Goal: Information Seeking & Learning: Check status

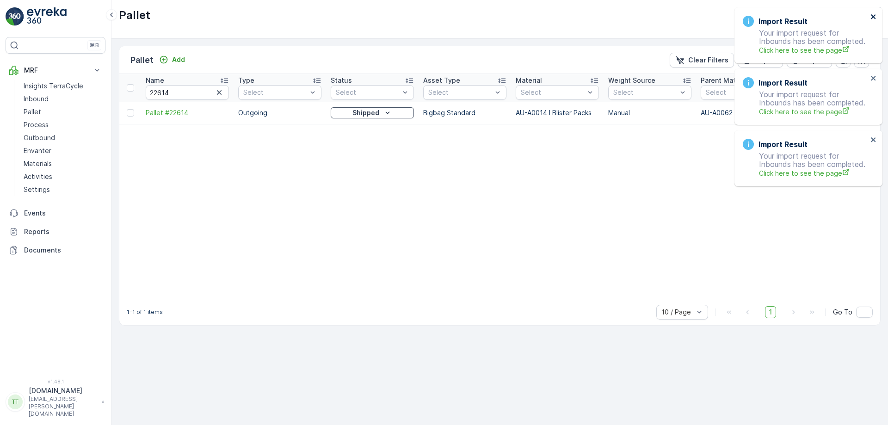
drag, startPoint x: 0, startPoint y: 0, endPoint x: 872, endPoint y: 13, distance: 872.4
click at [872, 13] on icon "close" at bounding box center [873, 16] width 6 height 7
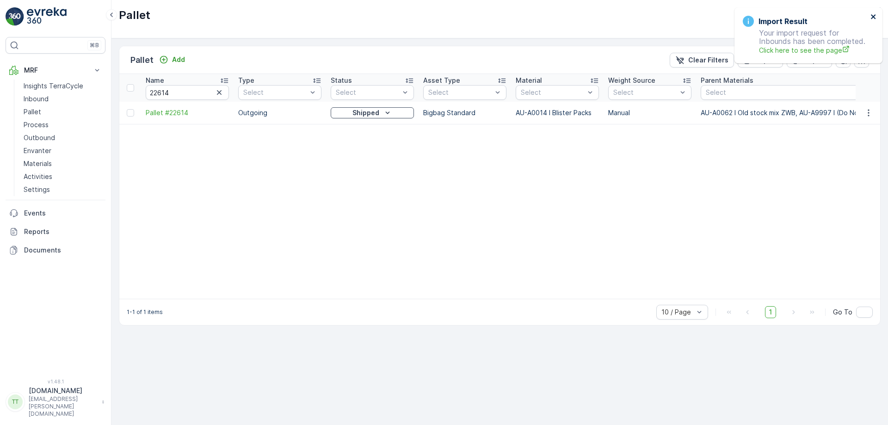
click at [872, 13] on icon "close" at bounding box center [873, 16] width 6 height 7
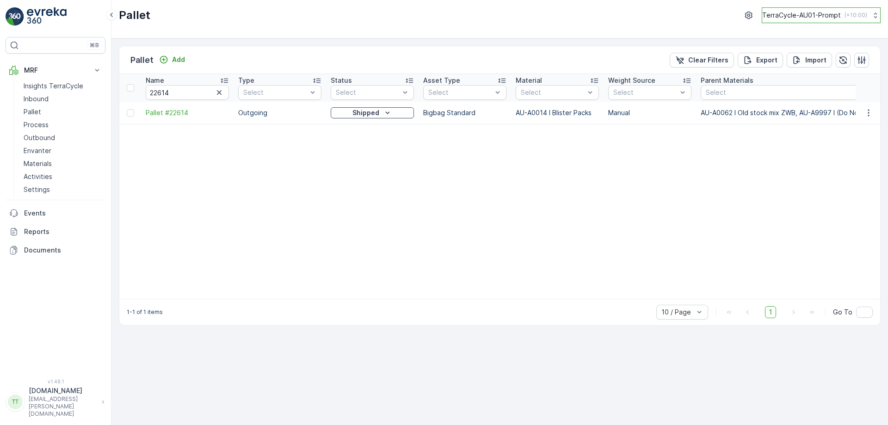
click at [807, 11] on p "TerraCycle-AU01-Prompt" at bounding box center [801, 15] width 79 height 9
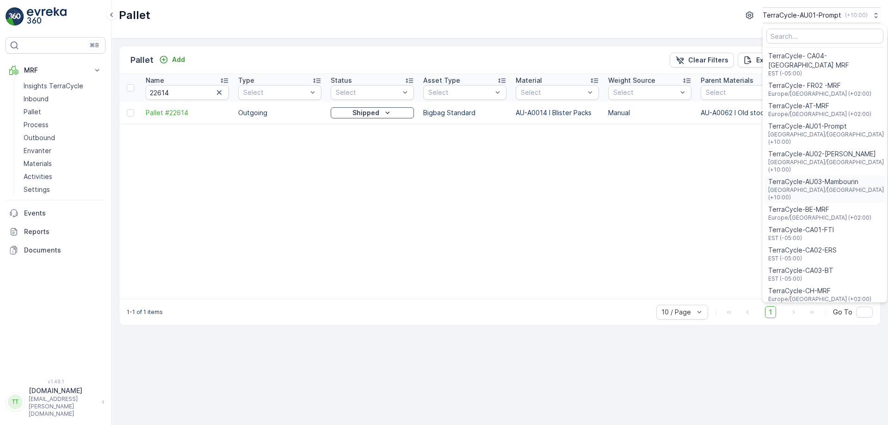
click at [805, 177] on span "TerraCycle-AU03-Mambourin" at bounding box center [826, 181] width 116 height 9
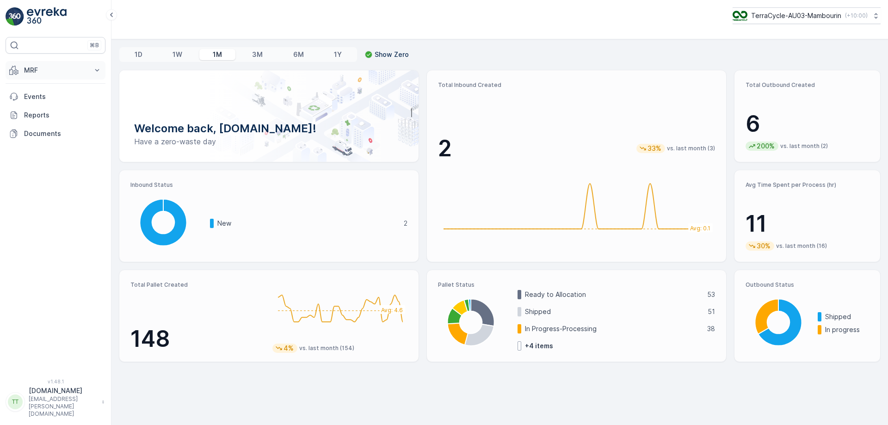
click at [46, 73] on p "MRF" at bounding box center [55, 70] width 63 height 9
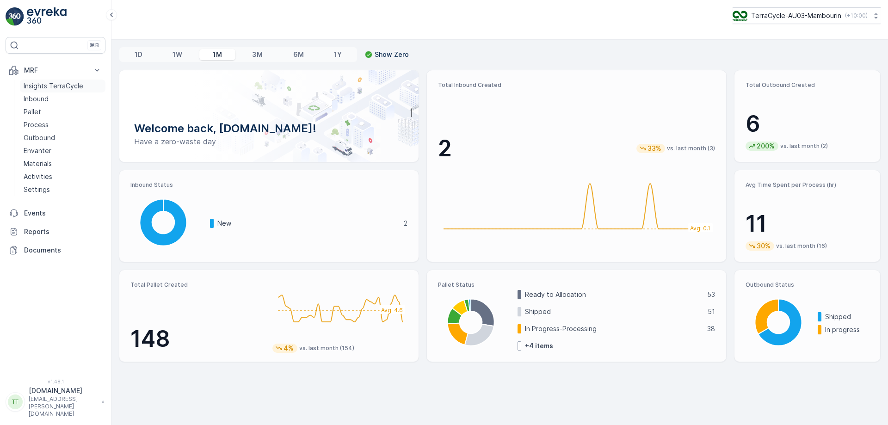
click at [46, 85] on p "Insights TerraCycle" at bounding box center [54, 85] width 60 height 9
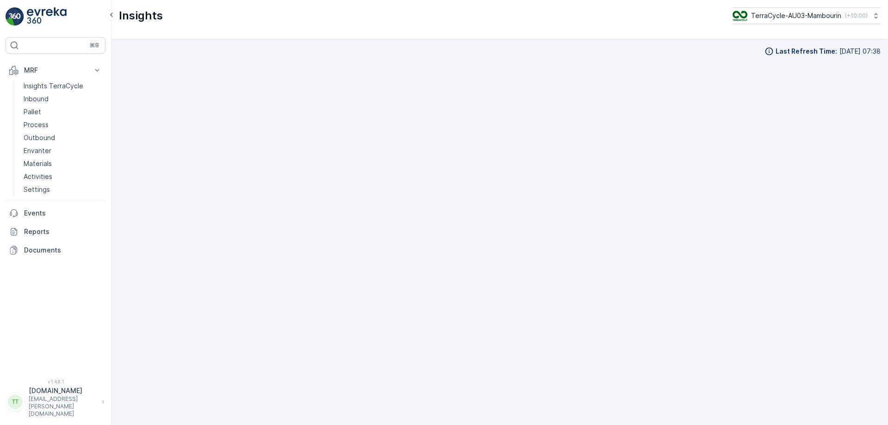
scroll to position [9, 0]
click at [817, 15] on p "TerraCycle-AU03-Mambourin" at bounding box center [795, 15] width 90 height 9
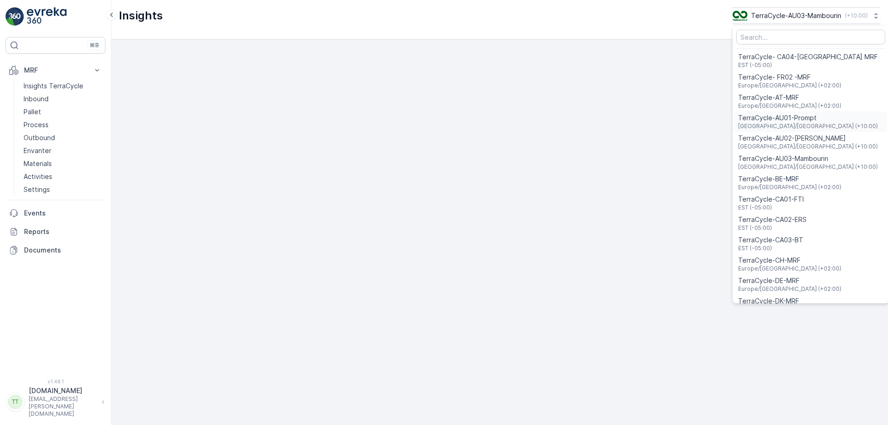
click at [793, 121] on span "TerraCycle-AU01-Prompt" at bounding box center [808, 117] width 140 height 9
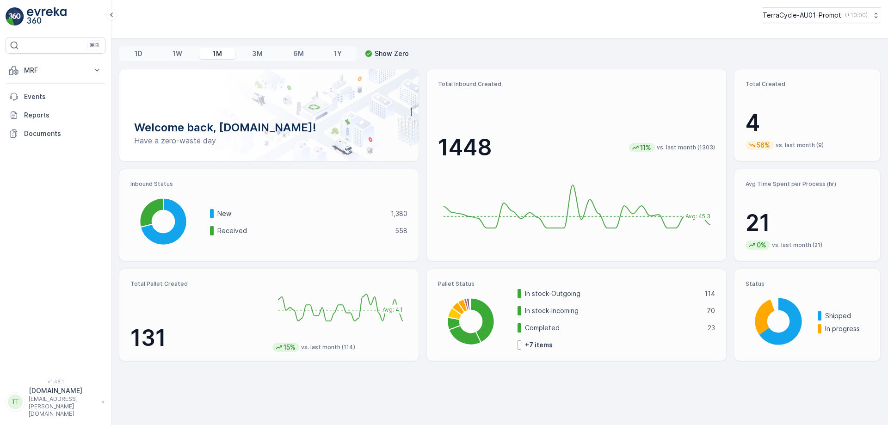
click at [43, 80] on div "MRF Insights TerraCycle Inbound Pallet Process Outbound Envanter Materials Acti…" at bounding box center [56, 102] width 100 height 82
click at [43, 73] on p "MRF" at bounding box center [55, 70] width 63 height 9
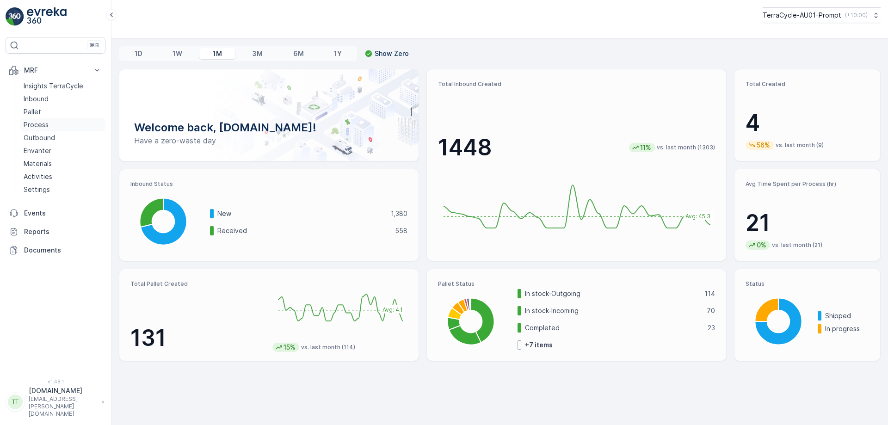
click at [69, 122] on link "Process" at bounding box center [63, 124] width 86 height 13
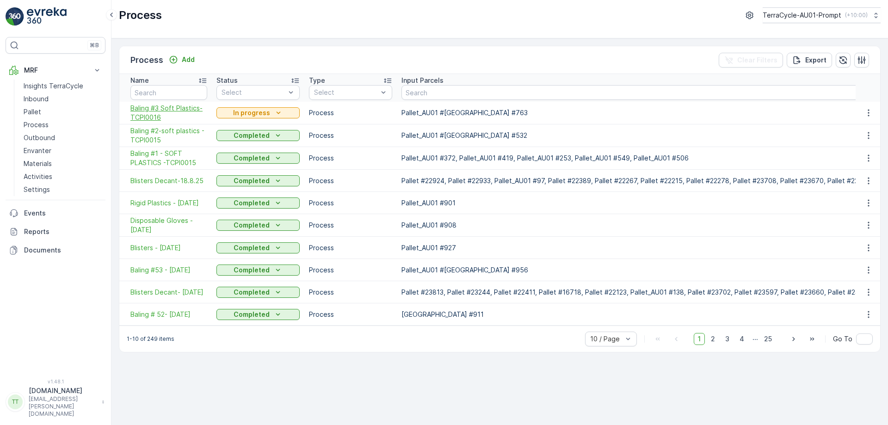
click at [154, 112] on span "Baling #3 Soft Plastics-TCPI0016" at bounding box center [168, 113] width 77 height 18
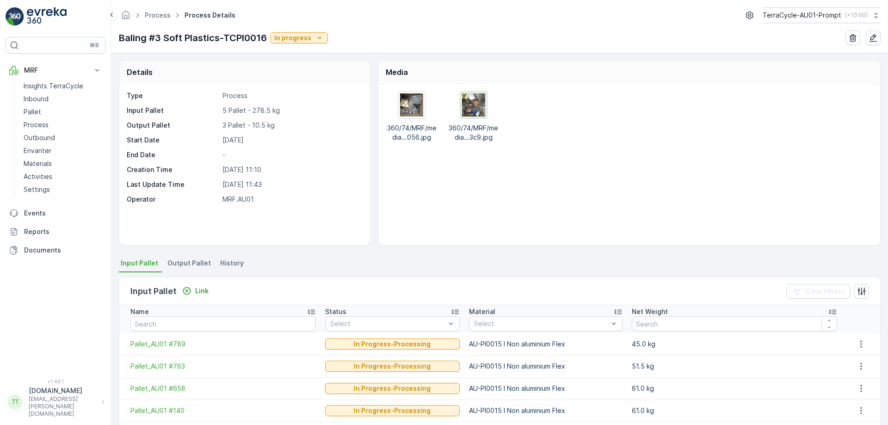
click at [473, 106] on img at bounding box center [473, 104] width 23 height 23
click at [49, 128] on link "Process" at bounding box center [63, 124] width 86 height 13
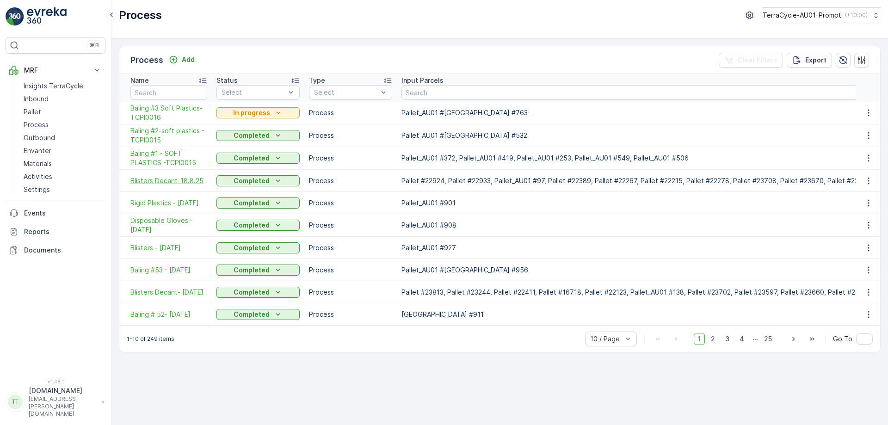
click at [155, 181] on span "Blisters Decant-18.8.25" at bounding box center [168, 180] width 77 height 9
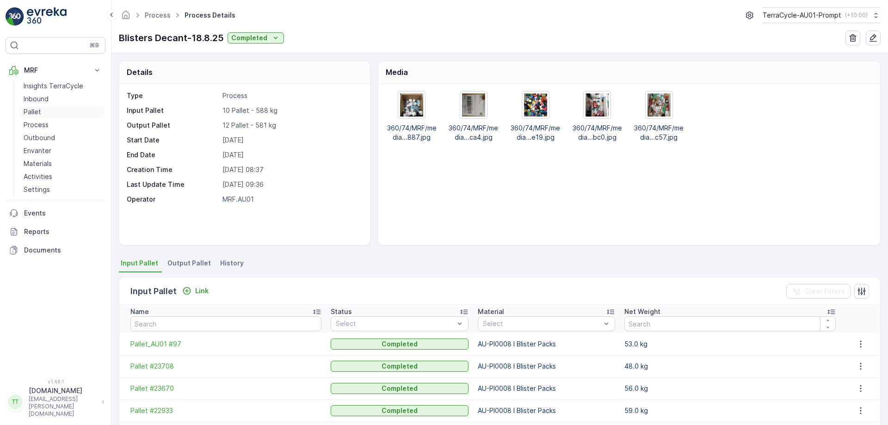
click at [44, 110] on link "Pallet" at bounding box center [63, 111] width 86 height 13
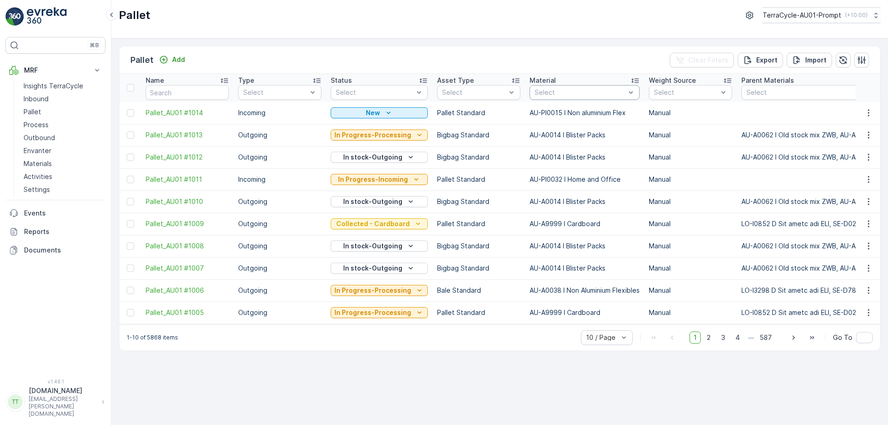
click at [593, 99] on div "Select" at bounding box center [584, 92] width 110 height 15
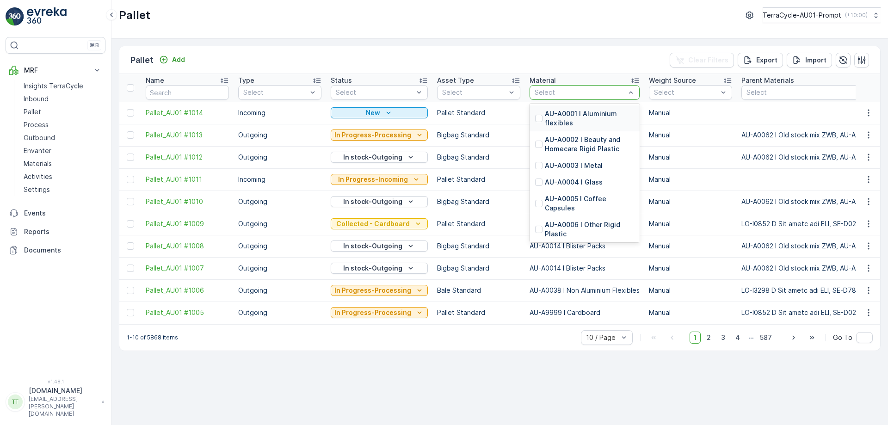
click at [593, 99] on div "Select" at bounding box center [584, 92] width 110 height 15
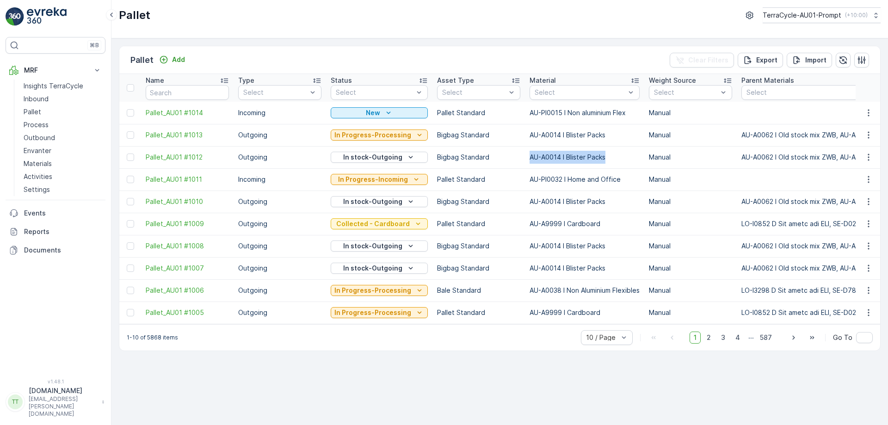
drag, startPoint x: 523, startPoint y: 153, endPoint x: 605, endPoint y: 162, distance: 82.9
click at [605, 162] on td "AU-A0014 I Blister Packs" at bounding box center [584, 157] width 119 height 22
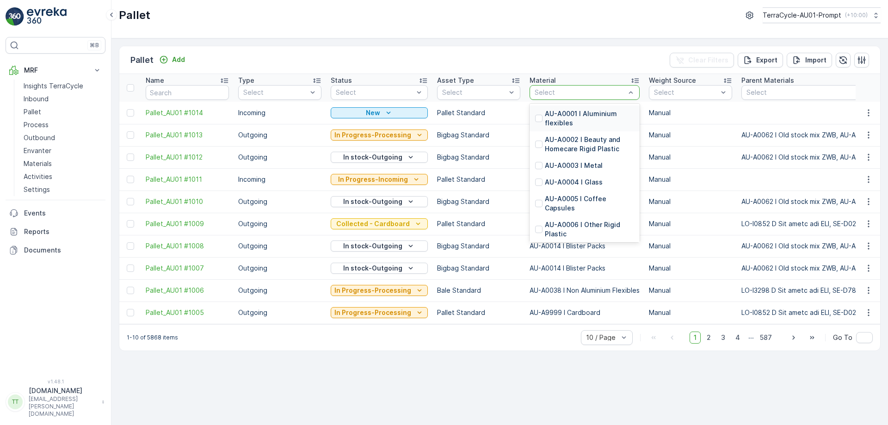
drag, startPoint x: 577, startPoint y: 95, endPoint x: 546, endPoint y: 95, distance: 30.5
click at [546, 95] on div at bounding box center [579, 92] width 92 height 7
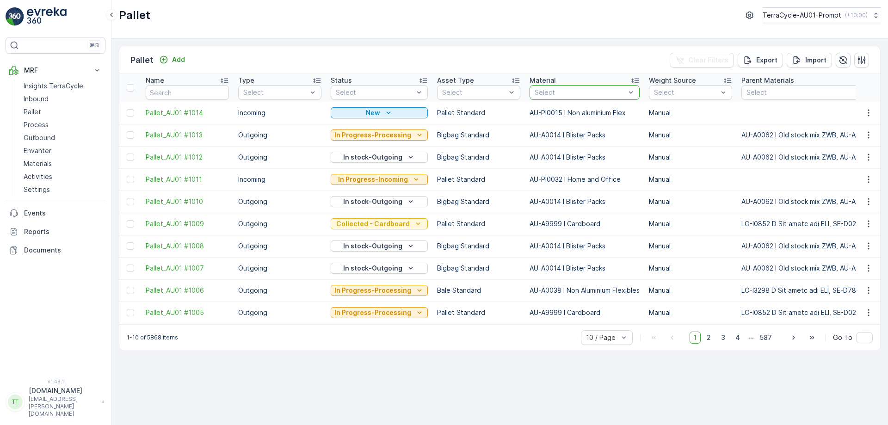
click at [546, 95] on div at bounding box center [579, 92] width 92 height 7
type input "blis"
click at [557, 109] on div "AU-A0014 I Blister Packs" at bounding box center [584, 113] width 110 height 17
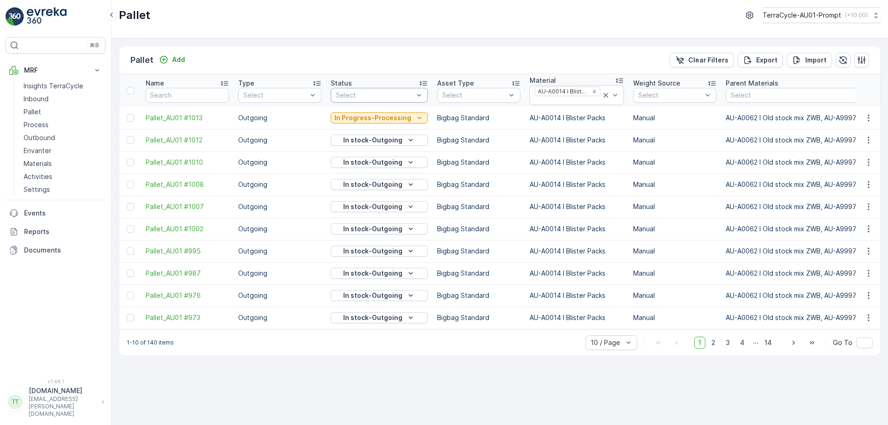
click at [383, 95] on div at bounding box center [375, 95] width 80 height 7
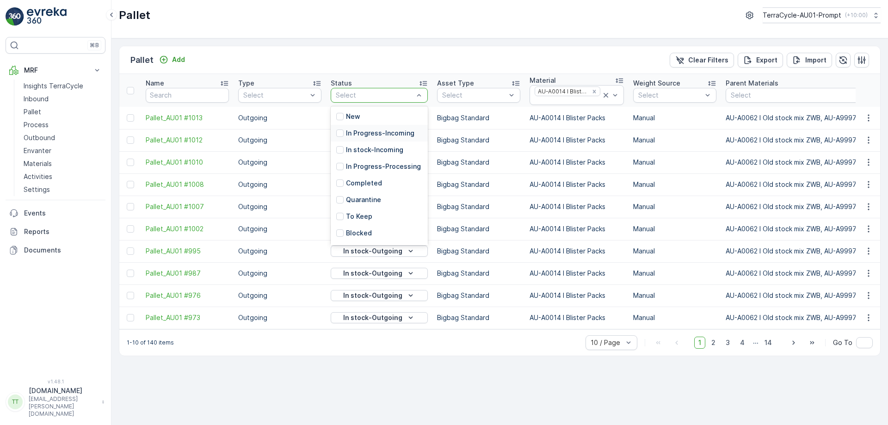
click at [381, 132] on p "In Progress-Incoming" at bounding box center [380, 133] width 68 height 9
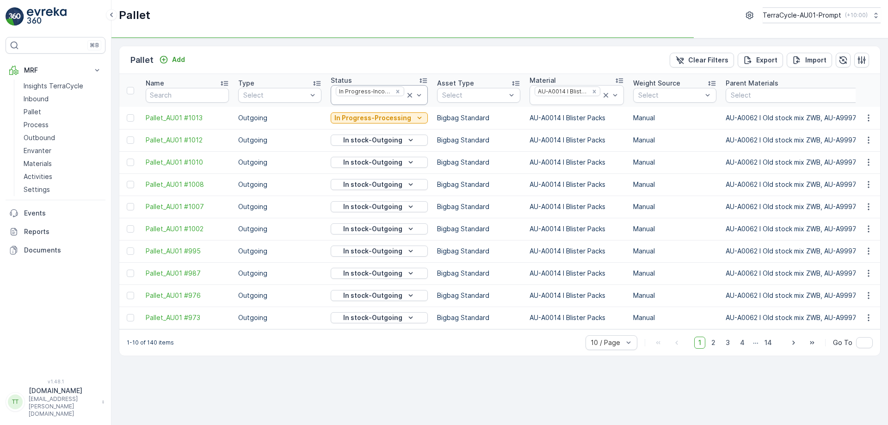
click at [367, 102] on div at bounding box center [370, 100] width 70 height 7
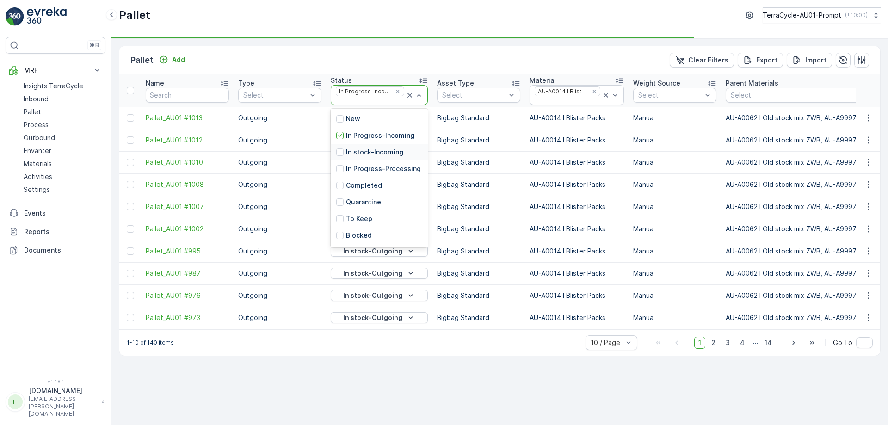
click at [369, 154] on p "In stock-Incoming" at bounding box center [374, 151] width 57 height 9
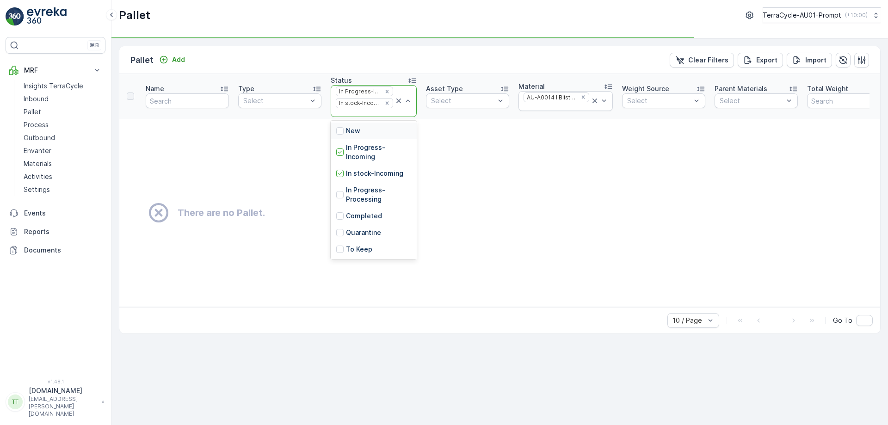
click at [367, 102] on div "In stock-Incoming" at bounding box center [358, 102] width 45 height 9
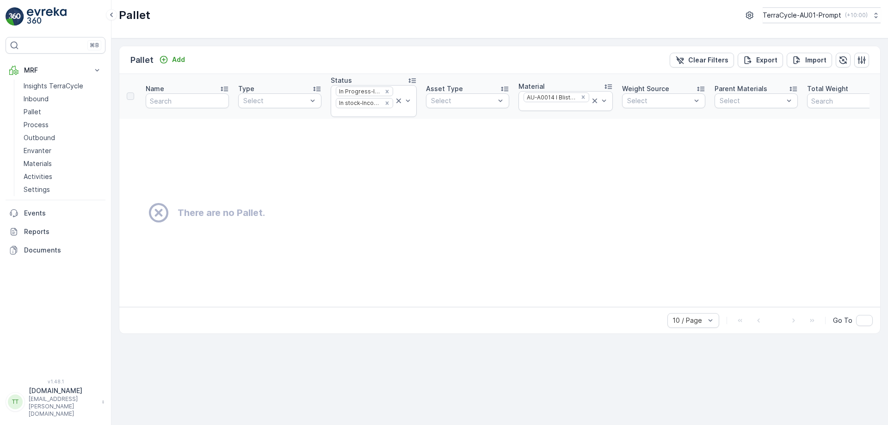
click at [351, 188] on td "There are no Pallet." at bounding box center [553, 213] width 868 height 188
click at [349, 113] on div at bounding box center [364, 112] width 59 height 7
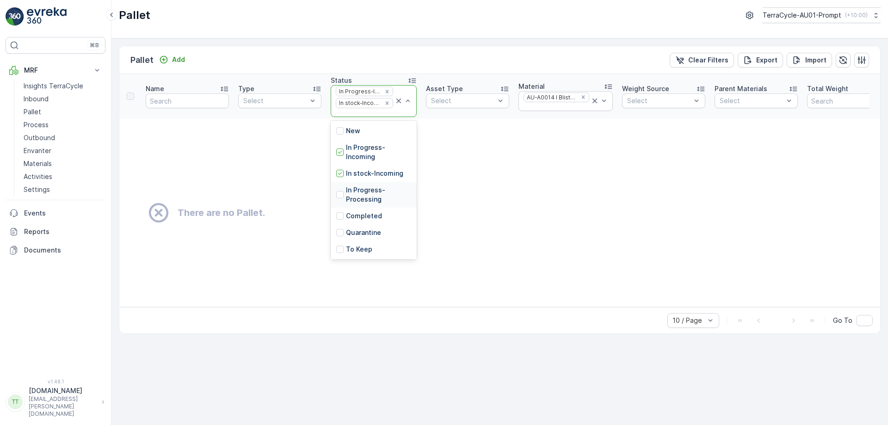
click at [372, 196] on p "In Progress-Processing" at bounding box center [378, 194] width 65 height 18
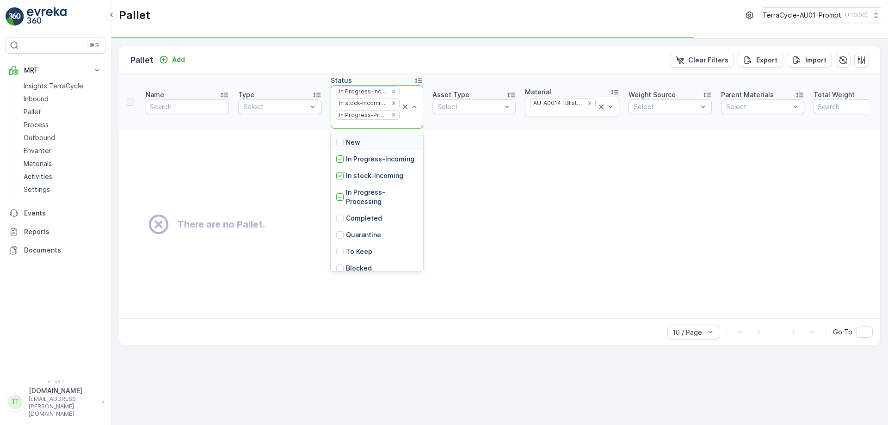
click at [364, 122] on div at bounding box center [368, 124] width 66 height 7
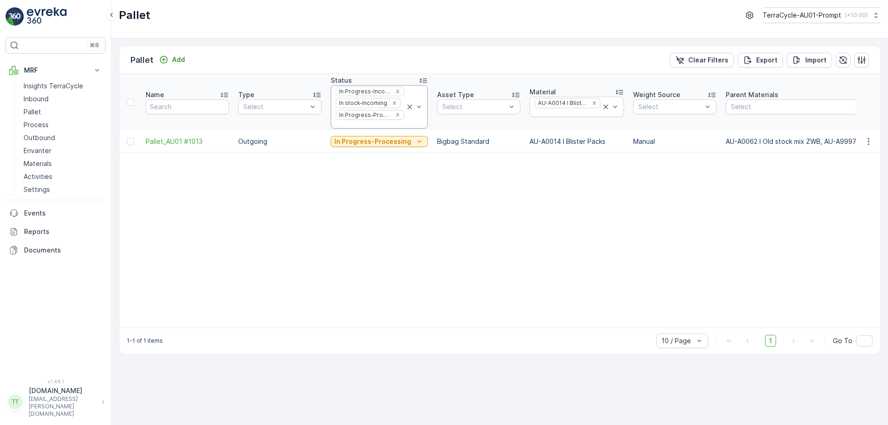
click at [365, 124] on div at bounding box center [370, 124] width 70 height 7
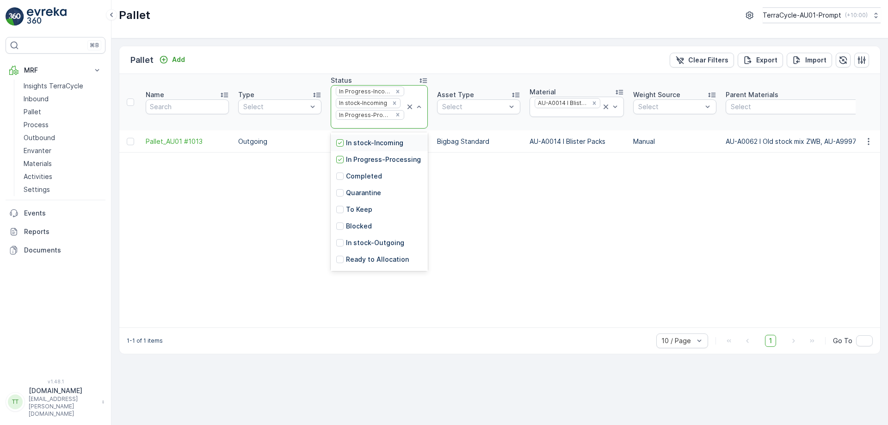
scroll to position [46, 0]
click at [383, 234] on p "In stock-Outgoing" at bounding box center [375, 229] width 58 height 9
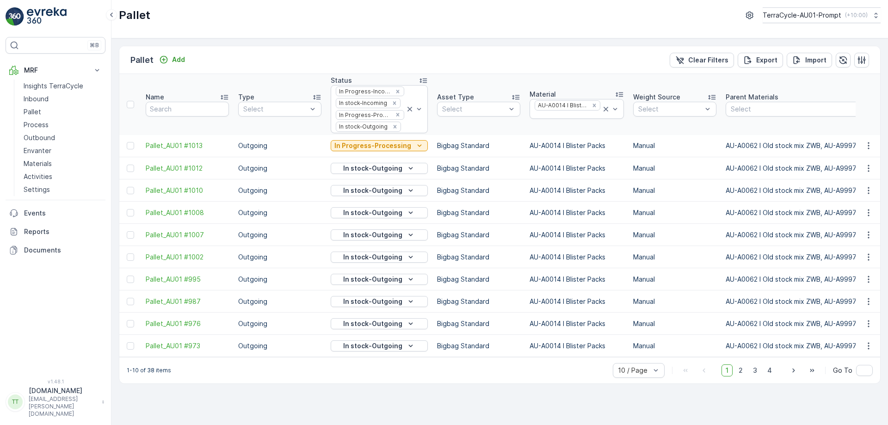
click at [402, 130] on div at bounding box center [403, 126] width 3 height 7
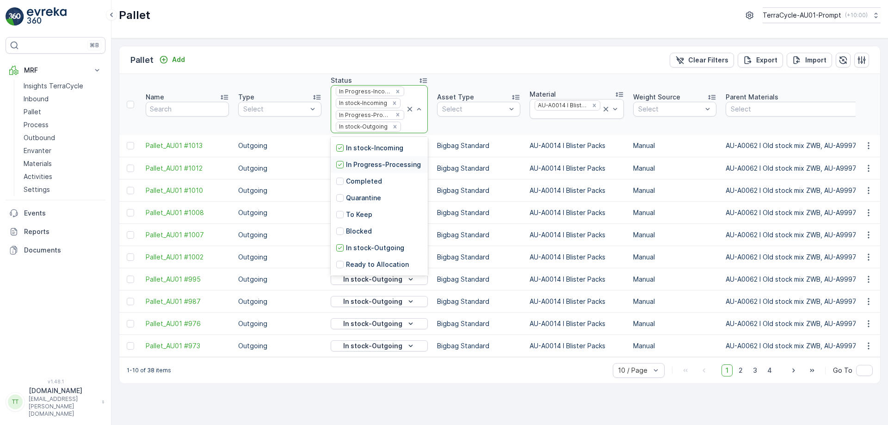
scroll to position [46, 0]
click at [374, 255] on p "Ready to Allocation" at bounding box center [377, 250] width 63 height 9
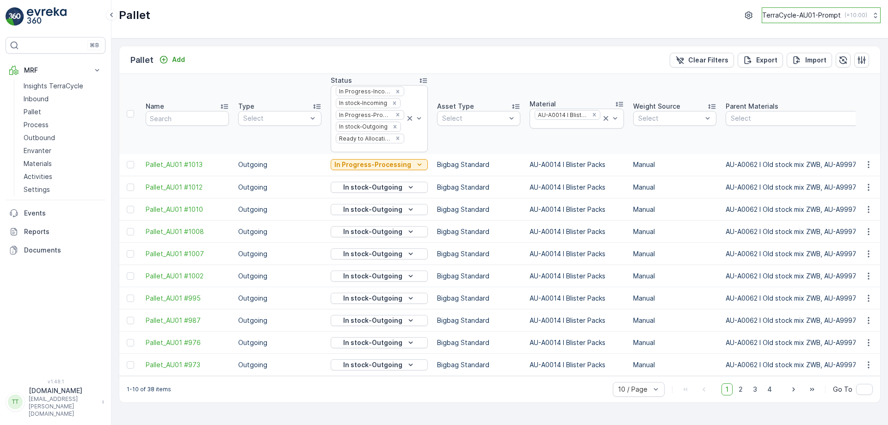
click at [842, 21] on button "TerraCycle-AU01-Prompt ( +10:00 )" at bounding box center [820, 15] width 119 height 16
click at [821, 10] on button "TerraCycle-AU01-Prompt ( +10:00 )" at bounding box center [820, 15] width 119 height 16
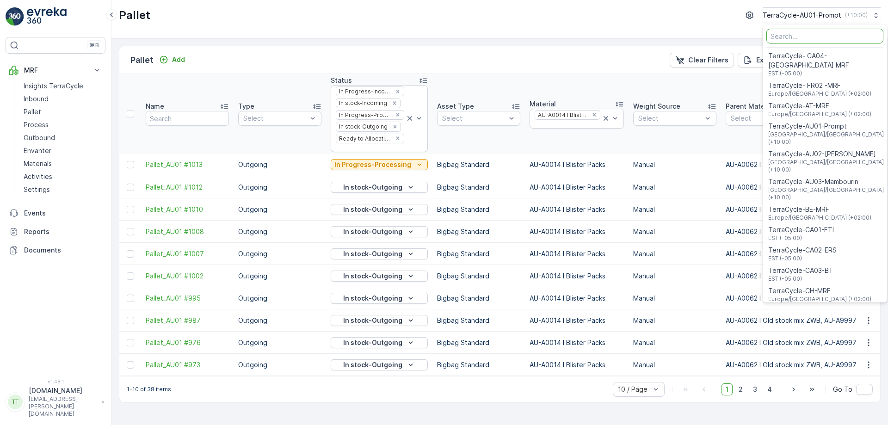
click at [319, 51] on div "Pallet Add Clear Filters Export Import" at bounding box center [499, 60] width 760 height 28
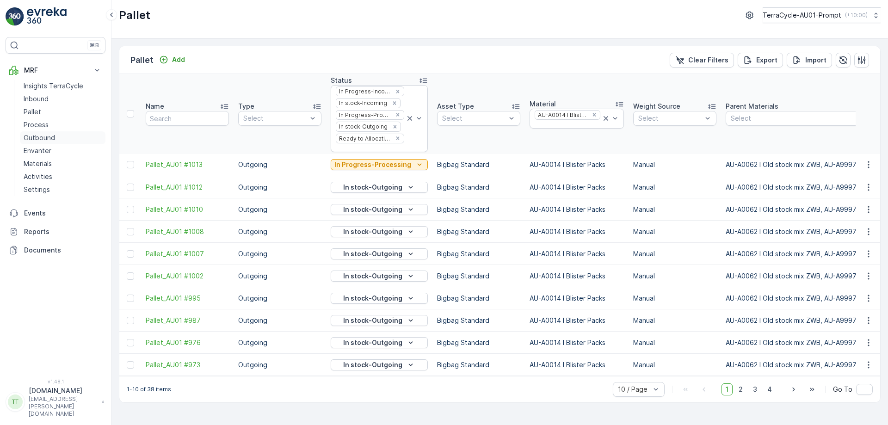
click at [34, 137] on p "Outbound" at bounding box center [39, 137] width 31 height 9
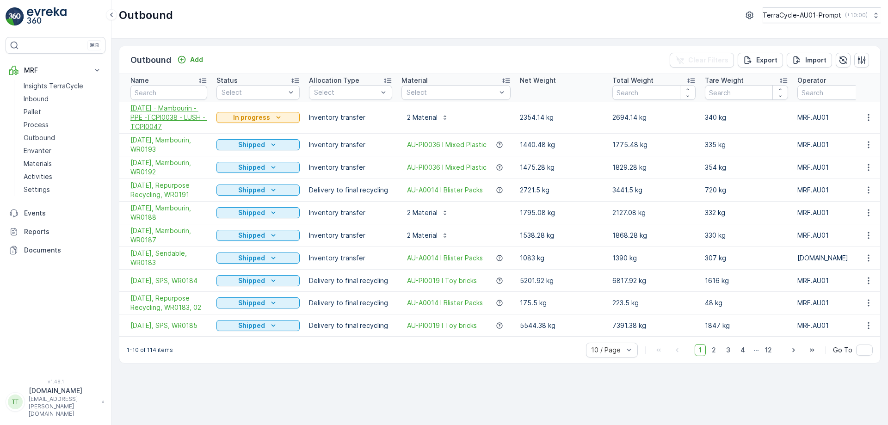
click at [168, 115] on span "21/08/2025 - Mambourin - PPE -TCPI0038 - LUSH - TCPI0047" at bounding box center [168, 118] width 77 height 28
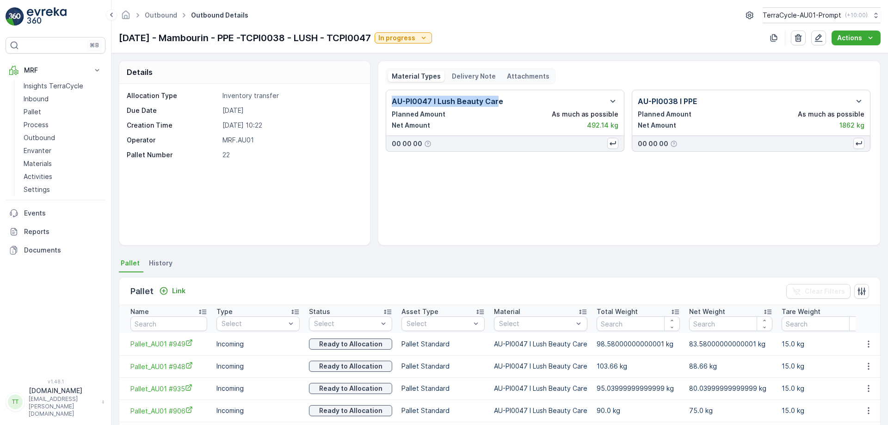
drag, startPoint x: 393, startPoint y: 98, endPoint x: 496, endPoint y: 97, distance: 102.6
click at [496, 97] on p "AU-PI0047 I Lush Beauty Care" at bounding box center [447, 101] width 111 height 11
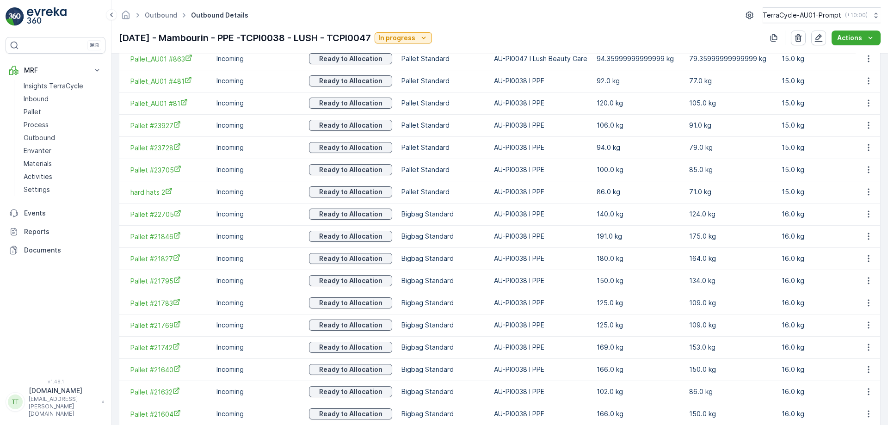
scroll to position [440, 0]
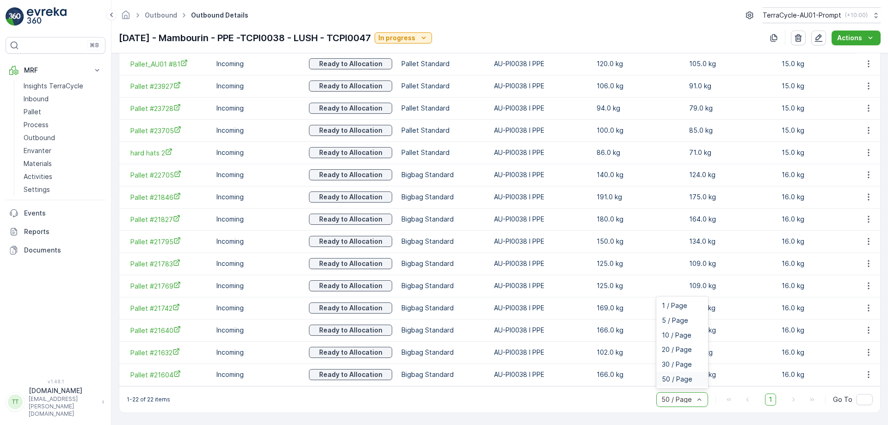
click at [667, 395] on div "50 / Page" at bounding box center [682, 399] width 52 height 15
click at [679, 334] on span "10 / Page" at bounding box center [677, 334] width 30 height 7
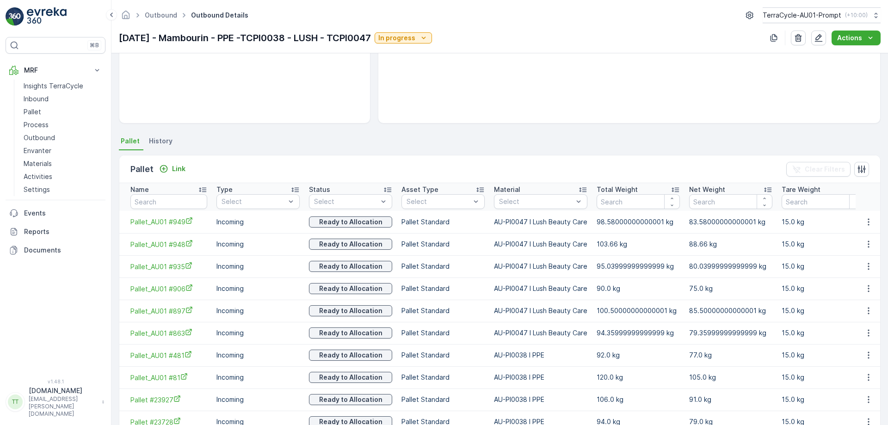
scroll to position [35, 0]
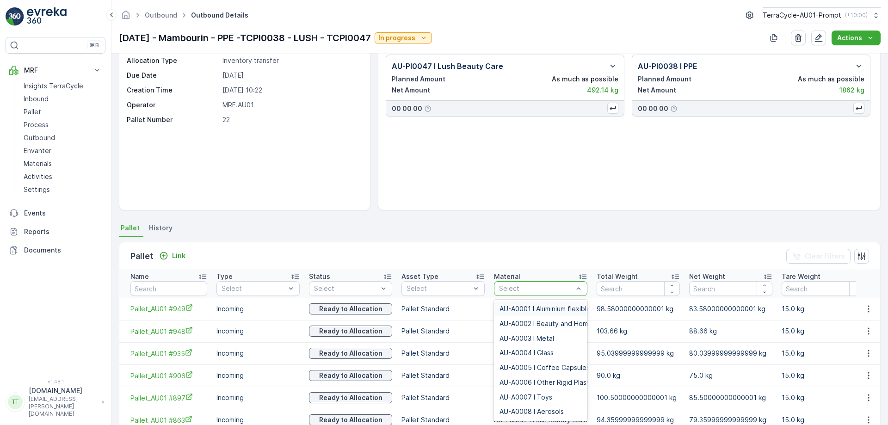
paste input "AU-PI0047 I Lush Beauty Car"
type input "AU-PI0047 I Lush Beauty Car"
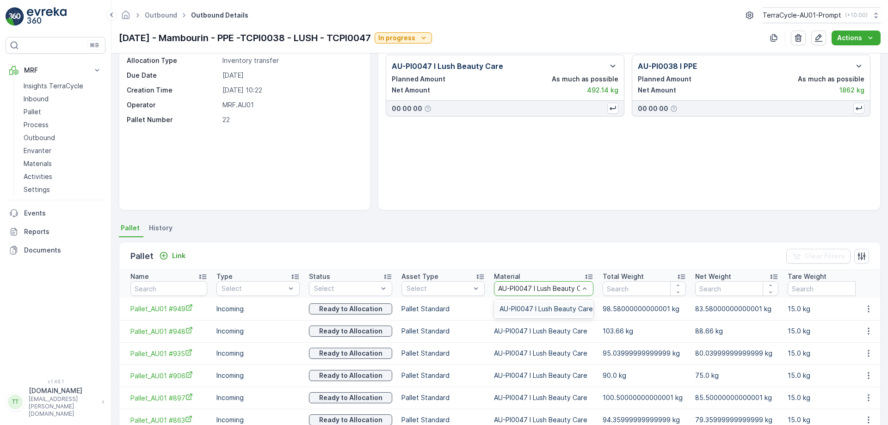
scroll to position [0, 7]
click at [537, 308] on span "AU-PI0047 I Lush Beauty Care" at bounding box center [545, 308] width 93 height 7
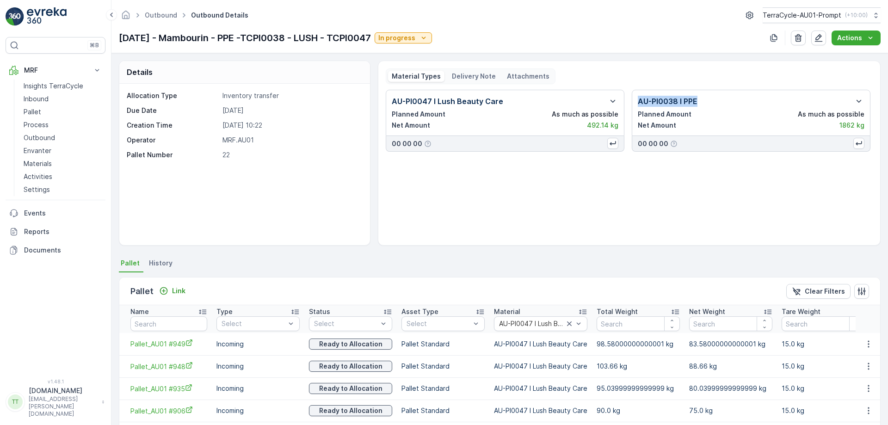
drag, startPoint x: 638, startPoint y: 100, endPoint x: 696, endPoint y: 100, distance: 58.7
click at [696, 100] on div "AU-PI0038 I PPE" at bounding box center [751, 101] width 227 height 11
copy p "AU-PI0038 I PPE"
click at [532, 327] on div at bounding box center [531, 323] width 67 height 7
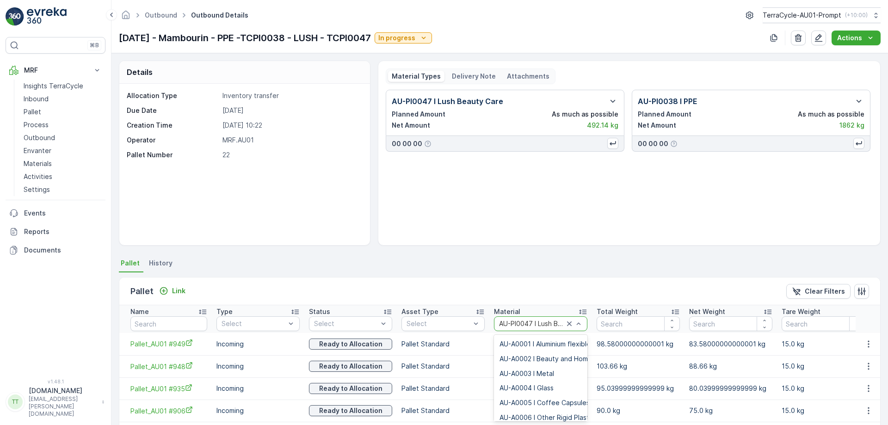
scroll to position [2085, 0]
paste input "AU-PI0038 I PPE"
type input "AU-PI0038 I PPE"
click at [522, 343] on span "AU-PI0038 I PPE" at bounding box center [524, 343] width 50 height 7
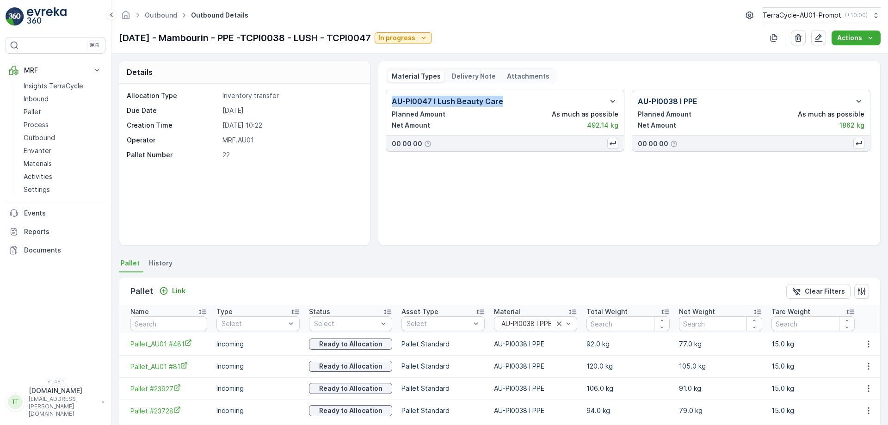
drag, startPoint x: 387, startPoint y: 102, endPoint x: 501, endPoint y: 93, distance: 114.6
click at [501, 93] on div "AU-PI0047 I Lush Beauty Care Planned Amount As much as possible Net Amount 492.…" at bounding box center [505, 113] width 239 height 46
copy p "AU-PI0047 I Lush Beauty Care"
drag, startPoint x: 632, startPoint y: 100, endPoint x: 709, endPoint y: 100, distance: 77.2
click at [709, 100] on div "AU-PI0038 I PPE Planned Amount As much as possible Net Amount 1862 kg" at bounding box center [750, 113] width 239 height 46
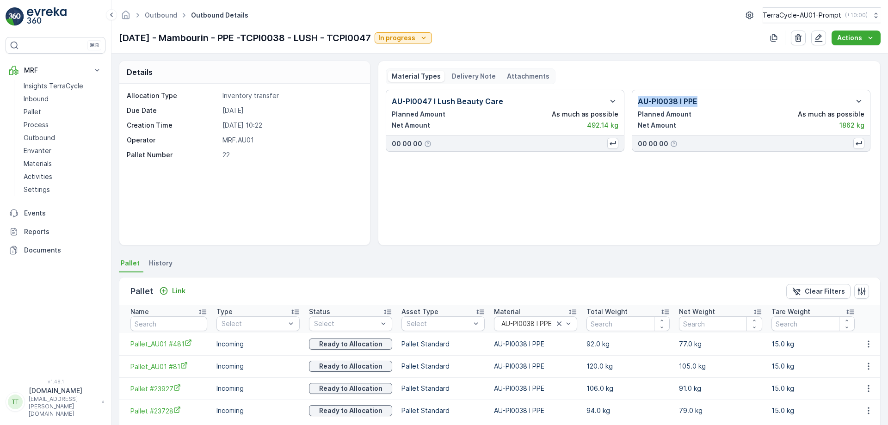
copy p "AU-PI0038 I PPE"
click at [549, 202] on div "AU-PI0047 I Lush Beauty Care Planned Amount As much as possible Net Amount 492.…" at bounding box center [629, 164] width 487 height 148
click at [818, 11] on p "TerraCycle-AU01-Prompt" at bounding box center [801, 15] width 79 height 9
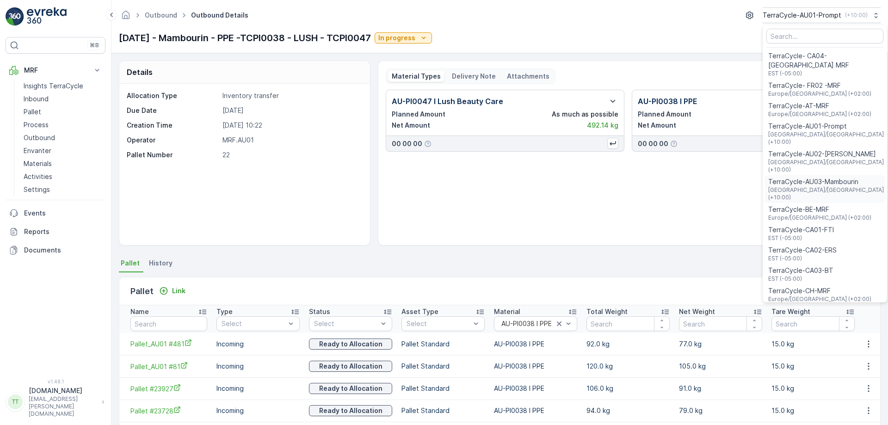
click at [825, 186] on span "[GEOGRAPHIC_DATA]/[GEOGRAPHIC_DATA] (+10:00)" at bounding box center [826, 193] width 116 height 15
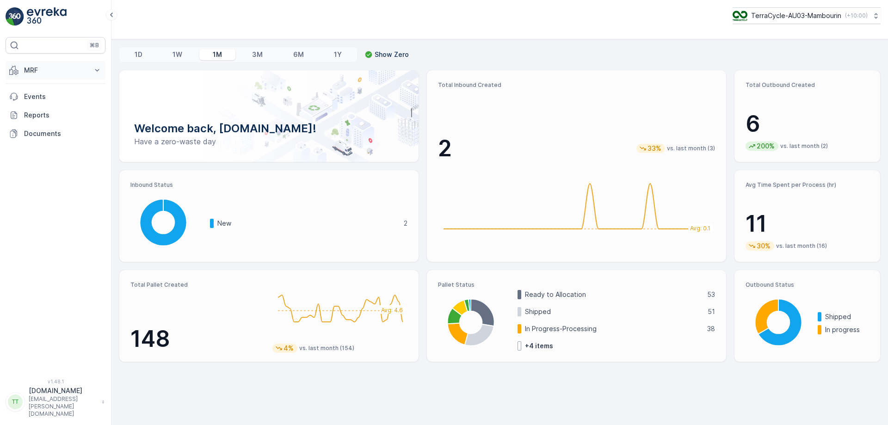
click at [37, 66] on p "MRF" at bounding box center [55, 70] width 63 height 9
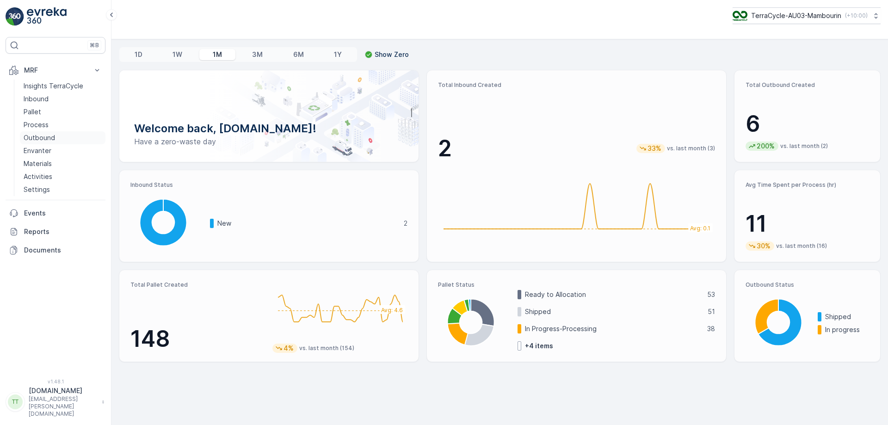
click at [65, 135] on link "Outbound" at bounding box center [63, 137] width 86 height 13
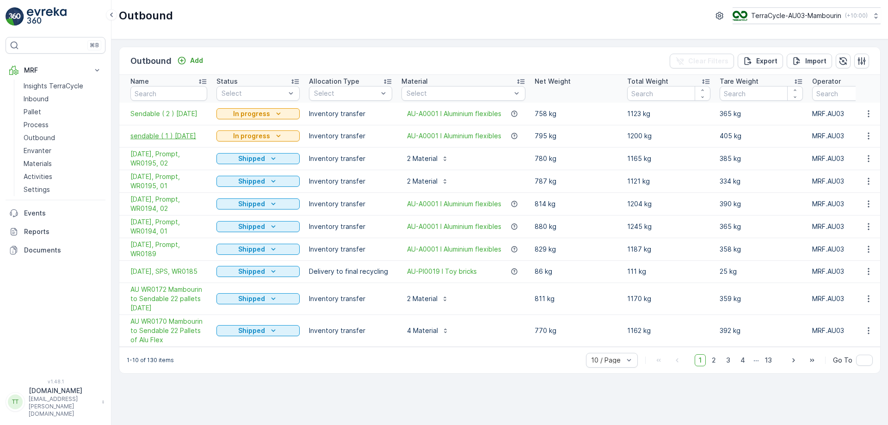
click at [172, 135] on span "sendable ( 1 ) 21/8/25" at bounding box center [168, 135] width 77 height 9
click at [155, 118] on span "Sendable ( 2 ) 21/8/25" at bounding box center [168, 113] width 77 height 9
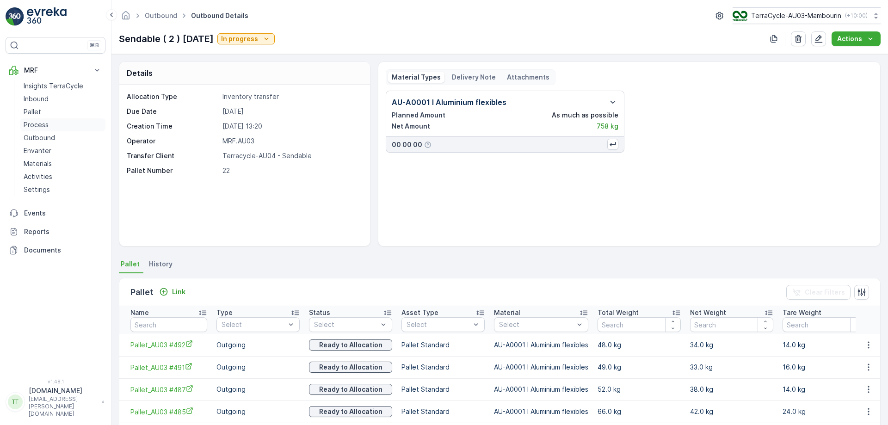
click at [40, 129] on p "Process" at bounding box center [36, 124] width 25 height 9
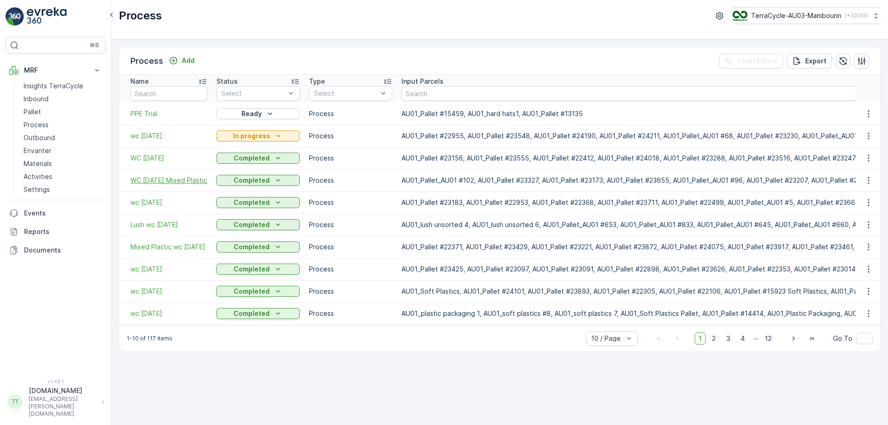
click at [162, 182] on span "WC 4/8/25 Mixed Plastic" at bounding box center [168, 180] width 77 height 9
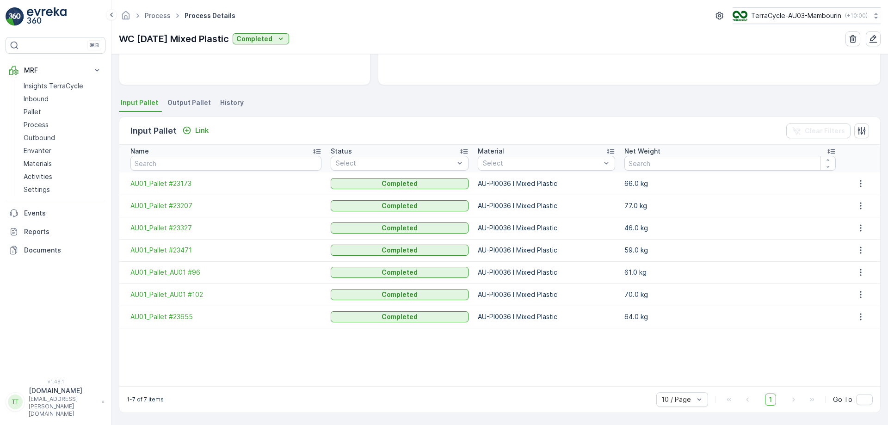
click at [174, 100] on span "Output Pallet" at bounding box center [188, 102] width 43 height 9
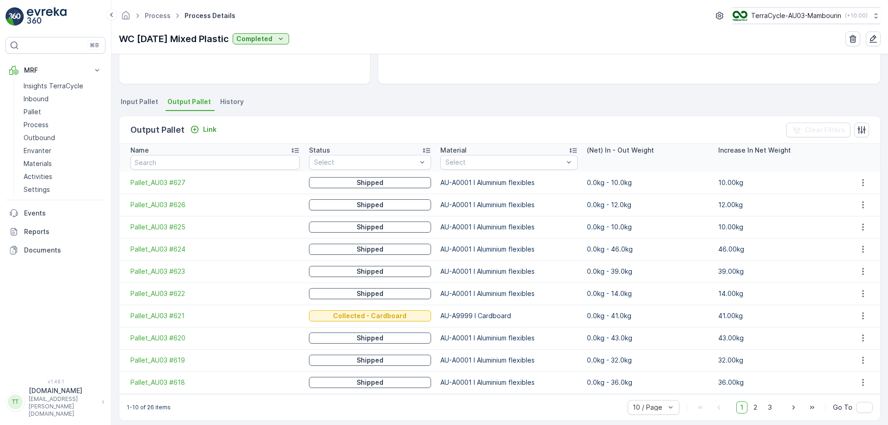
scroll to position [170, 0]
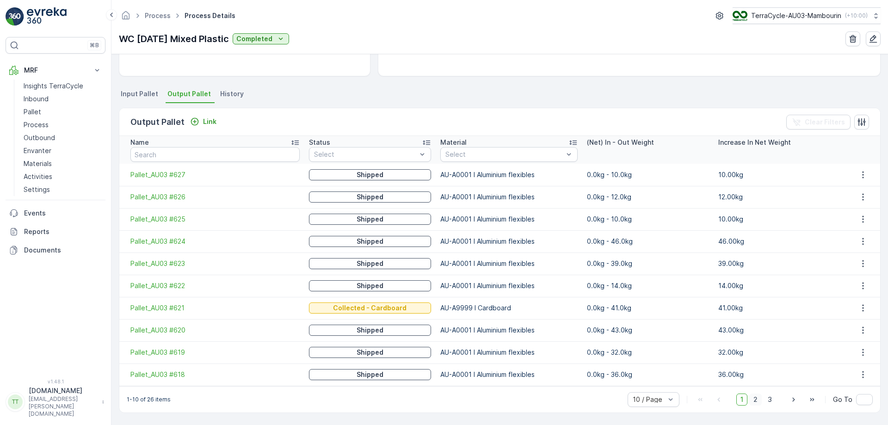
click at [756, 398] on span "2" at bounding box center [755, 399] width 12 height 12
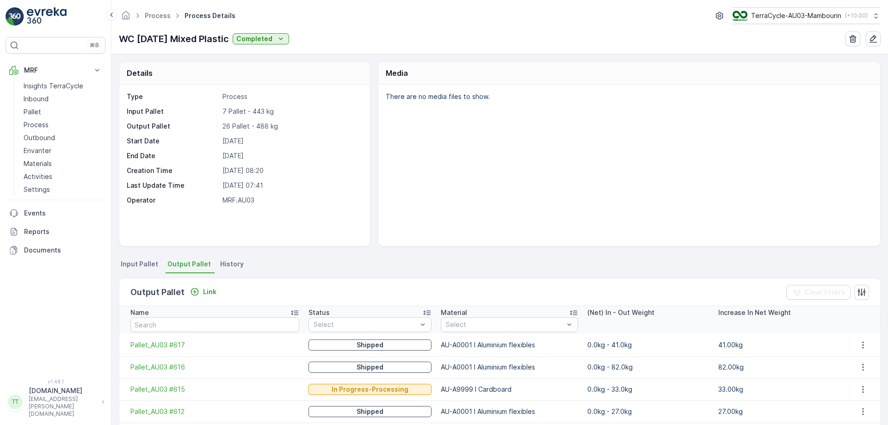
scroll to position [170, 0]
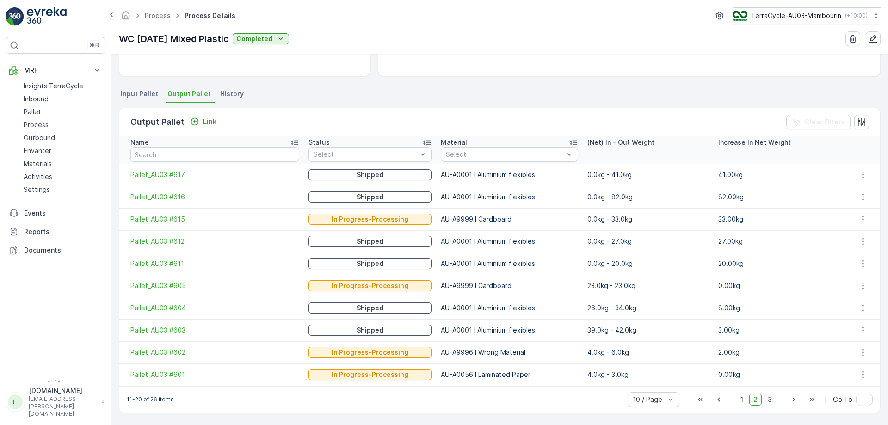
click at [768, 394] on span "3" at bounding box center [769, 399] width 12 height 12
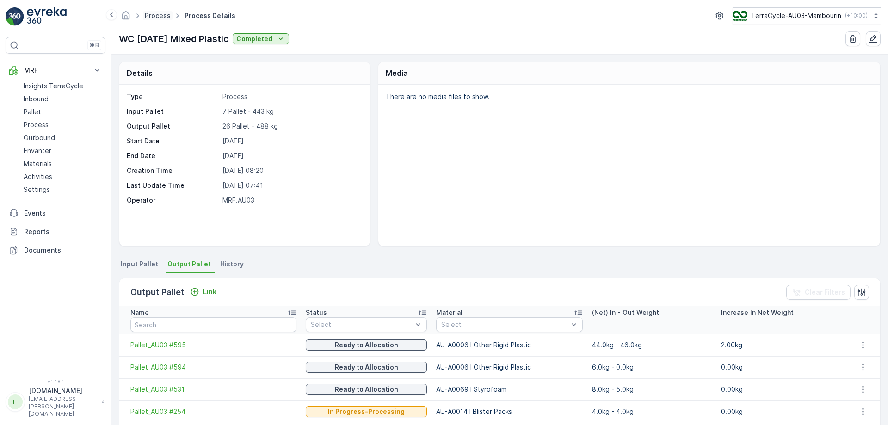
click at [153, 20] on ul "Process" at bounding box center [163, 15] width 40 height 13
click at [153, 16] on link "Process" at bounding box center [158, 16] width 26 height 8
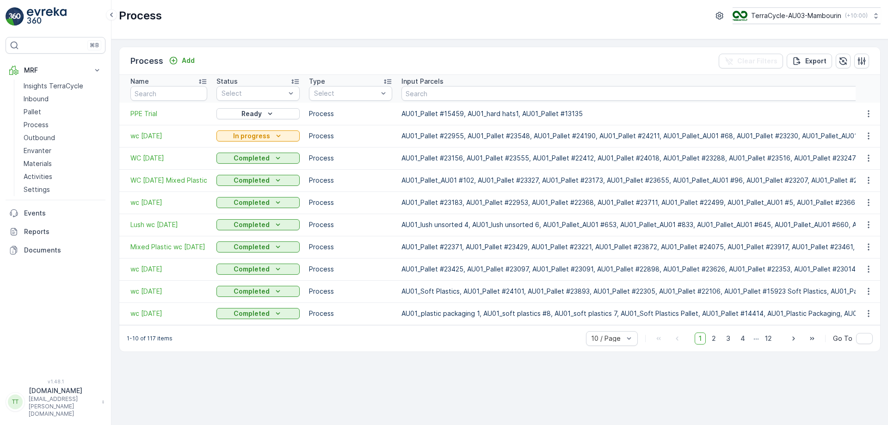
click at [155, 153] on td "WC 11/08/2025" at bounding box center [165, 158] width 92 height 22
click at [159, 155] on span "WC 11/08/2025" at bounding box center [168, 157] width 77 height 9
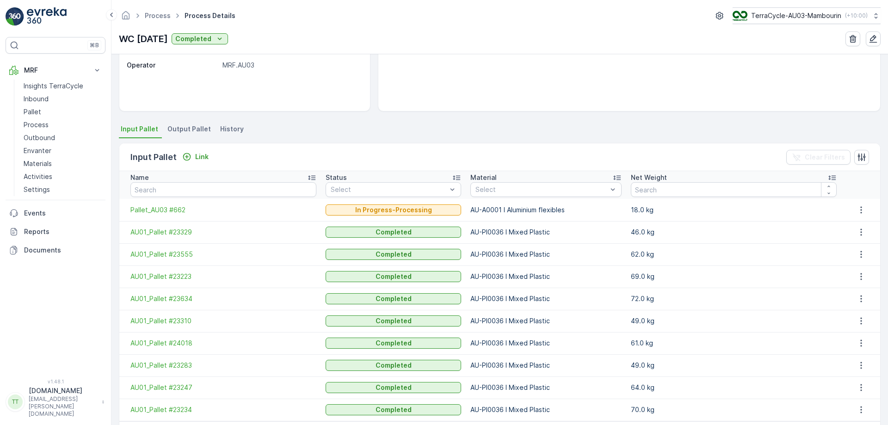
scroll to position [139, 0]
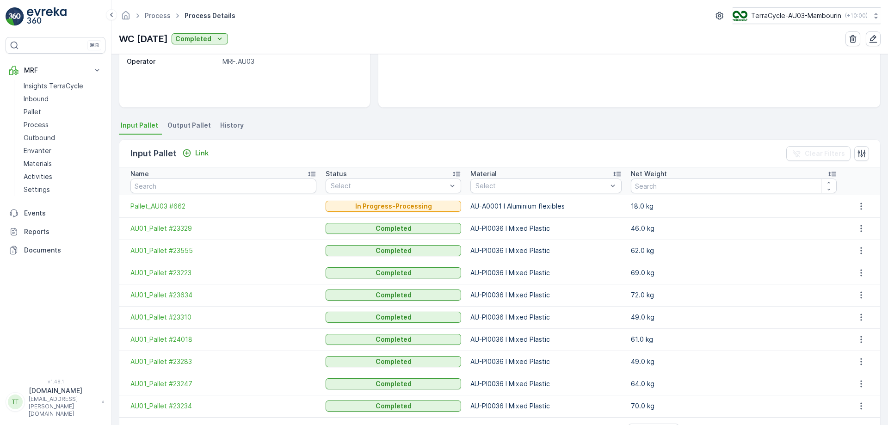
click at [171, 124] on span "Output Pallet" at bounding box center [188, 125] width 43 height 9
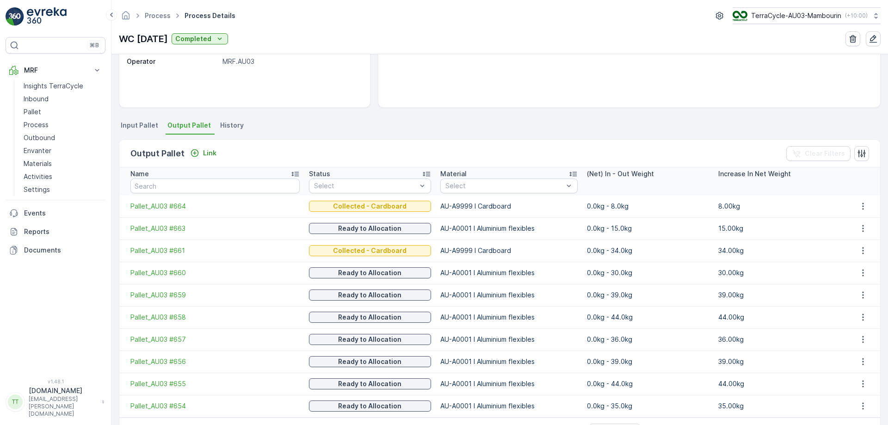
scroll to position [170, 0]
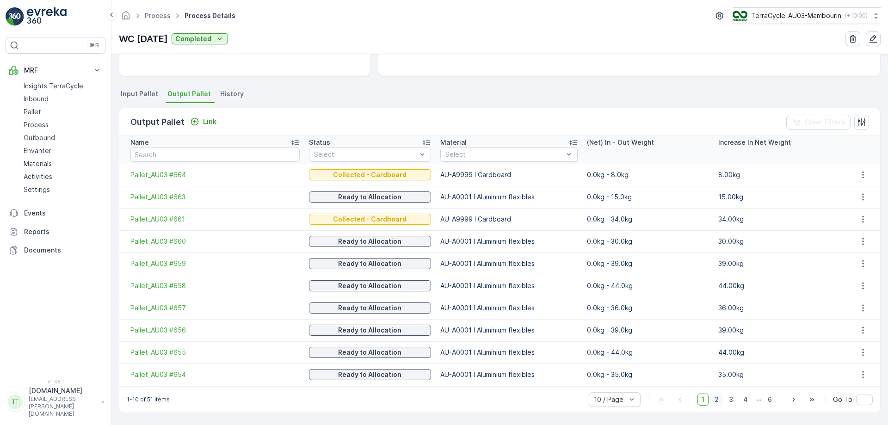
click at [716, 400] on span "2" at bounding box center [716, 399] width 12 height 12
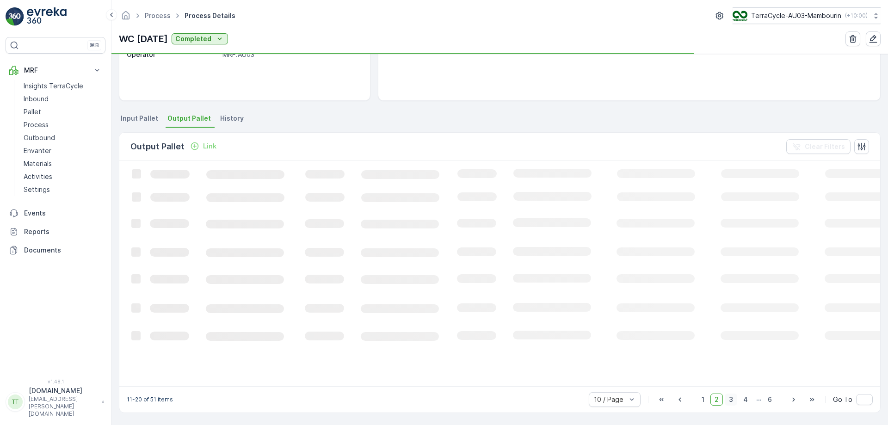
scroll to position [170, 0]
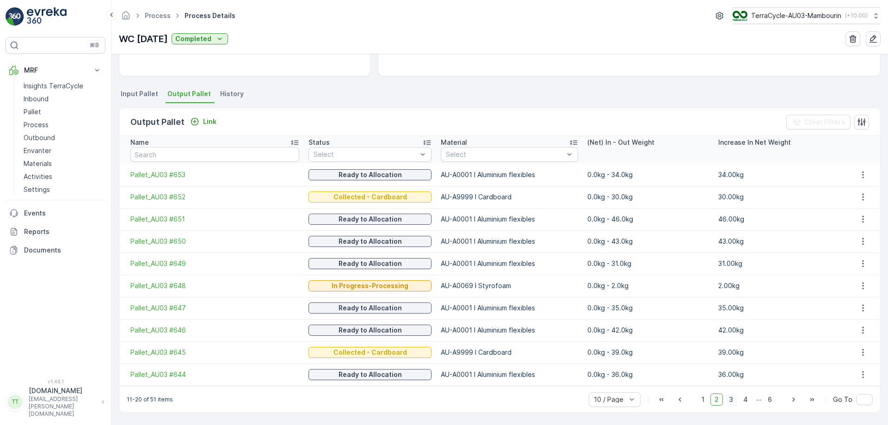
click at [731, 398] on span "3" at bounding box center [730, 399] width 12 height 12
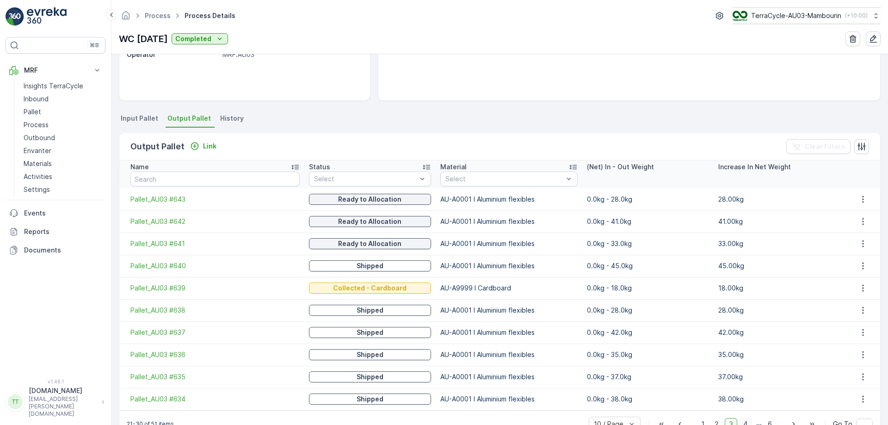
scroll to position [170, 0]
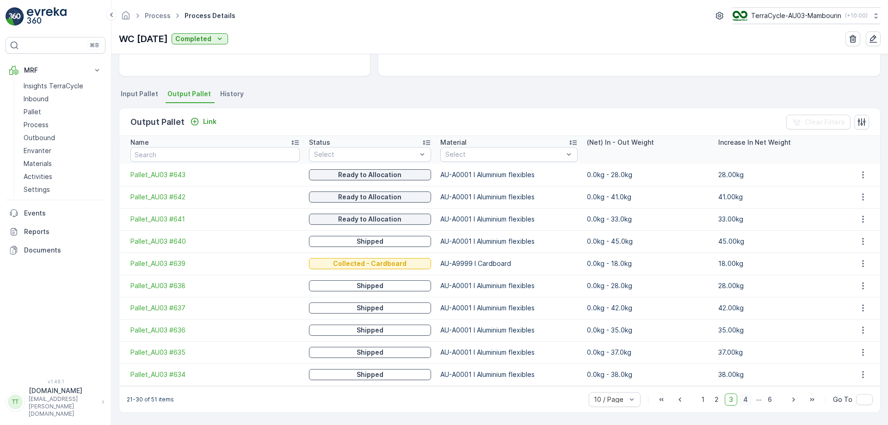
click at [744, 398] on span "4" at bounding box center [745, 399] width 13 height 12
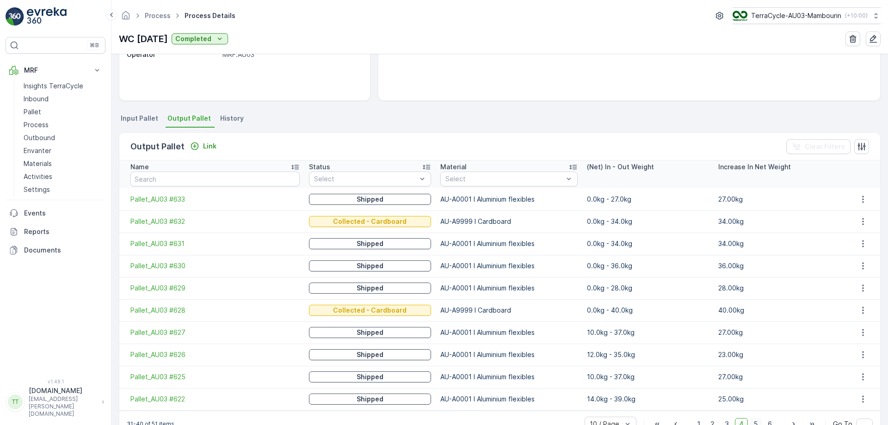
scroll to position [170, 0]
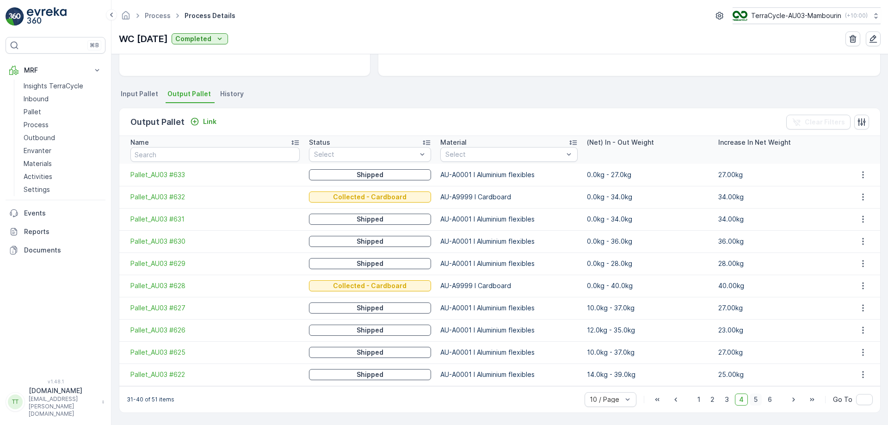
click at [754, 398] on span "5" at bounding box center [755, 399] width 12 height 12
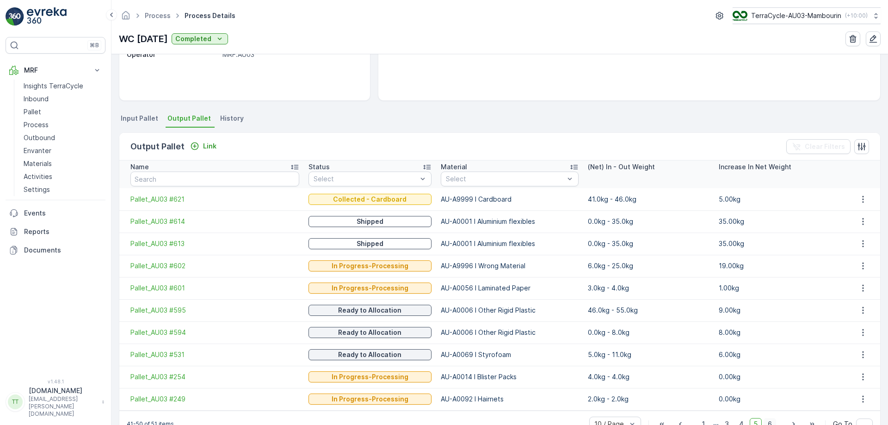
scroll to position [170, 0]
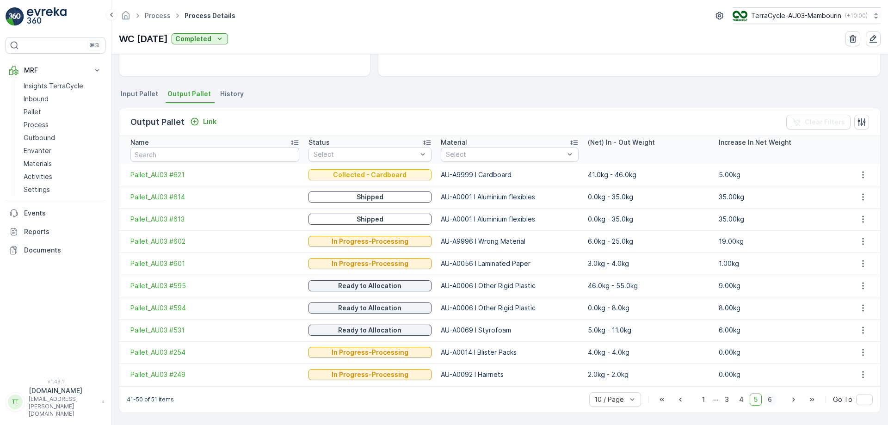
click at [767, 397] on span "6" at bounding box center [769, 399] width 12 height 12
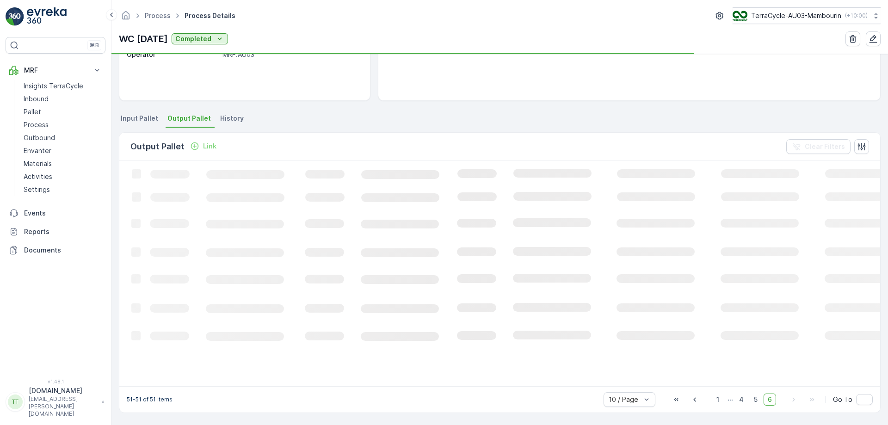
scroll to position [145, 0]
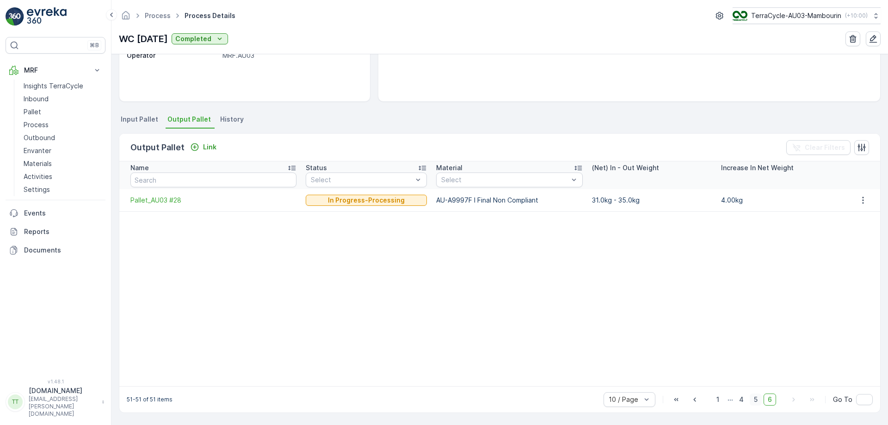
click at [753, 398] on span "5" at bounding box center [755, 399] width 12 height 12
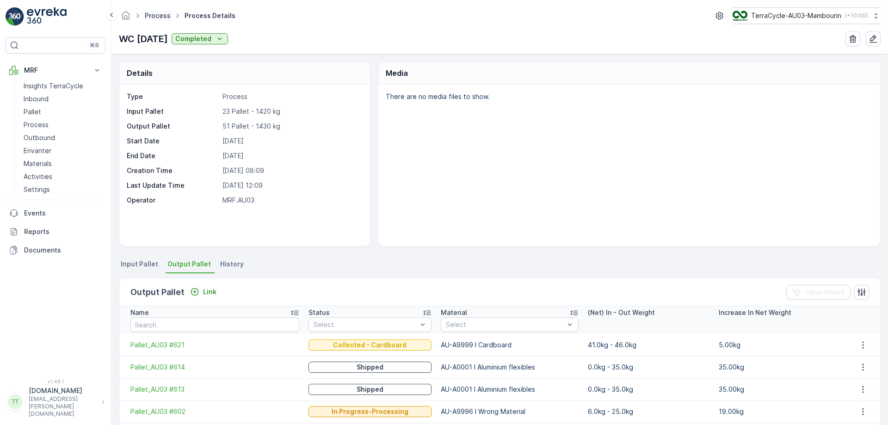
click at [157, 18] on link "Process" at bounding box center [158, 16] width 26 height 8
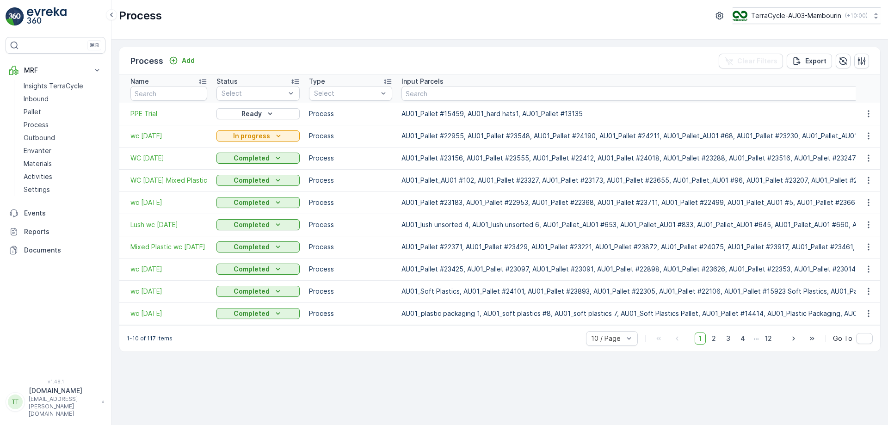
click at [153, 134] on span "wc 18/8/25" at bounding box center [168, 135] width 77 height 9
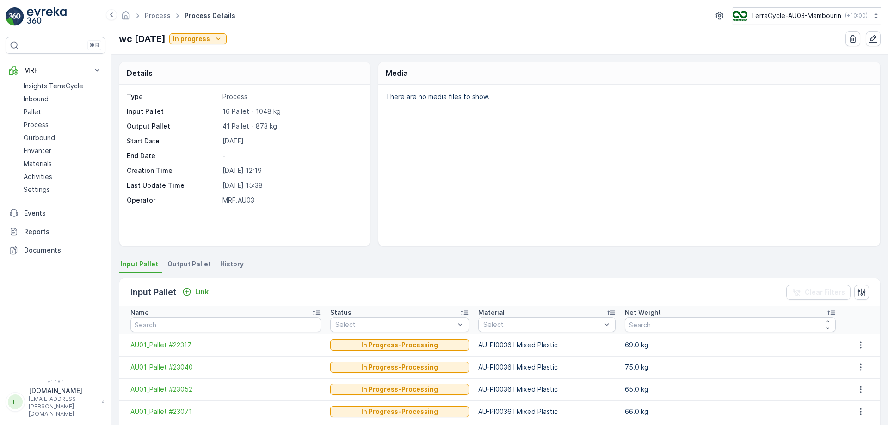
click at [448, 220] on div "There are no media files to show." at bounding box center [629, 165] width 502 height 161
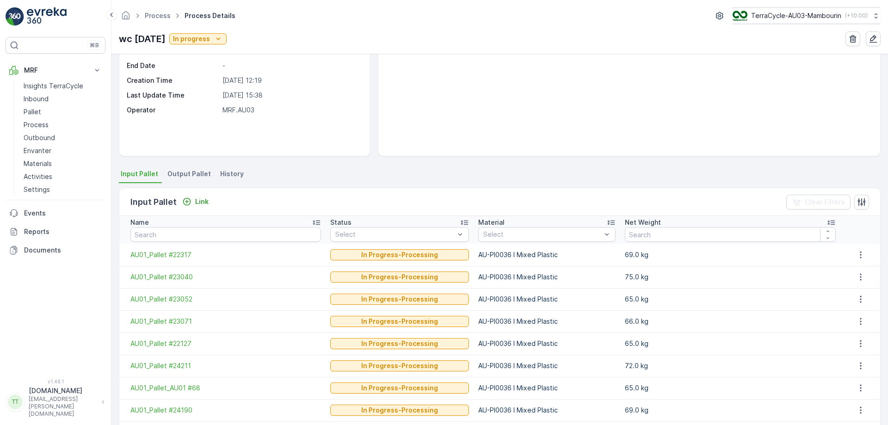
scroll to position [170, 0]
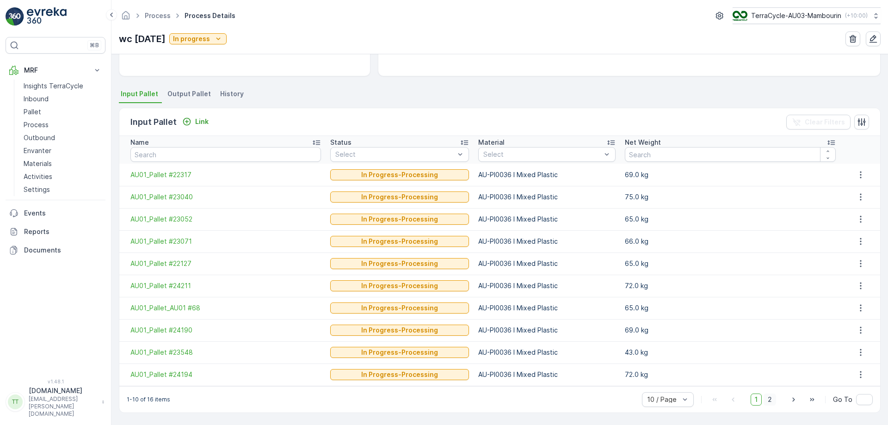
click at [768, 394] on span "2" at bounding box center [769, 399] width 12 height 12
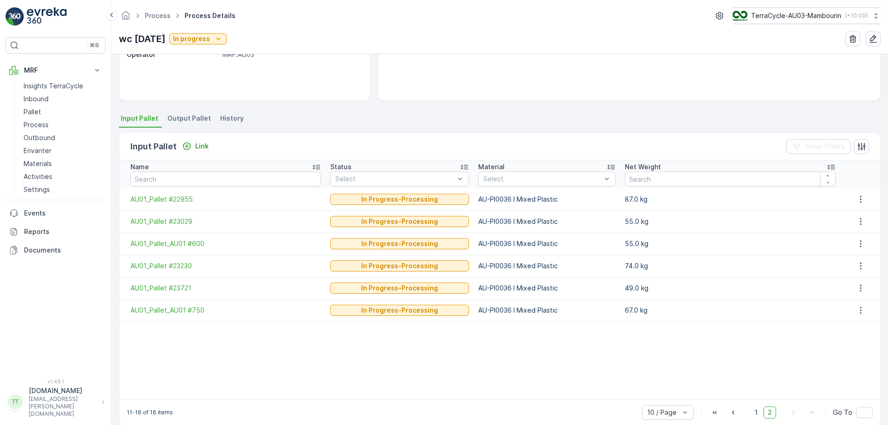
scroll to position [159, 0]
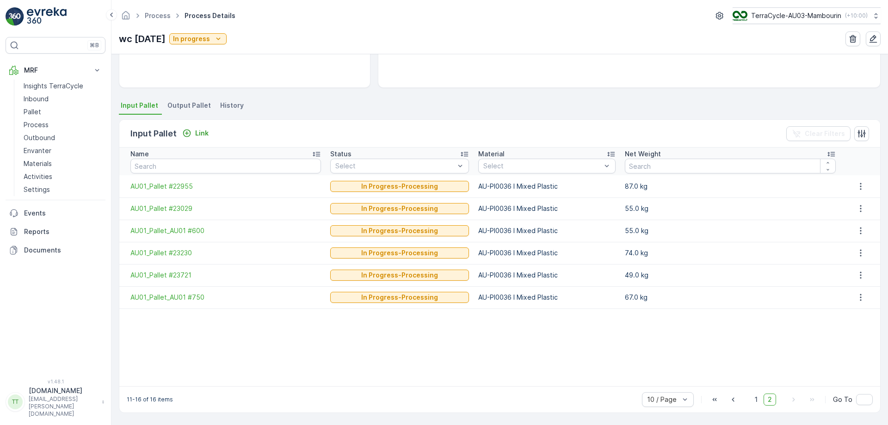
click at [187, 99] on li "Output Pallet" at bounding box center [190, 107] width 49 height 16
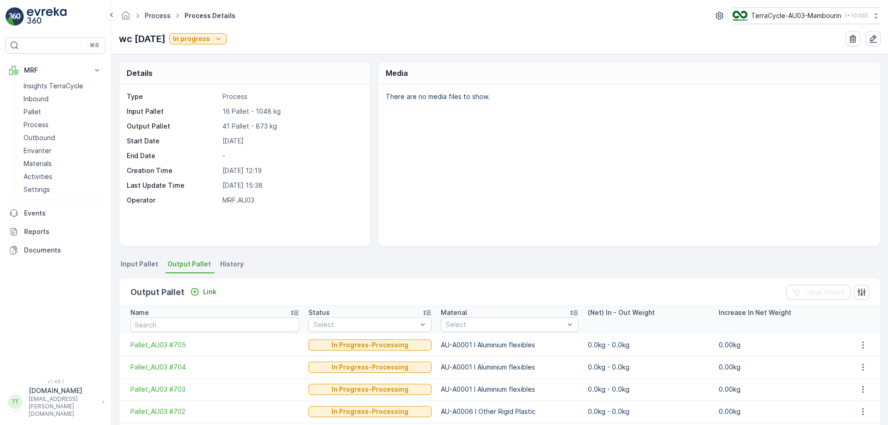
click at [150, 19] on link "Process" at bounding box center [158, 16] width 26 height 8
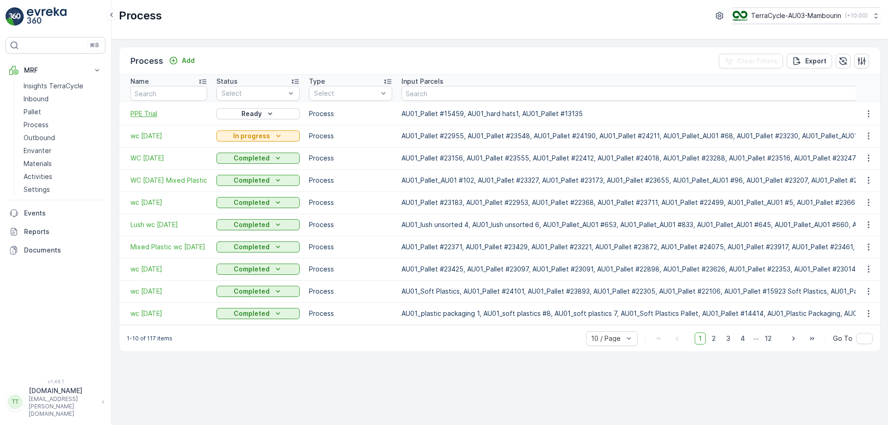
click at [144, 111] on span "PPE Trial" at bounding box center [168, 113] width 77 height 9
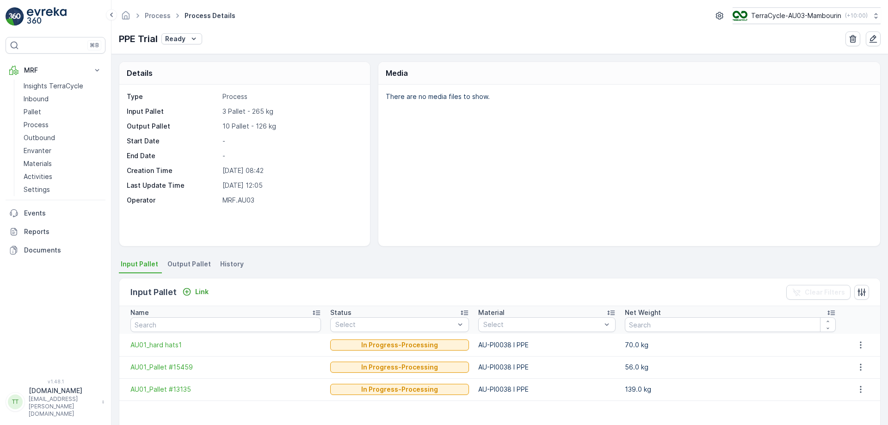
click at [189, 266] on span "Output Pallet" at bounding box center [188, 263] width 43 height 9
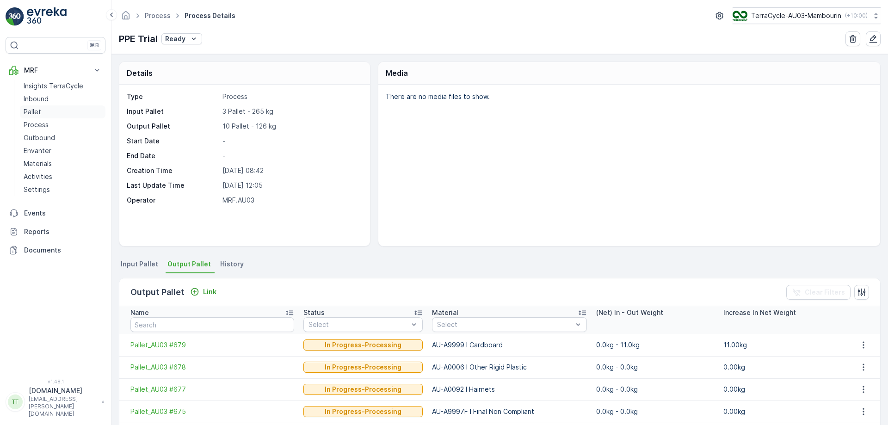
click at [48, 110] on link "Pallet" at bounding box center [63, 111] width 86 height 13
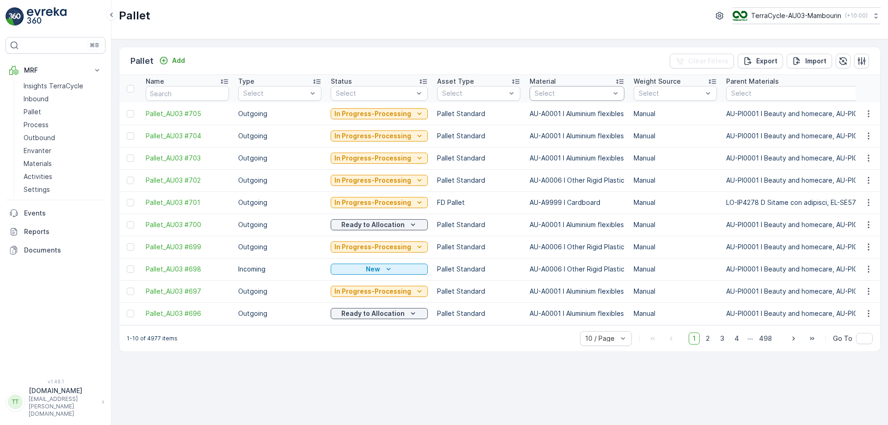
click at [550, 94] on div at bounding box center [571, 93] width 77 height 7
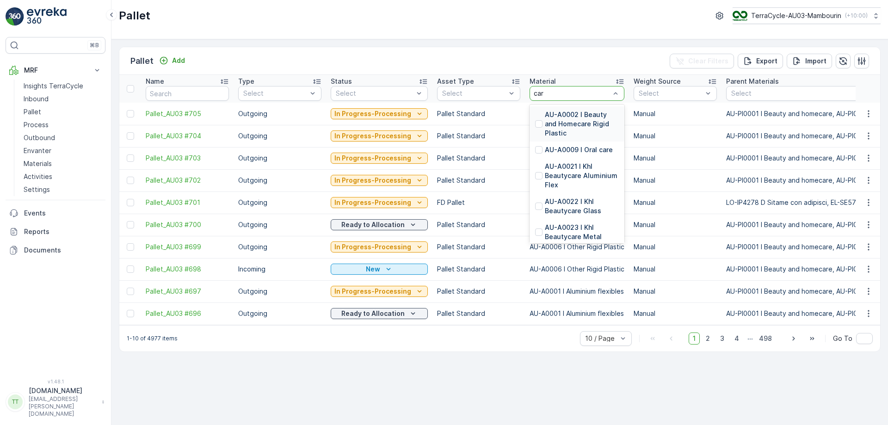
type input "card"
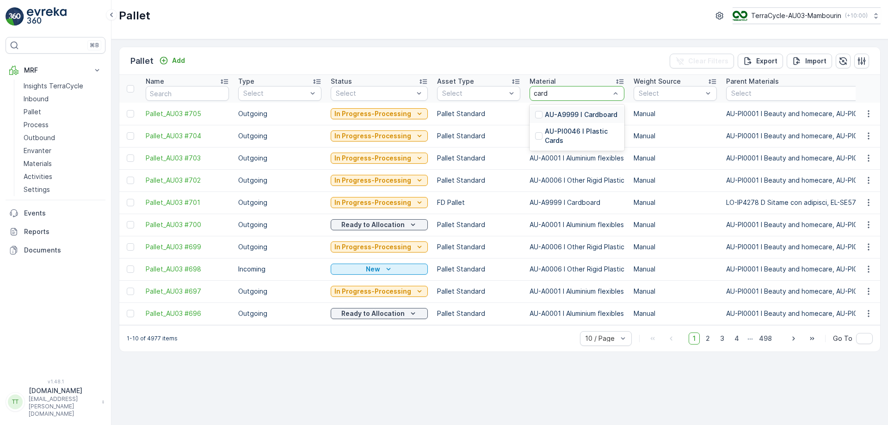
click at [570, 113] on p "AU-A9999 I Cardboard" at bounding box center [581, 114] width 73 height 9
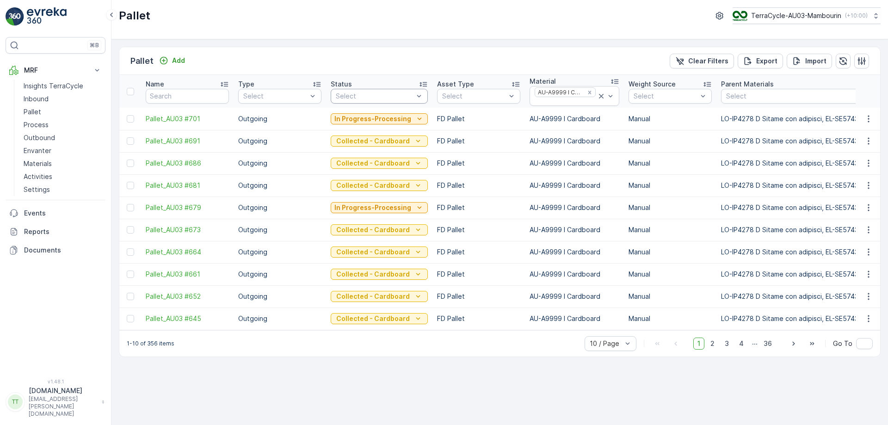
click at [376, 95] on div at bounding box center [375, 95] width 80 height 7
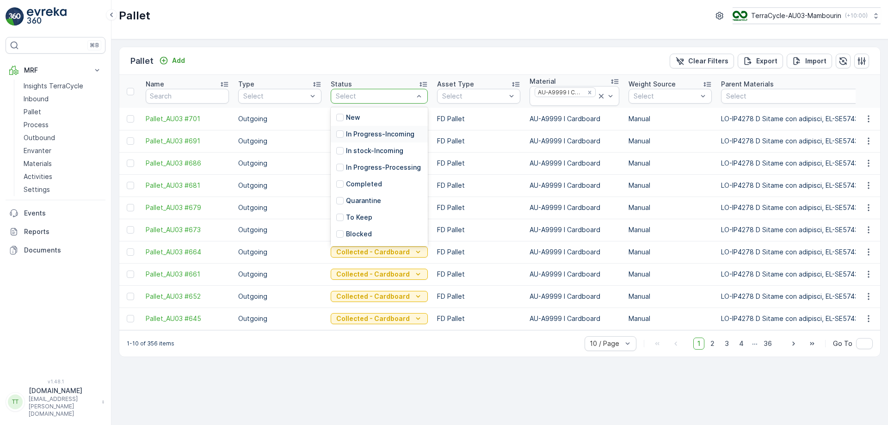
click at [366, 134] on p "In Progress-Incoming" at bounding box center [380, 133] width 68 height 9
drag, startPoint x: 358, startPoint y: 152, endPoint x: 358, endPoint y: 134, distance: 17.6
click at [357, 153] on p "In stock-Incoming" at bounding box center [374, 152] width 57 height 9
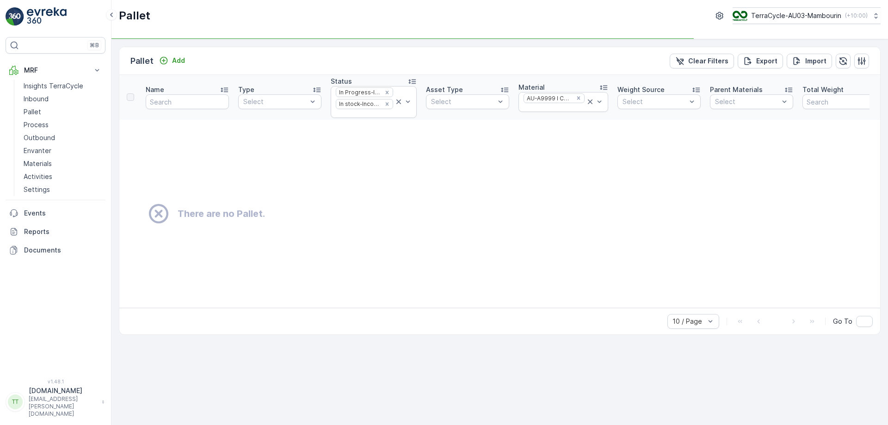
click at [367, 104] on div "In stock-Incoming" at bounding box center [358, 103] width 45 height 9
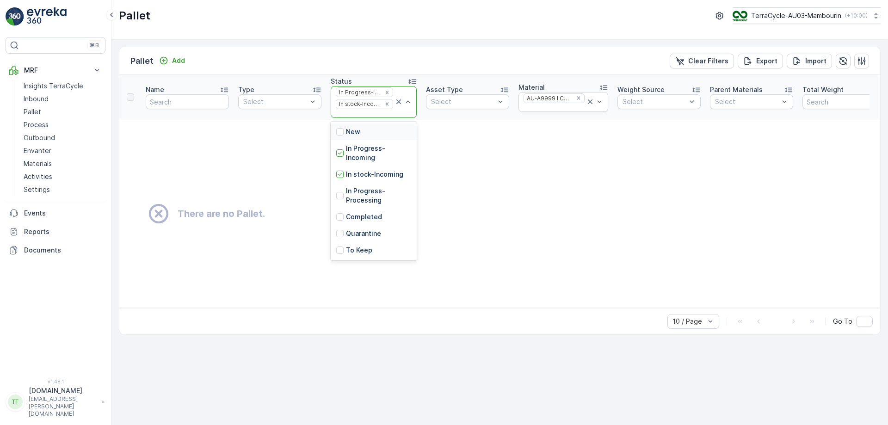
click at [365, 114] on div at bounding box center [364, 113] width 59 height 7
click at [367, 192] on p "In Progress-Processing" at bounding box center [378, 195] width 65 height 18
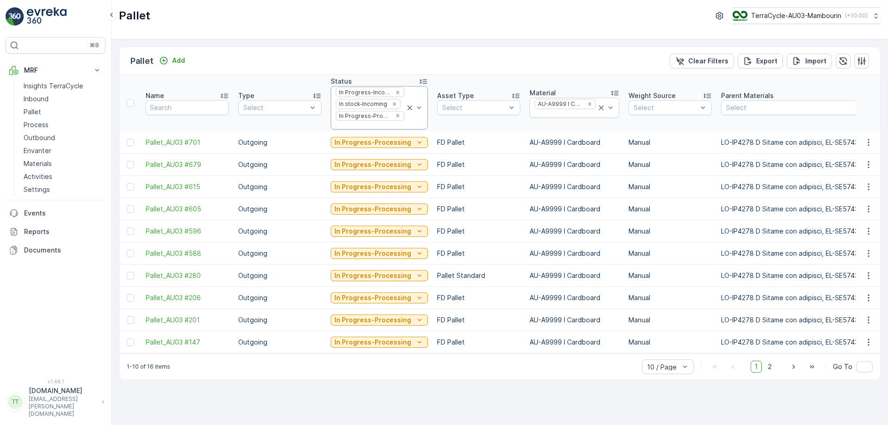
click at [376, 126] on div at bounding box center [370, 125] width 70 height 7
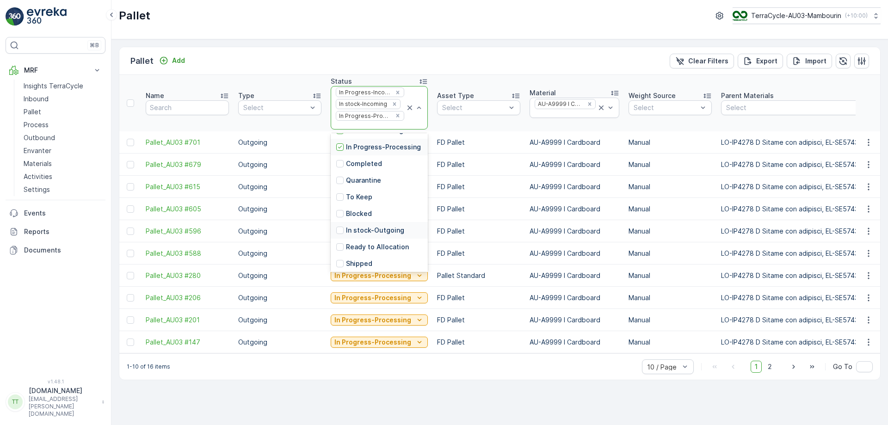
scroll to position [91, 0]
click at [376, 196] on p "In stock-Outgoing" at bounding box center [375, 194] width 58 height 9
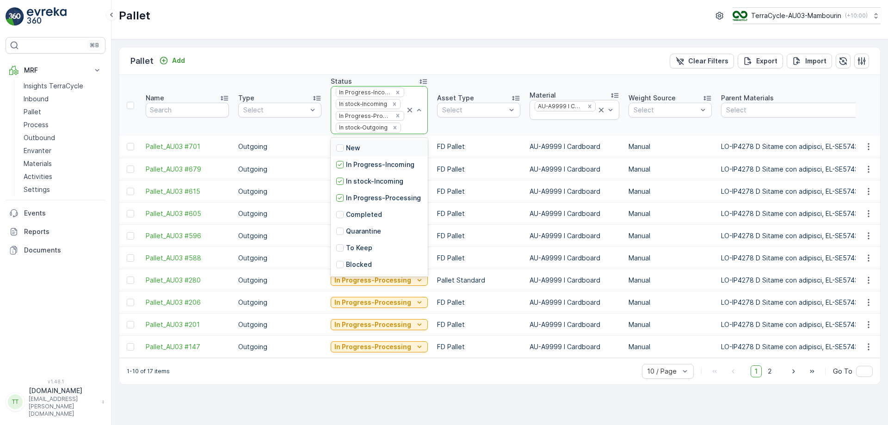
click at [402, 131] on div at bounding box center [403, 127] width 3 height 7
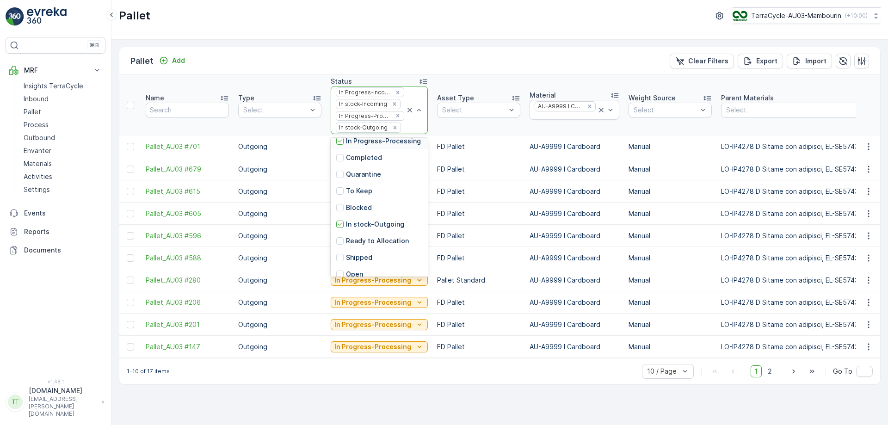
scroll to position [91, 0]
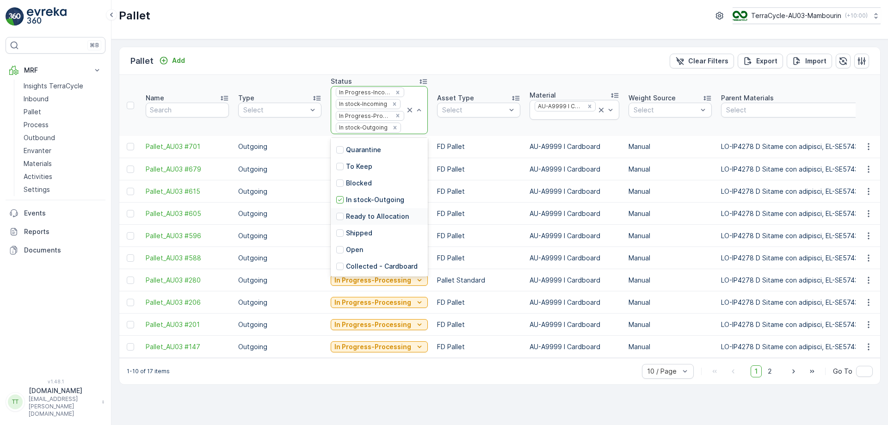
click at [388, 221] on p "Ready to Allocation" at bounding box center [377, 216] width 63 height 9
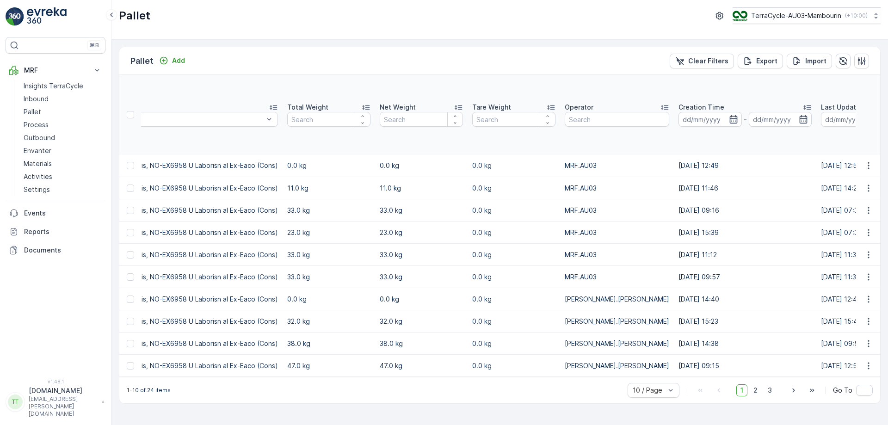
scroll to position [0, 3966]
click at [759, 392] on span "2" at bounding box center [755, 390] width 12 height 12
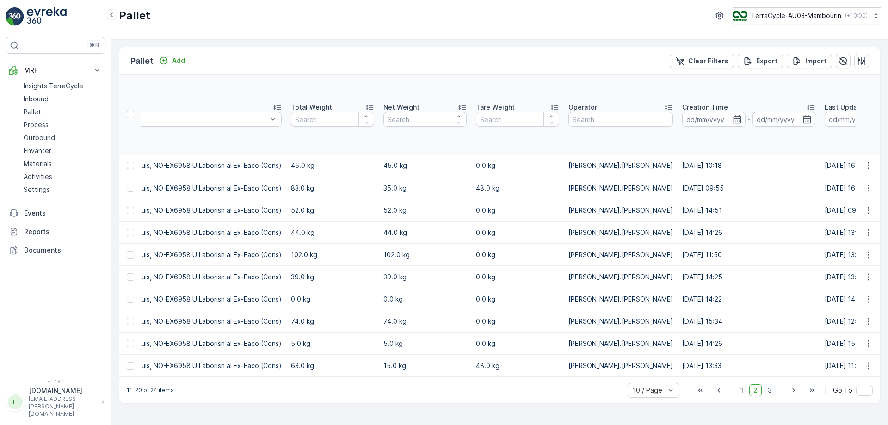
click at [769, 394] on span "3" at bounding box center [769, 390] width 12 height 12
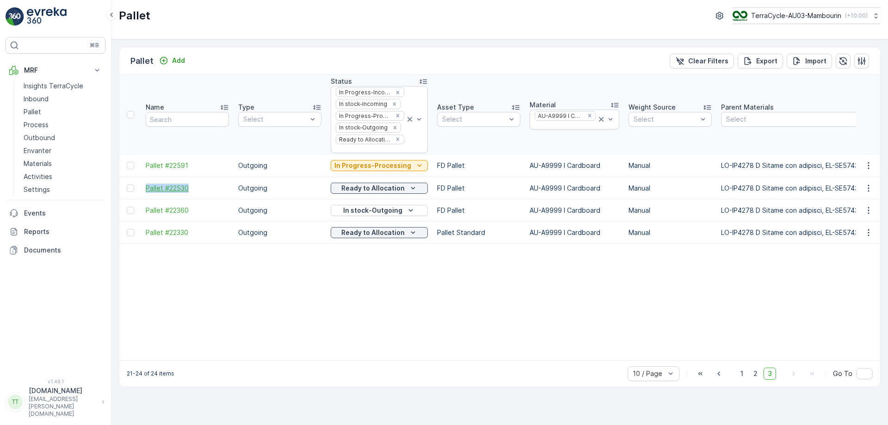
drag, startPoint x: 143, startPoint y: 186, endPoint x: 193, endPoint y: 187, distance: 50.4
click at [193, 187] on td "Pallet #22530" at bounding box center [187, 188] width 92 height 22
copy span "Pallet #22530"
drag, startPoint x: 140, startPoint y: 163, endPoint x: 195, endPoint y: 164, distance: 55.0
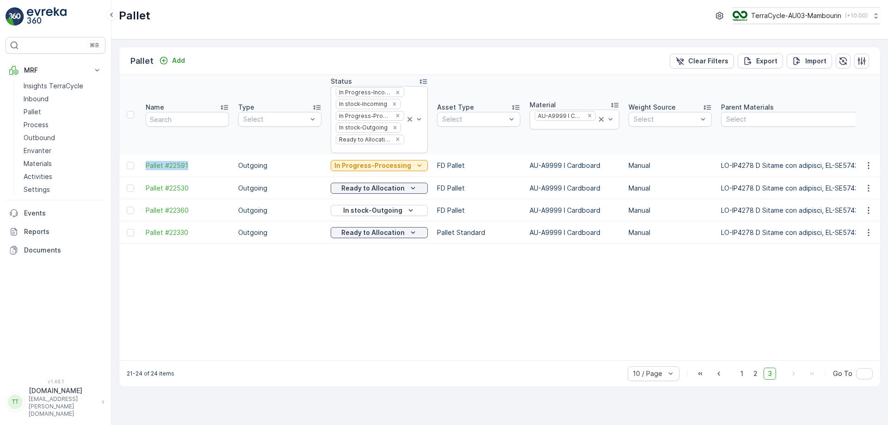
copy span "Pallet #22591"
click at [770, 61] on p "Export" at bounding box center [766, 60] width 21 height 9
click at [769, 49] on span "reports" at bounding box center [813, 50] width 109 height 10
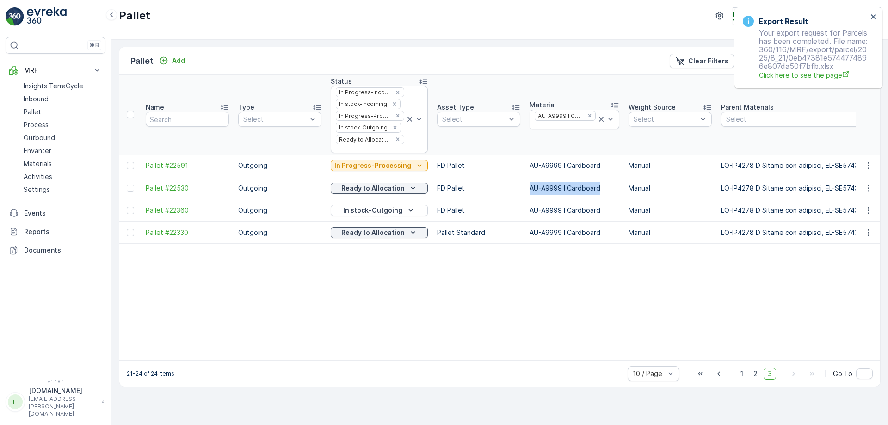
drag, startPoint x: 522, startPoint y: 184, endPoint x: 596, endPoint y: 186, distance: 73.5
click at [596, 186] on td "AU-A9999 I Cardboard" at bounding box center [574, 188] width 99 height 22
copy td "AU-A9999 I Cardboard"
click at [875, 12] on div "Export Result Your export request for Parcels has been completed. File name: 36…" at bounding box center [808, 47] width 148 height 81
click at [875, 15] on icon "close" at bounding box center [873, 16] width 6 height 7
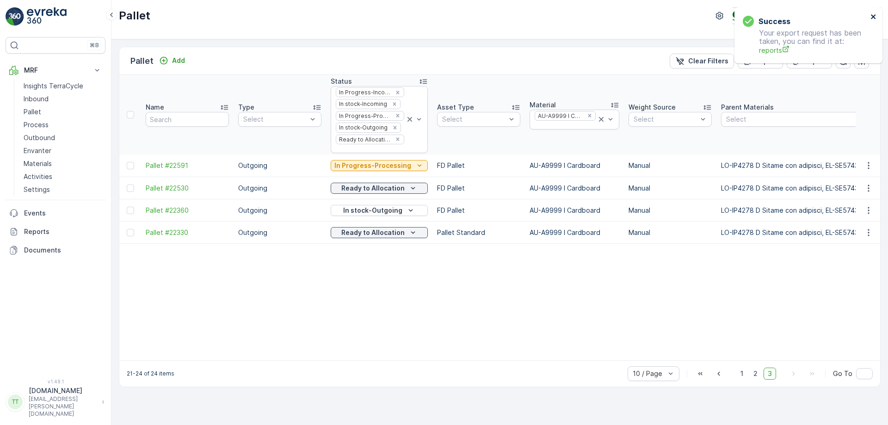
click at [870, 16] on icon "close" at bounding box center [873, 16] width 6 height 7
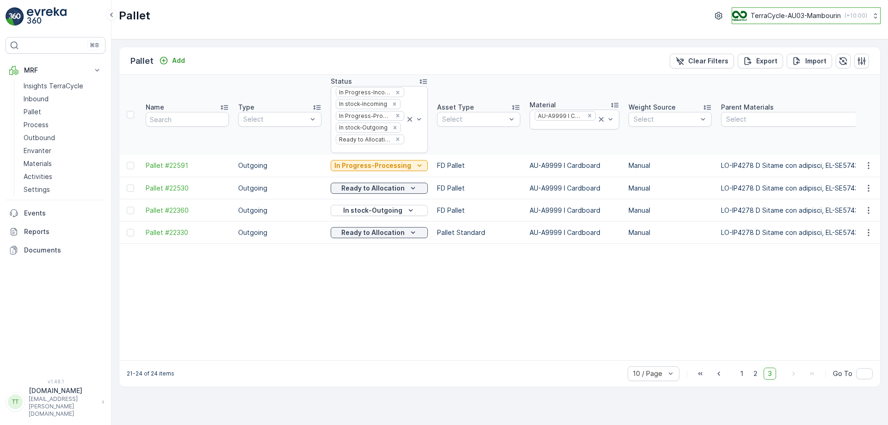
click at [825, 17] on p "TerraCycle-AU03-Mambourin" at bounding box center [795, 15] width 90 height 9
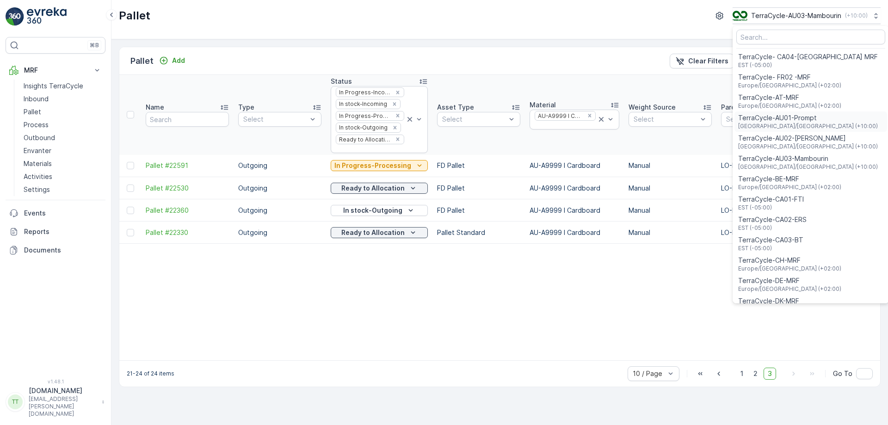
click at [803, 115] on span "TerraCycle-AU01-Prompt" at bounding box center [808, 117] width 140 height 9
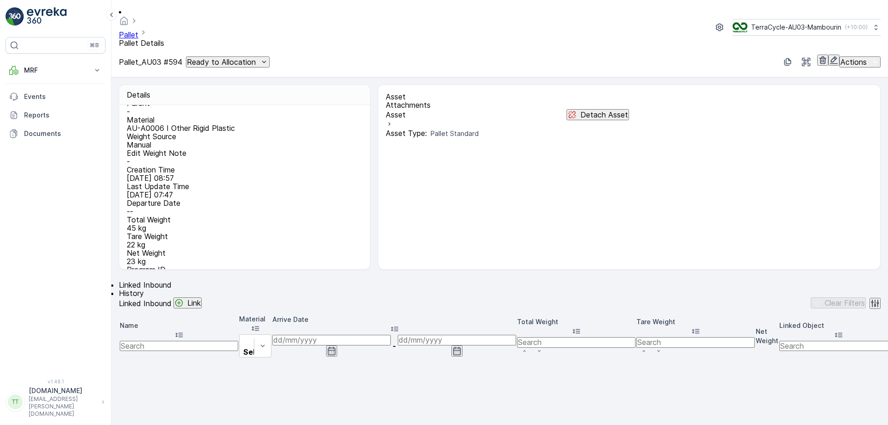
scroll to position [46, 0]
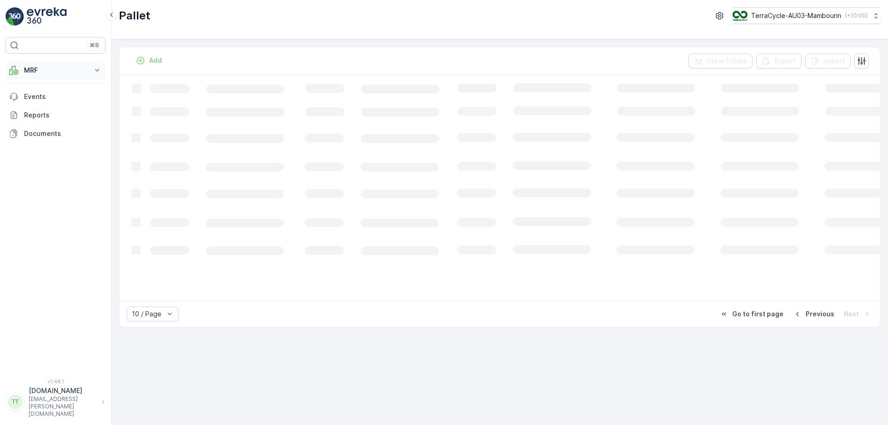
click at [61, 71] on p "MRF" at bounding box center [55, 70] width 63 height 9
click at [43, 125] on p "Process" at bounding box center [36, 124] width 25 height 9
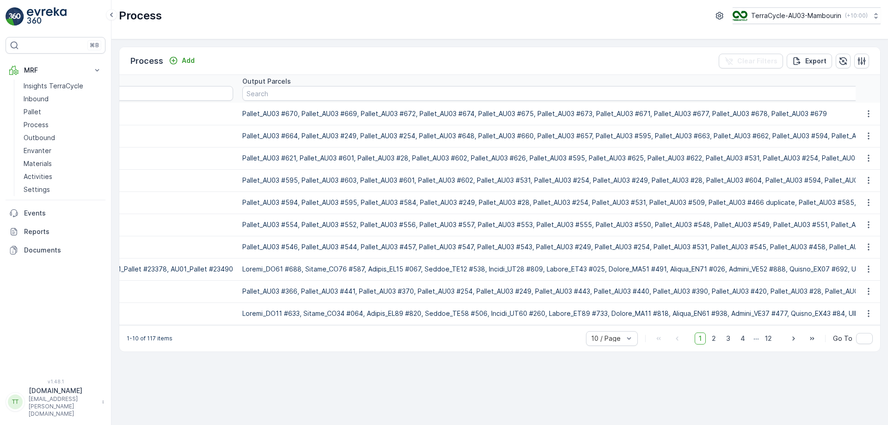
scroll to position [0, 2858]
paste input "Pallet #22530"
type input "Pallet #22530"
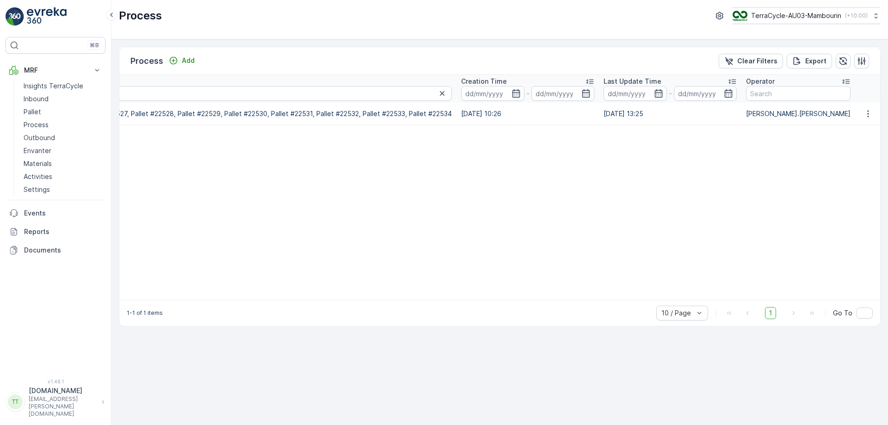
scroll to position [0, 1816]
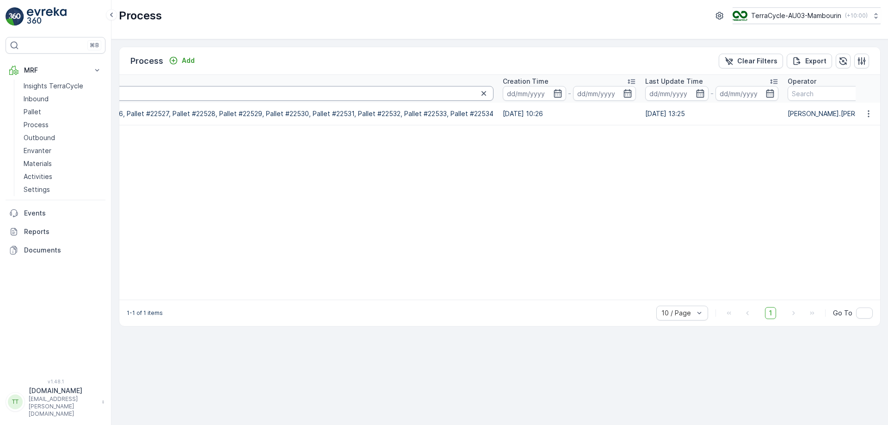
paste input "Pallet #22591"
type input "Pallet #Pallet #22591"
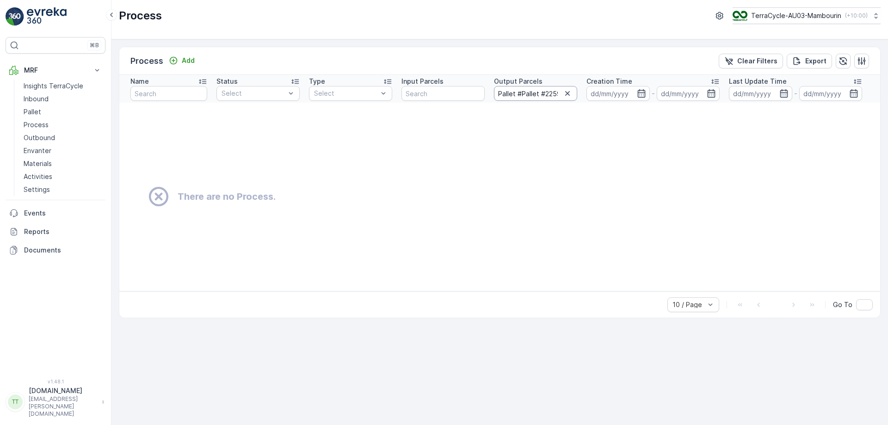
click at [527, 90] on input "Pallet #Pallet #22591" at bounding box center [535, 93] width 83 height 15
paste input "text"
type input "Pallet #22591"
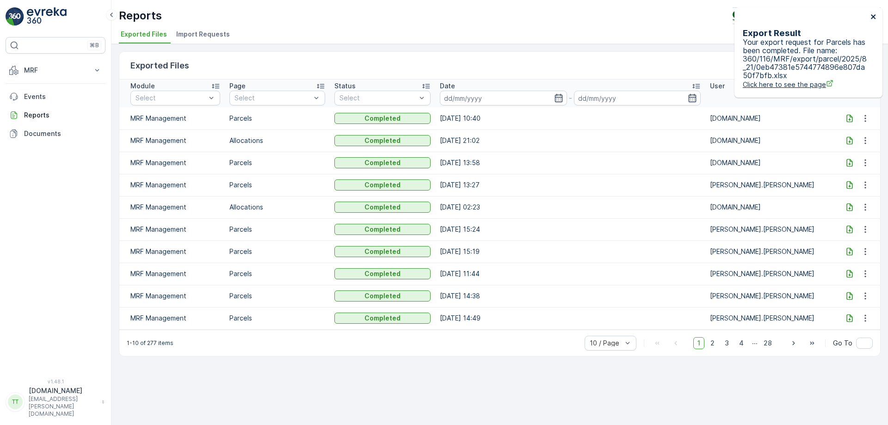
click at [876, 17] on icon "close" at bounding box center [873, 16] width 6 height 7
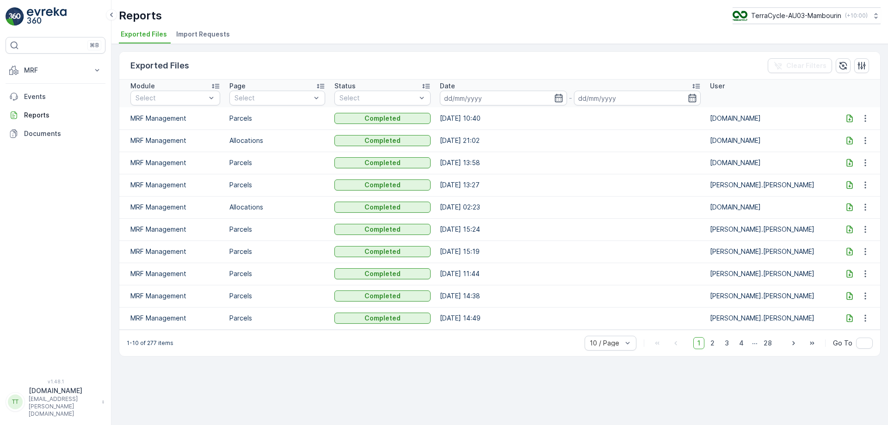
click at [848, 122] on icon at bounding box center [849, 118] width 6 height 8
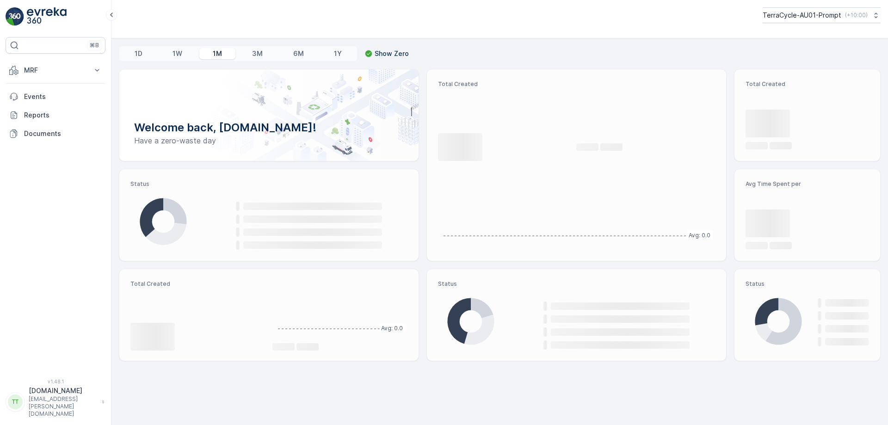
click at [68, 72] on p "MRF" at bounding box center [55, 70] width 63 height 9
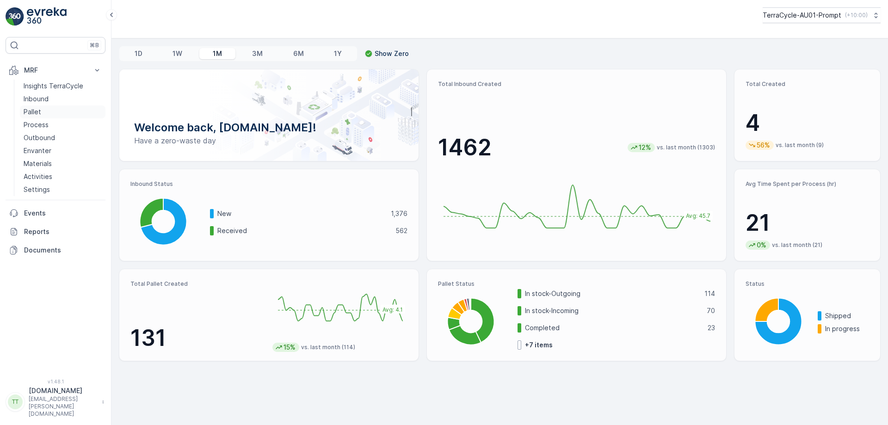
click at [39, 115] on p "Pallet" at bounding box center [33, 111] width 18 height 9
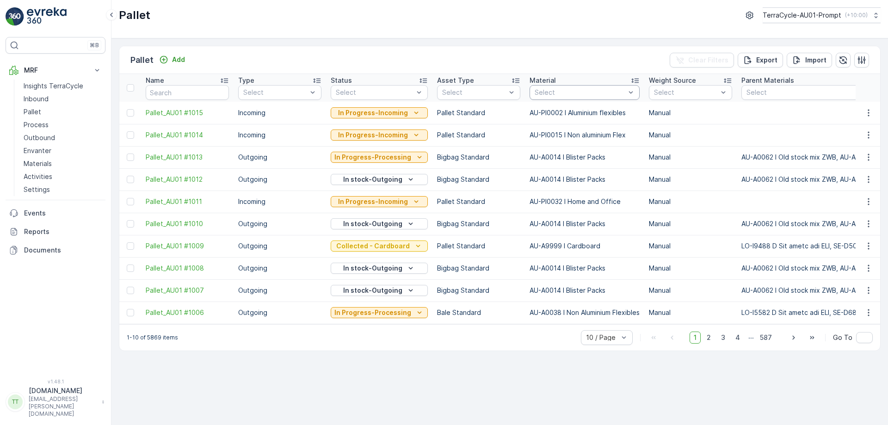
click at [542, 92] on div at bounding box center [579, 92] width 92 height 7
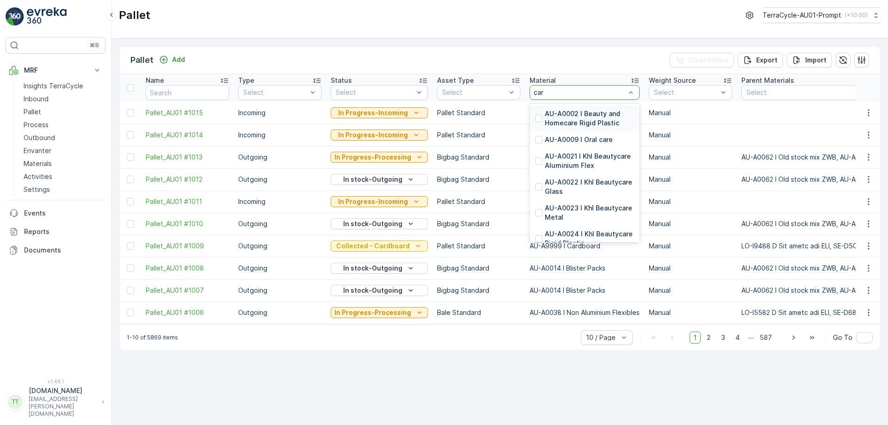
type input "card"
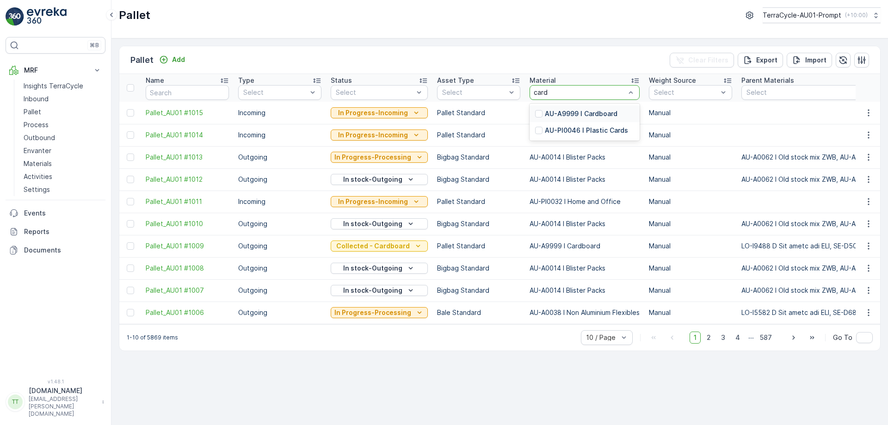
click at [585, 113] on p "AU-A9999 I Cardboard" at bounding box center [581, 113] width 73 height 9
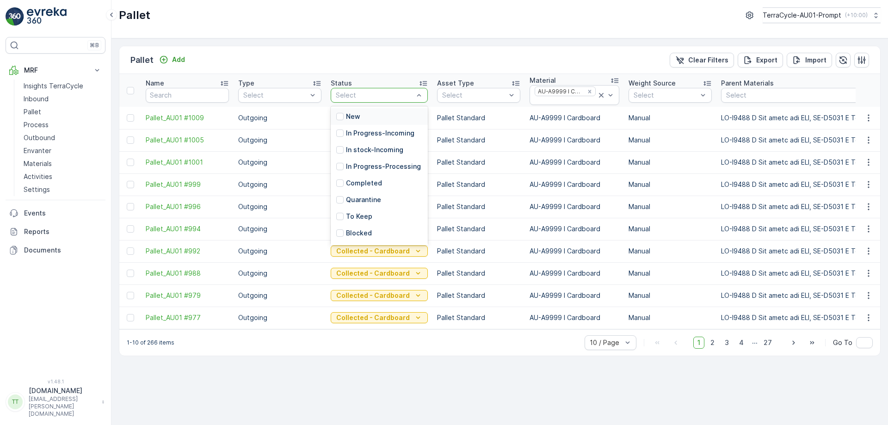
click at [399, 95] on div at bounding box center [375, 95] width 80 height 7
click at [349, 129] on p "In Progress-Incoming" at bounding box center [380, 133] width 68 height 9
click at [367, 103] on div at bounding box center [370, 100] width 70 height 7
click at [368, 150] on p "In stock-Incoming" at bounding box center [374, 151] width 57 height 9
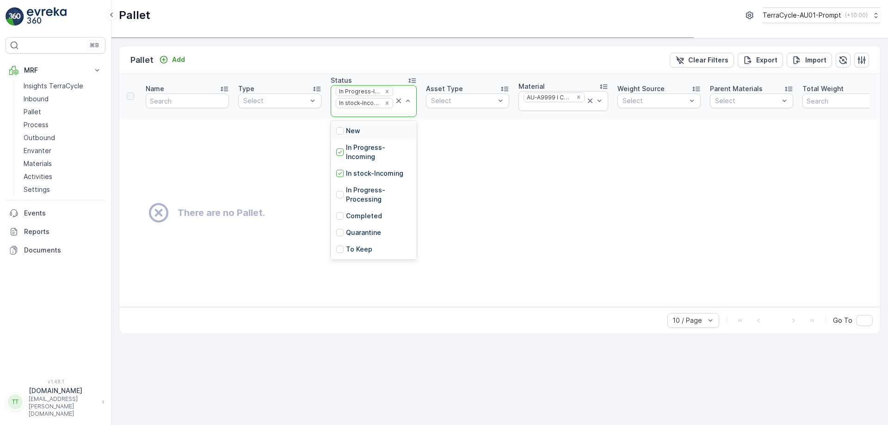
click at [355, 113] on div at bounding box center [364, 112] width 59 height 7
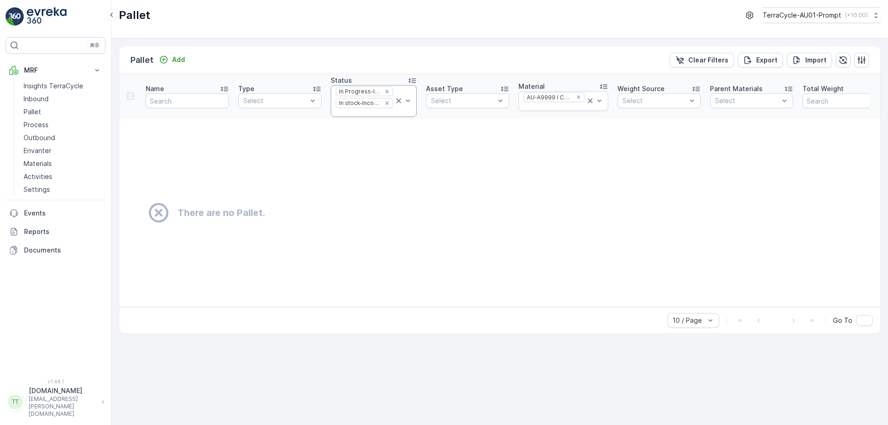
click at [368, 113] on div at bounding box center [364, 112] width 59 height 7
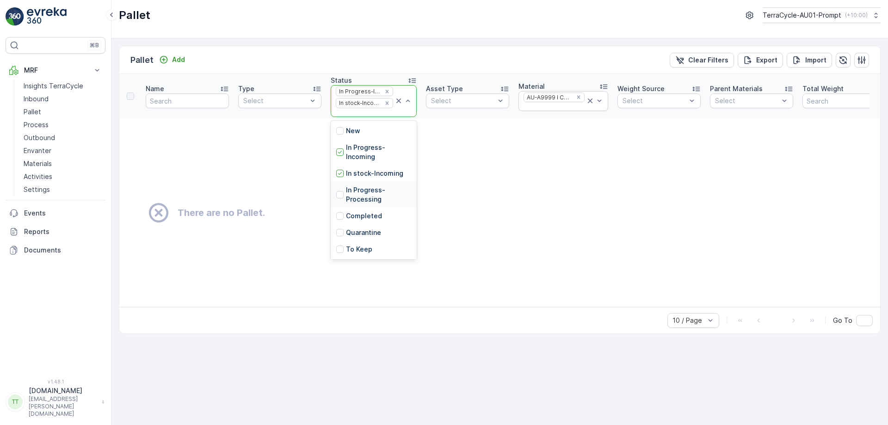
click at [364, 194] on p "In Progress-Processing" at bounding box center [378, 194] width 65 height 18
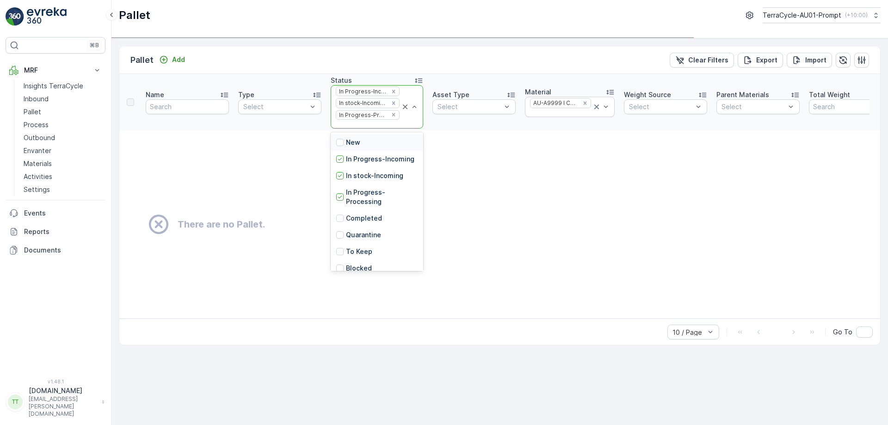
click at [354, 127] on div at bounding box center [368, 124] width 66 height 7
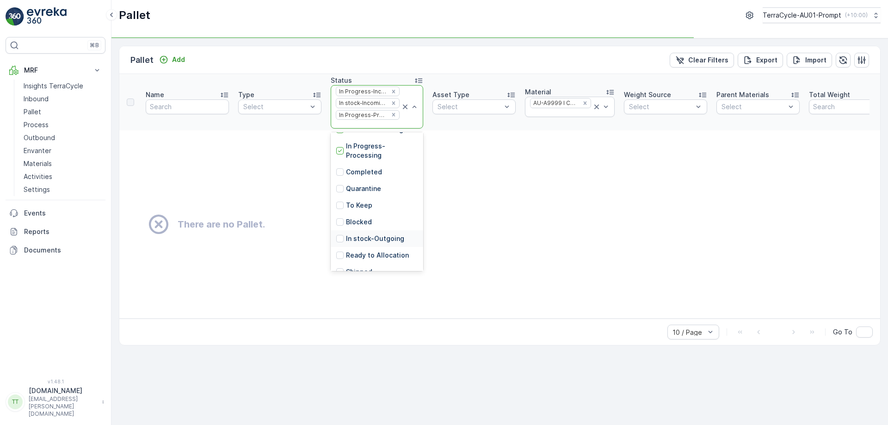
click at [358, 243] on p "In stock-Outgoing" at bounding box center [375, 238] width 58 height 9
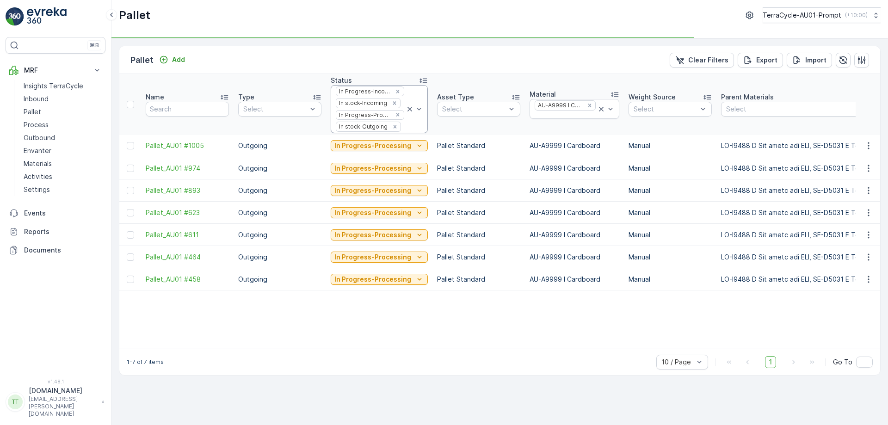
click at [402, 130] on div at bounding box center [403, 126] width 3 height 7
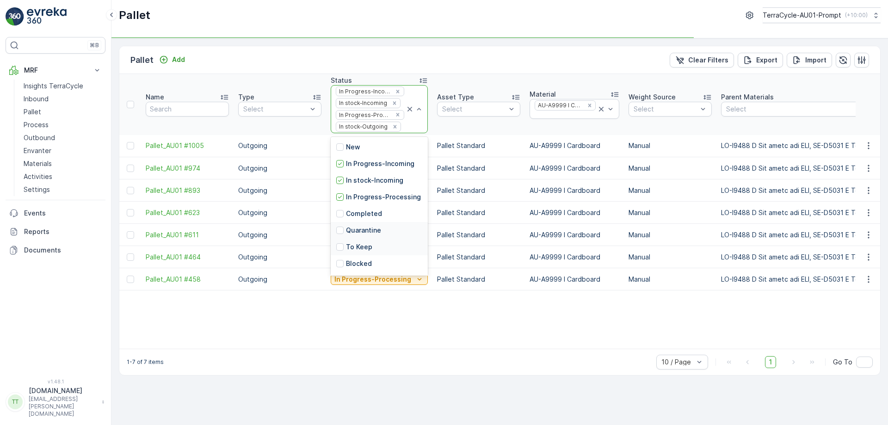
scroll to position [91, 0]
click at [386, 218] on p "Ready to Allocation" at bounding box center [377, 215] width 63 height 9
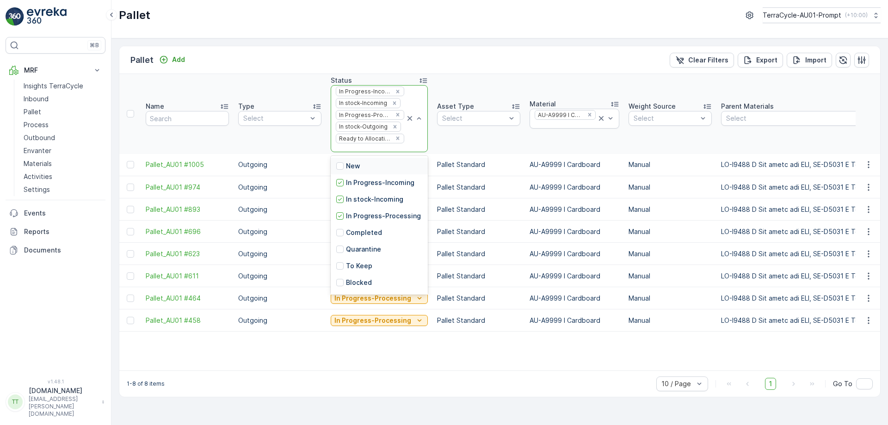
click at [363, 149] on div at bounding box center [370, 147] width 70 height 7
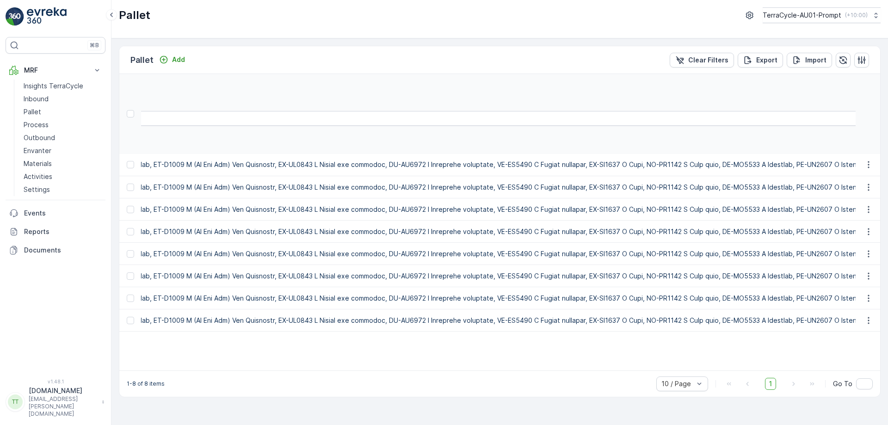
scroll to position [0, 0]
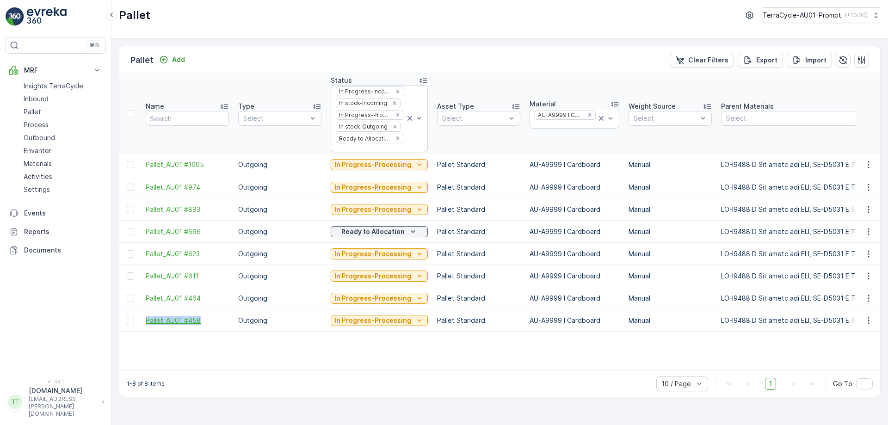
drag, startPoint x: 142, startPoint y: 321, endPoint x: 200, endPoint y: 320, distance: 58.3
click at [200, 320] on td "Pallet_AU01 #458" at bounding box center [187, 320] width 92 height 22
copy span "Pallet_AU01 #458"
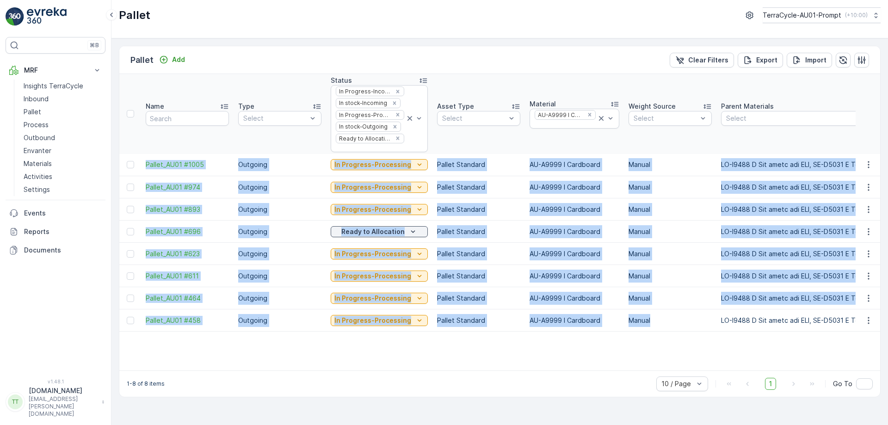
drag, startPoint x: 140, startPoint y: 160, endPoint x: 656, endPoint y: 320, distance: 541.0
copy tbody "Pallet_AU01 #1005 Outgoing In Progress-Processing Pallet Standard AU-A9999 I Ca…"
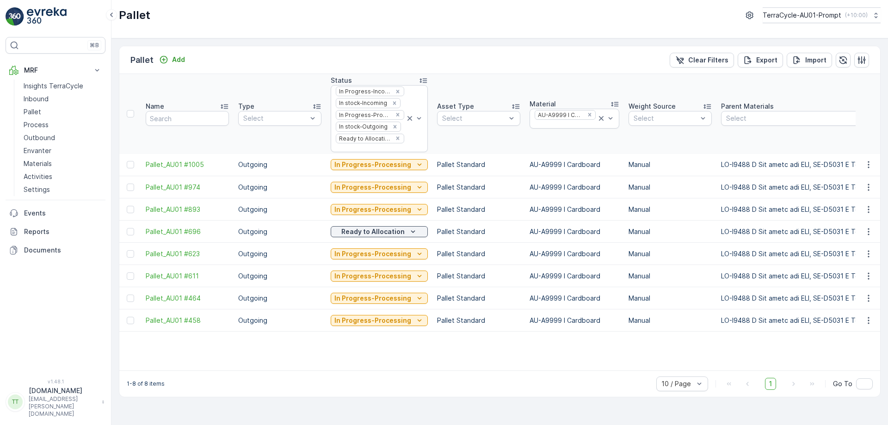
click at [206, 142] on th "Name" at bounding box center [187, 114] width 92 height 80
drag, startPoint x: 142, startPoint y: 161, endPoint x: 423, endPoint y: 161, distance: 280.6
copy tr "Pallet_AU01 #1005 Outgoing In Progress-Processing"
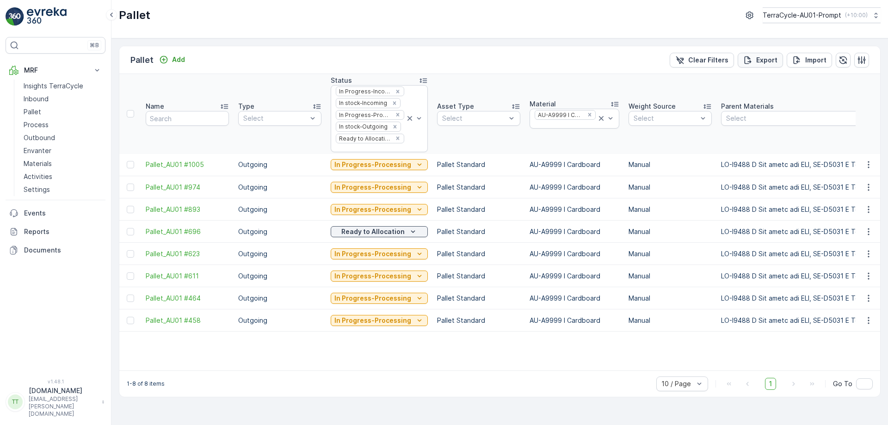
click at [779, 63] on button "Export" at bounding box center [759, 60] width 45 height 15
click at [776, 46] on span "reports" at bounding box center [813, 50] width 109 height 10
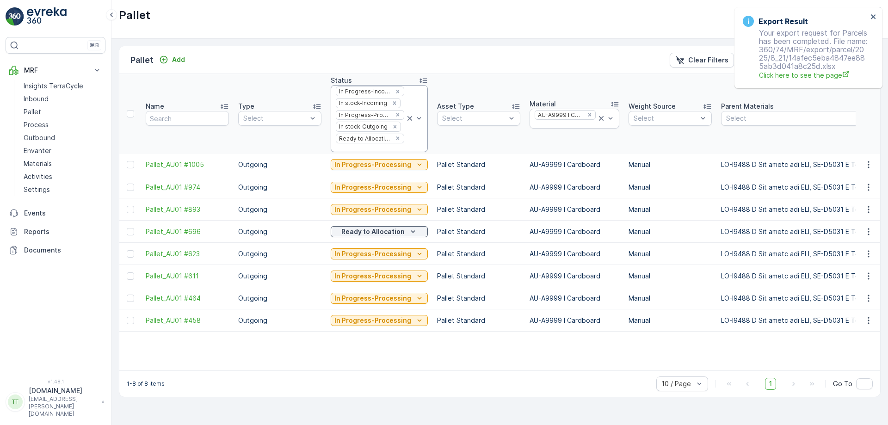
click at [367, 149] on div at bounding box center [370, 147] width 70 height 7
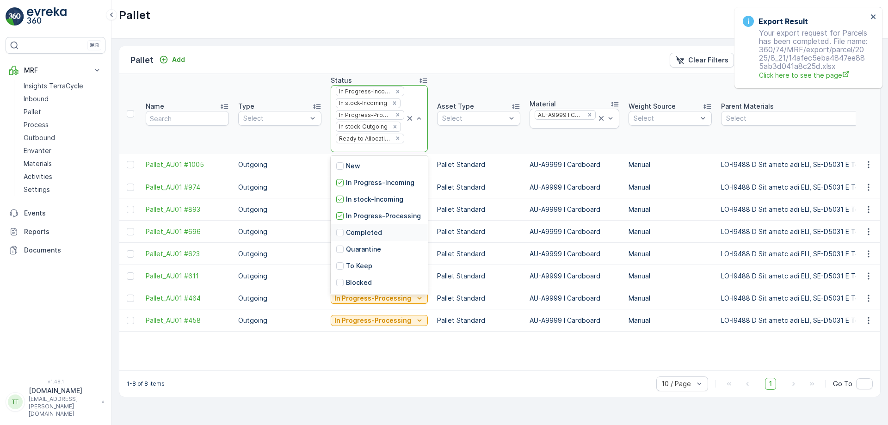
scroll to position [91, 0]
click at [372, 286] on p "Collected - Cardboard" at bounding box center [382, 284] width 72 height 9
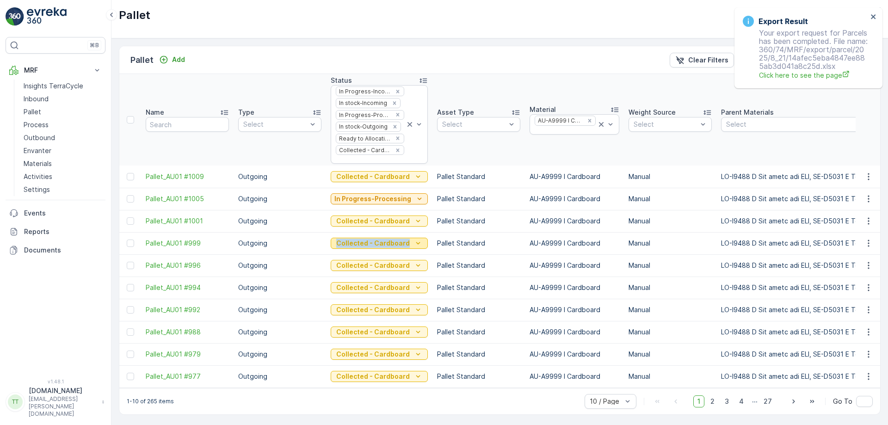
drag, startPoint x: 352, startPoint y: 239, endPoint x: 406, endPoint y: 239, distance: 54.6
click at [406, 239] on td "Collected - Cardboard" at bounding box center [379, 243] width 106 height 22
copy p "Collected - Cardboard"
click at [872, 16] on icon "close" at bounding box center [872, 16] width 5 height 5
click at [873, 17] on icon "close" at bounding box center [872, 16] width 5 height 5
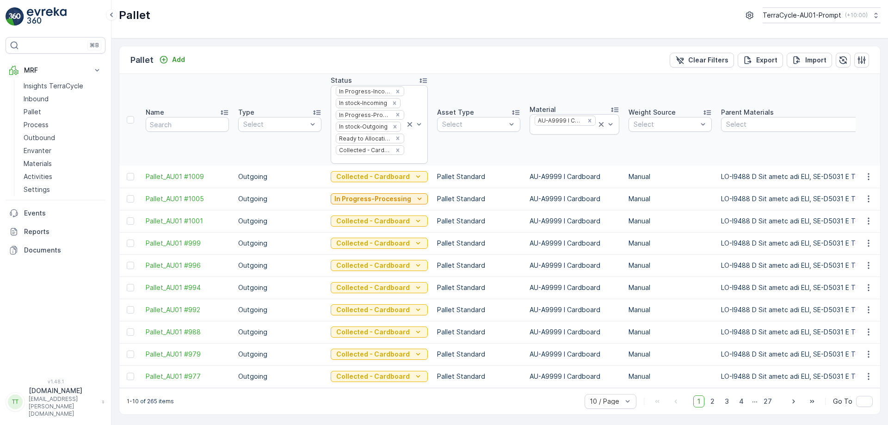
click at [837, 27] on div "Pallet TerraCycle-AU01-Prompt ( +10:00 )" at bounding box center [499, 19] width 776 height 38
click at [834, 22] on button "TerraCycle-AU01-Prompt ( +10:00 )" at bounding box center [820, 15] width 119 height 16
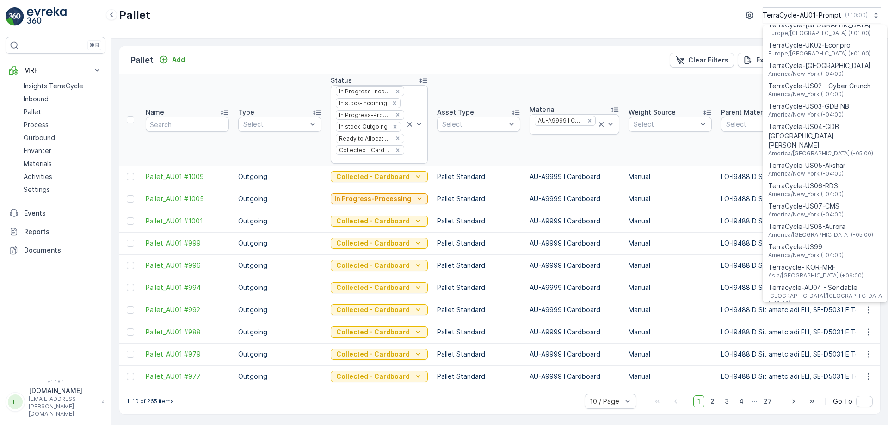
scroll to position [664, 0]
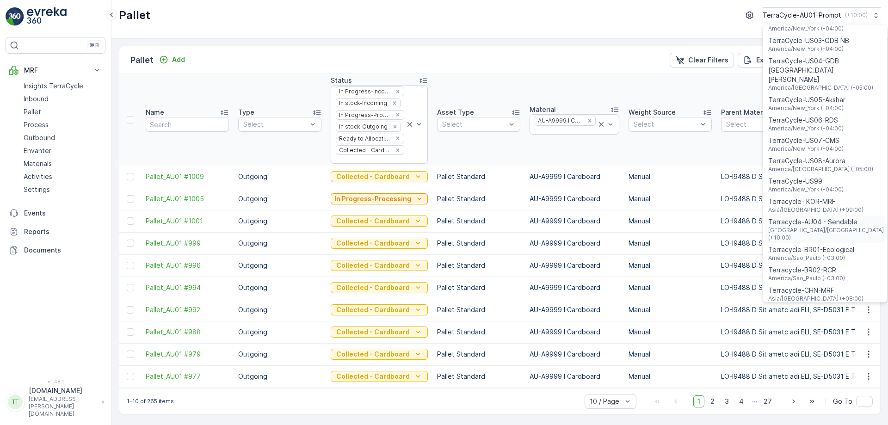
click at [817, 227] on span "[GEOGRAPHIC_DATA]/[GEOGRAPHIC_DATA] (+10:00)" at bounding box center [826, 234] width 116 height 15
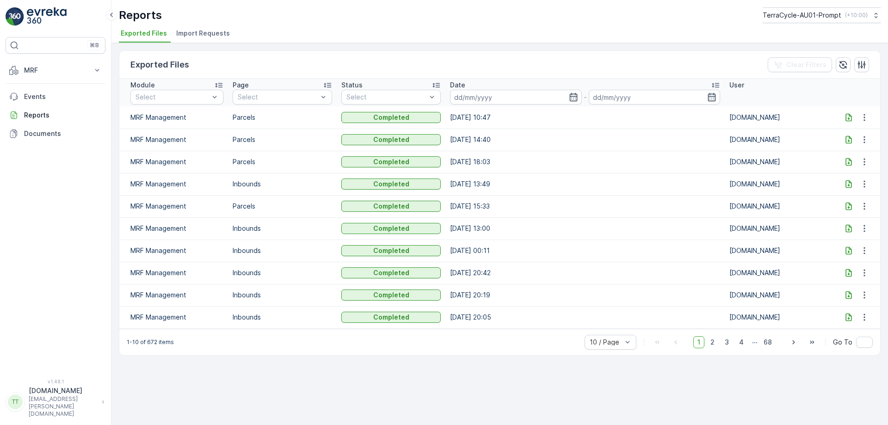
click at [847, 123] on td at bounding box center [856, 117] width 47 height 22
click at [846, 120] on icon at bounding box center [848, 117] width 9 height 9
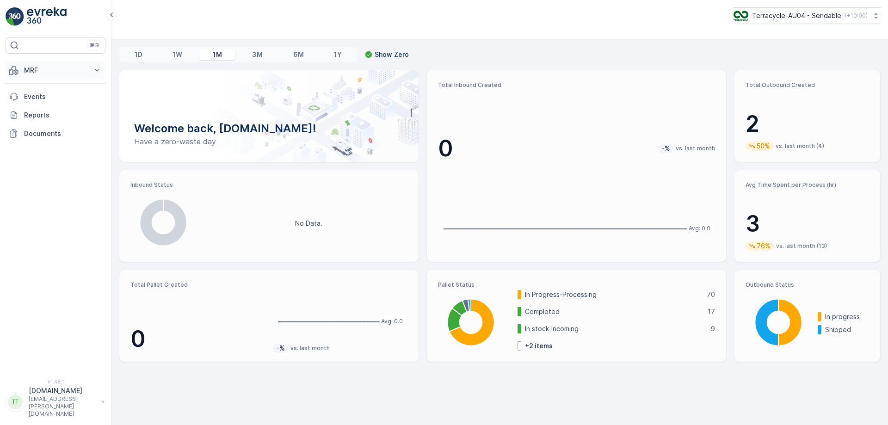
click at [39, 70] on p "MRF" at bounding box center [55, 70] width 63 height 9
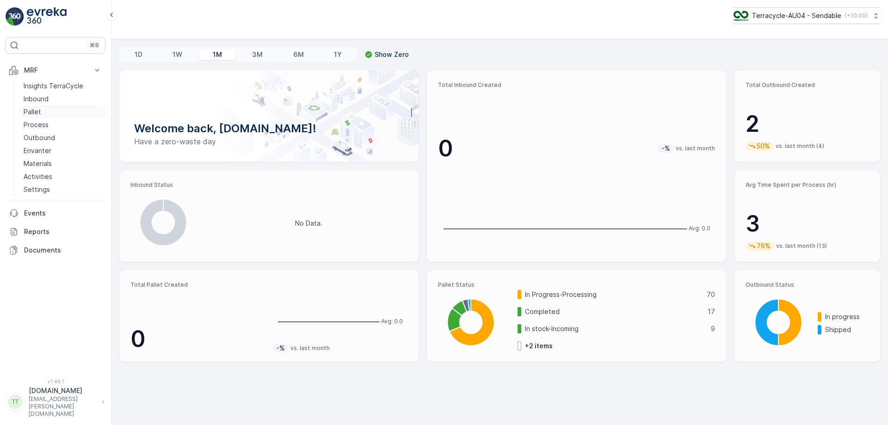
click at [47, 113] on link "Pallet" at bounding box center [63, 111] width 86 height 13
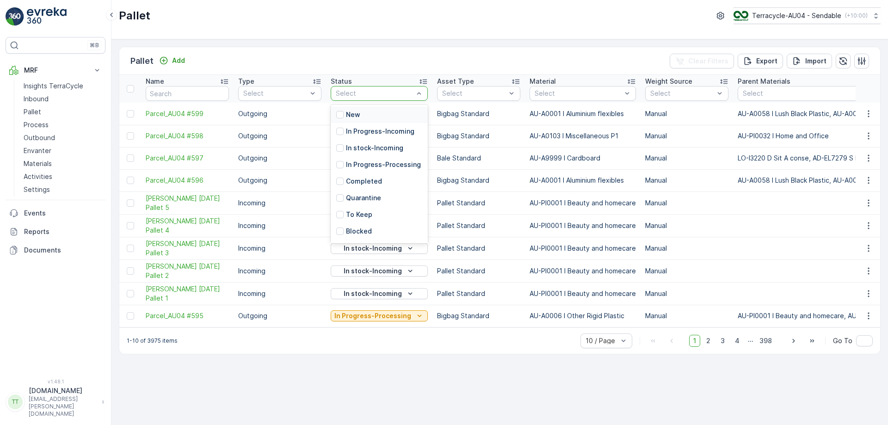
click at [400, 94] on div at bounding box center [375, 93] width 80 height 7
click at [396, 135] on p "In Progress-Incoming" at bounding box center [380, 131] width 68 height 9
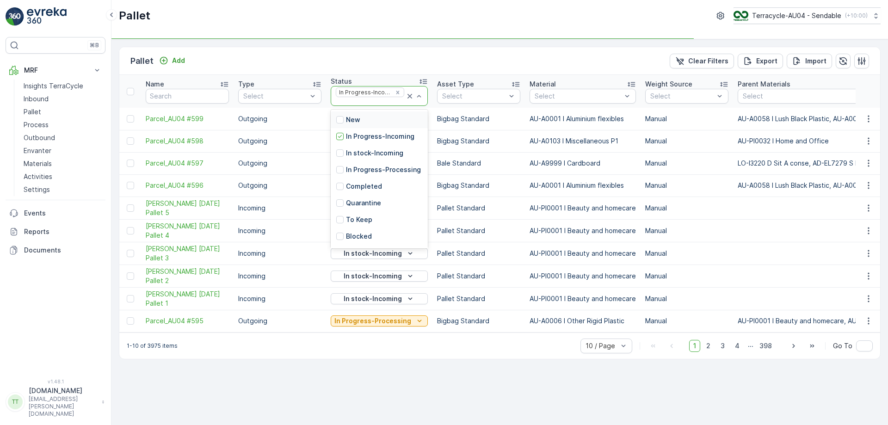
click at [373, 103] on div at bounding box center [370, 101] width 70 height 7
drag, startPoint x: 371, startPoint y: 153, endPoint x: 368, endPoint y: 146, distance: 7.2
click at [371, 153] on p "In stock-Incoming" at bounding box center [374, 152] width 57 height 9
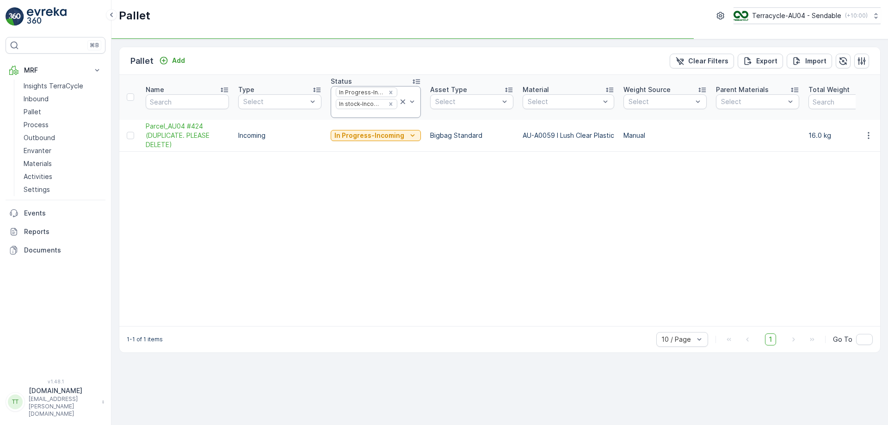
click at [366, 117] on div at bounding box center [366, 113] width 63 height 7
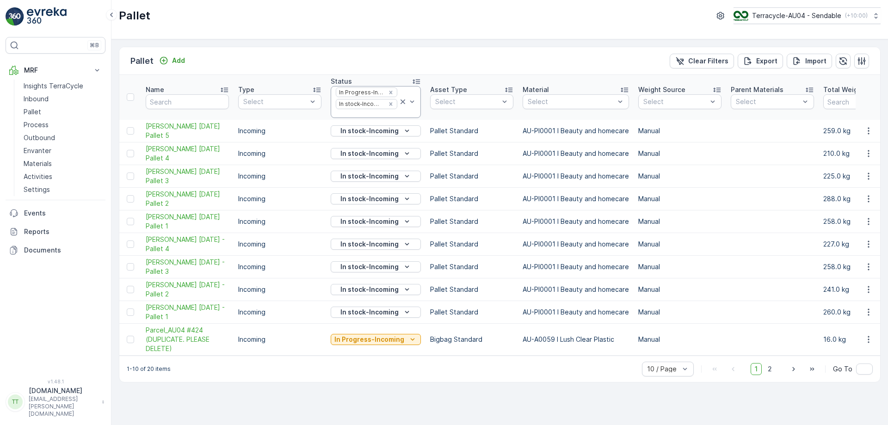
click at [363, 114] on div at bounding box center [366, 113] width 63 height 7
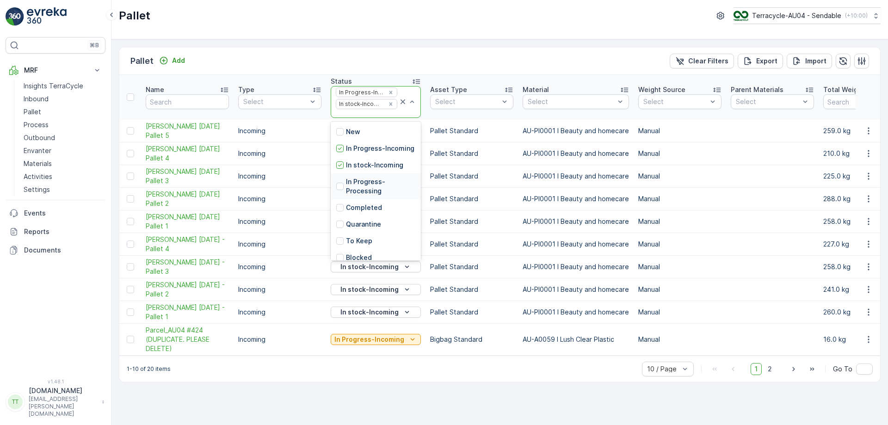
click at [354, 196] on p "In Progress-Processing" at bounding box center [380, 186] width 69 height 18
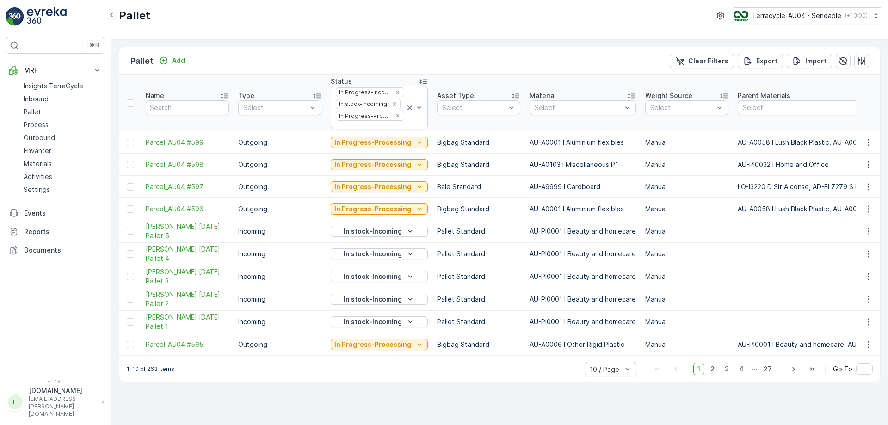
click at [363, 128] on div at bounding box center [370, 125] width 70 height 7
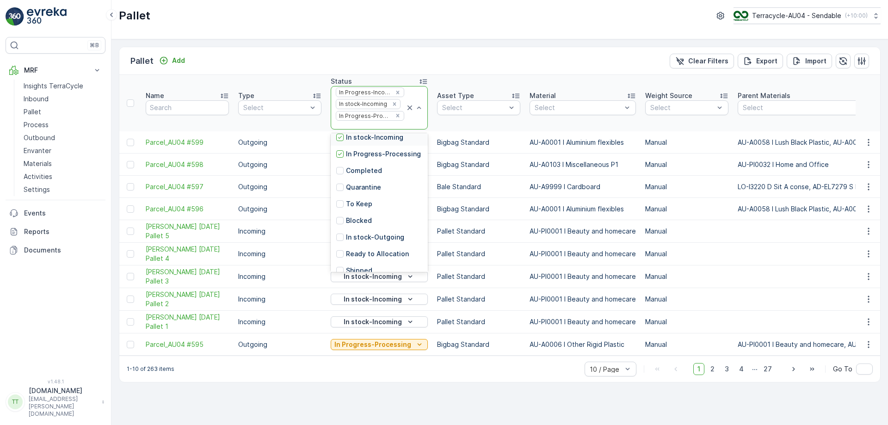
scroll to position [91, 0]
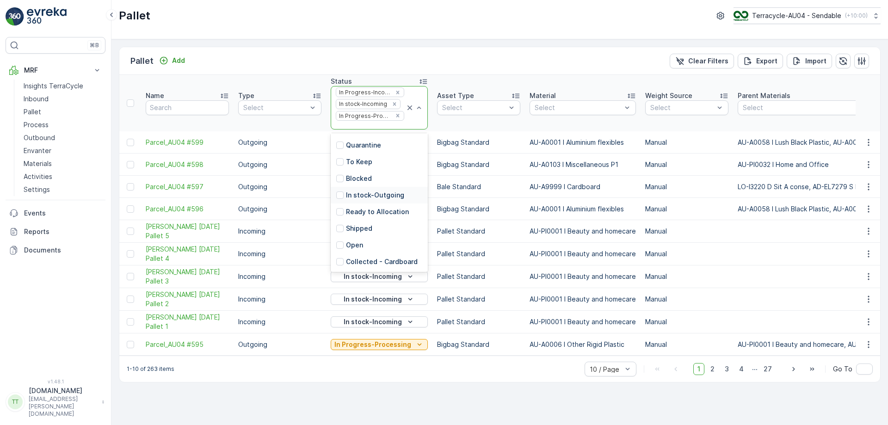
click at [383, 192] on p "In stock-Outgoing" at bounding box center [375, 194] width 58 height 9
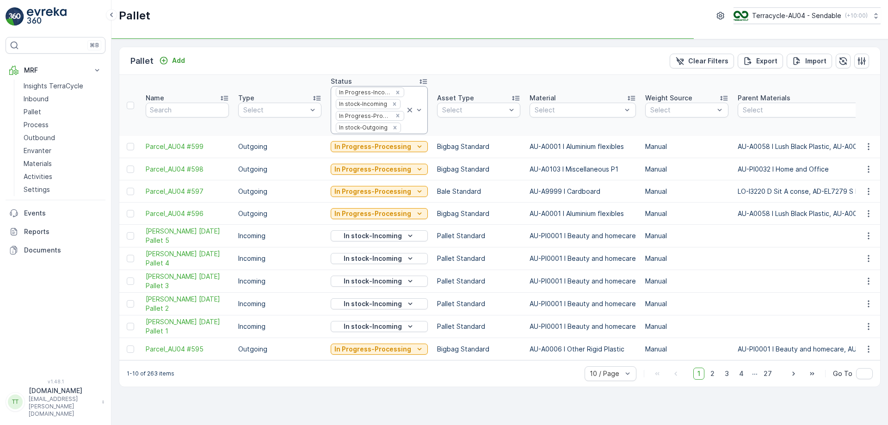
click at [402, 131] on div at bounding box center [403, 127] width 3 height 7
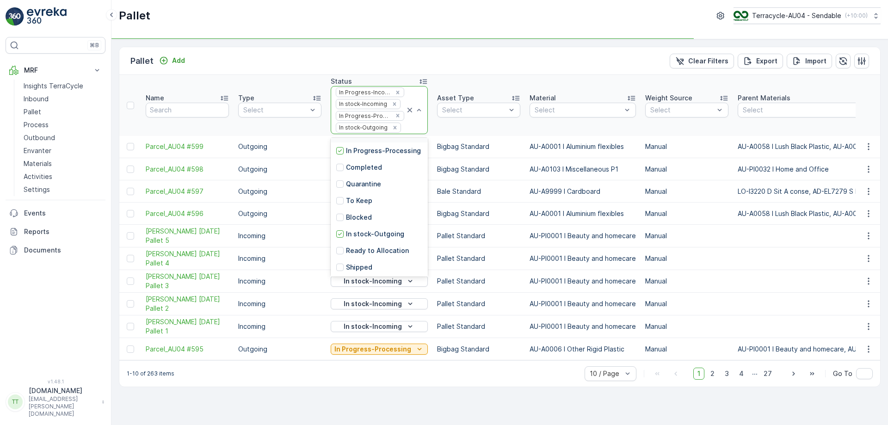
scroll to position [91, 0]
click at [367, 217] on div "Ready to Allocation" at bounding box center [379, 216] width 97 height 17
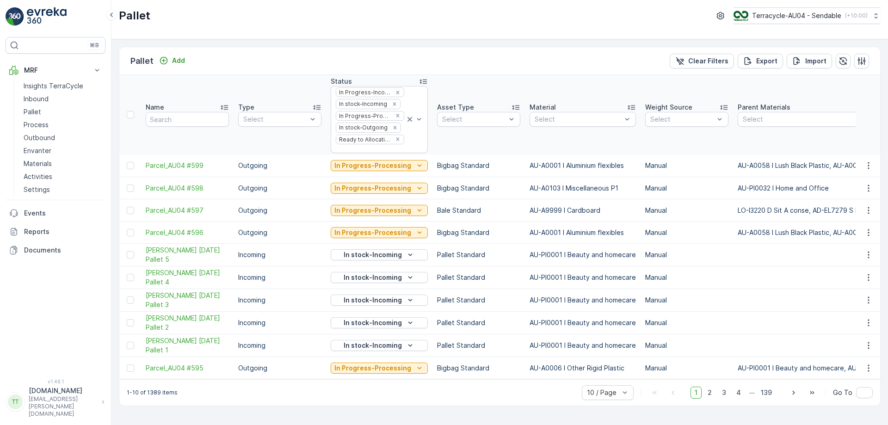
click at [587, 121] on div at bounding box center [577, 119] width 89 height 7
type input "cardb"
click at [592, 145] on p "AU-A9999 I Cardboard" at bounding box center [581, 140] width 73 height 9
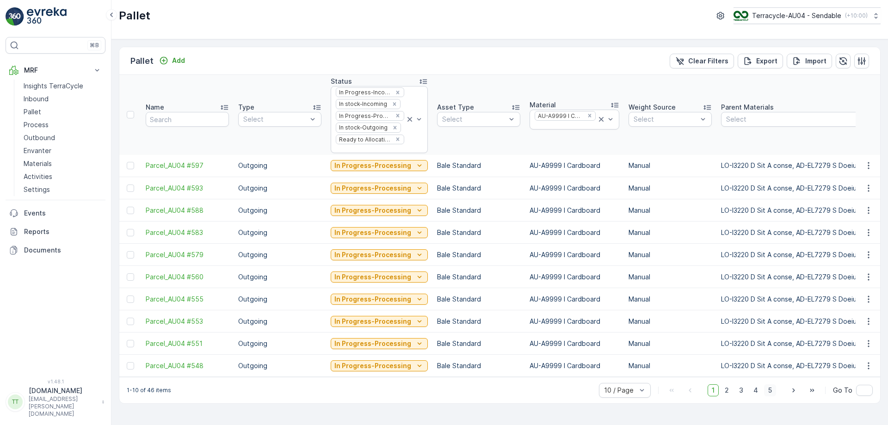
click at [775, 394] on span "5" at bounding box center [770, 390] width 12 height 12
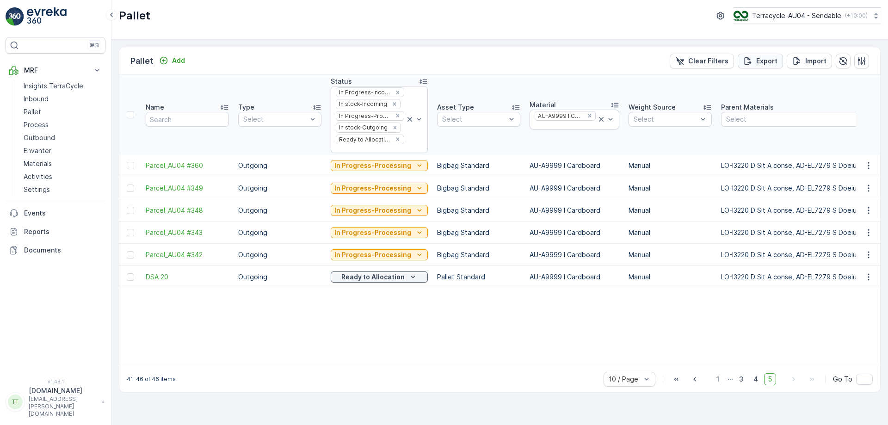
click at [772, 60] on p "Export" at bounding box center [766, 60] width 21 height 9
click at [762, 49] on span "reports" at bounding box center [813, 50] width 109 height 10
click at [722, 385] on span "1" at bounding box center [717, 379] width 11 height 12
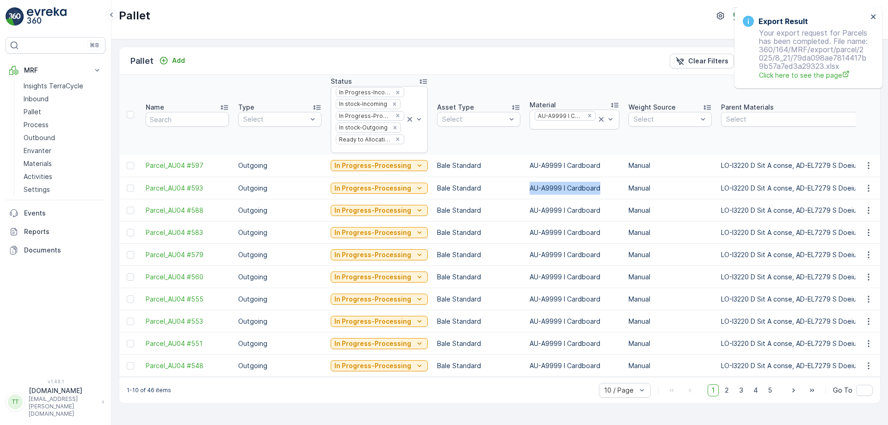
drag, startPoint x: 523, startPoint y: 185, endPoint x: 601, endPoint y: 188, distance: 77.7
click at [601, 188] on td "AU-A9999 I Cardboard" at bounding box center [574, 188] width 99 height 22
copy td "AU-A9999 I Cardboard"
click at [872, 17] on icon "close" at bounding box center [873, 16] width 6 height 7
click at [872, 17] on icon "close" at bounding box center [872, 16] width 5 height 5
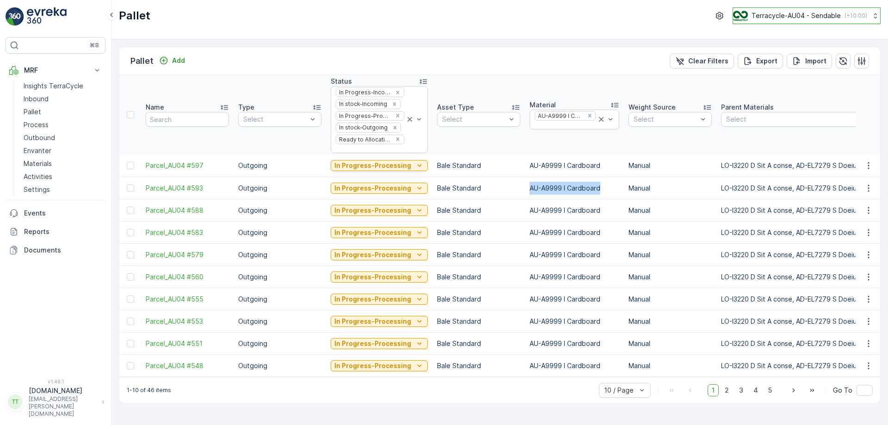
click at [814, 17] on p "Terracycle-AU04 - Sendable" at bounding box center [795, 15] width 89 height 9
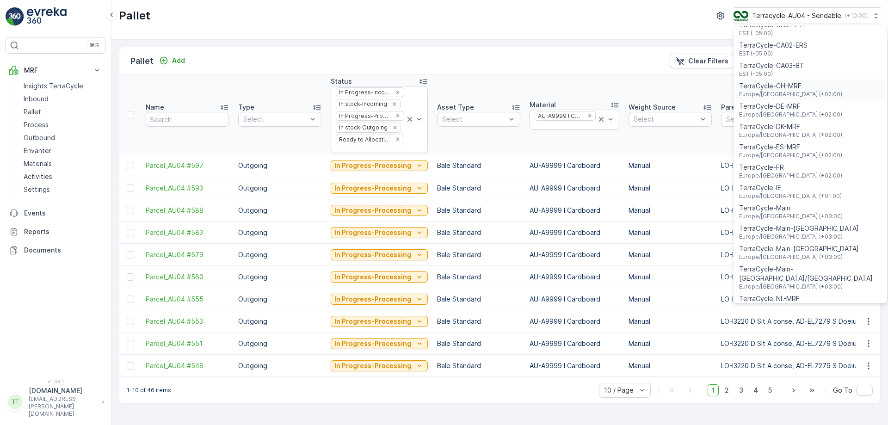
scroll to position [277, 0]
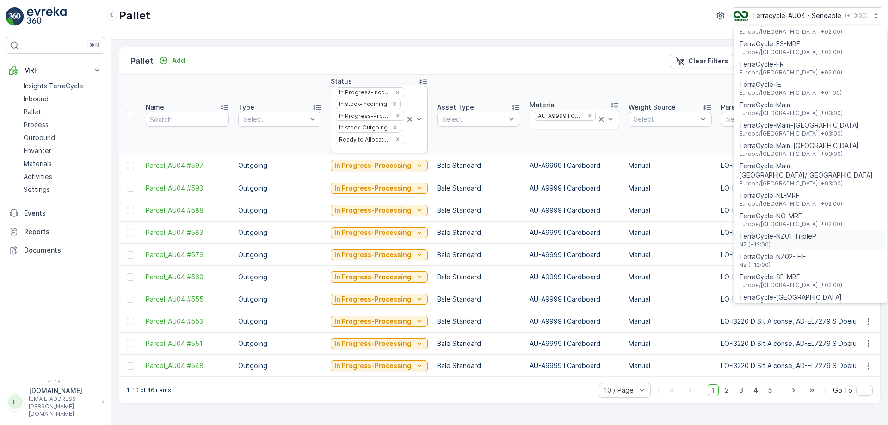
click at [802, 232] on span "TerraCycle-NZ01-TripleP" at bounding box center [777, 236] width 77 height 9
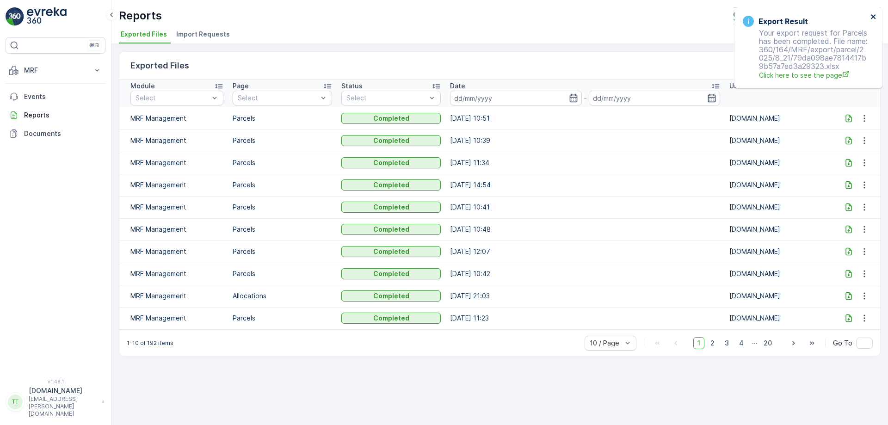
click at [871, 18] on icon "close" at bounding box center [872, 16] width 5 height 5
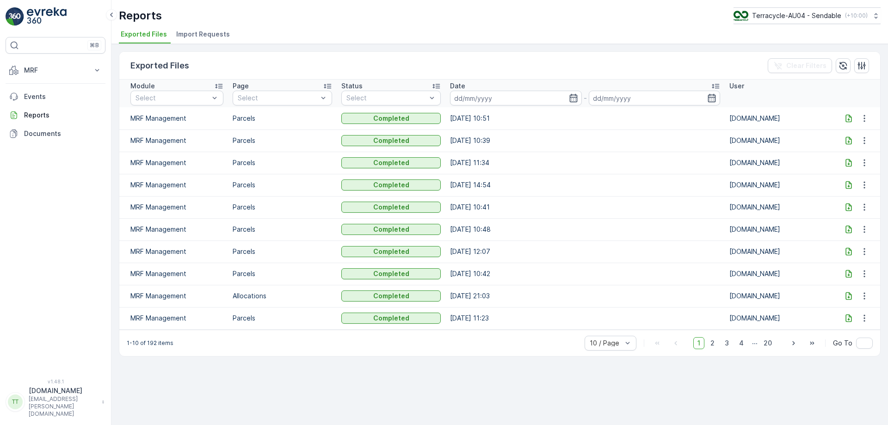
click at [852, 117] on icon at bounding box center [848, 118] width 9 height 9
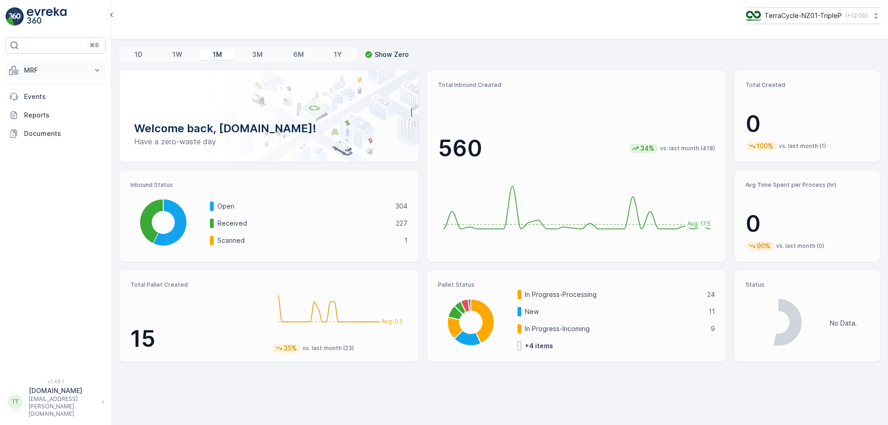
click at [49, 65] on button "MRF" at bounding box center [56, 70] width 100 height 18
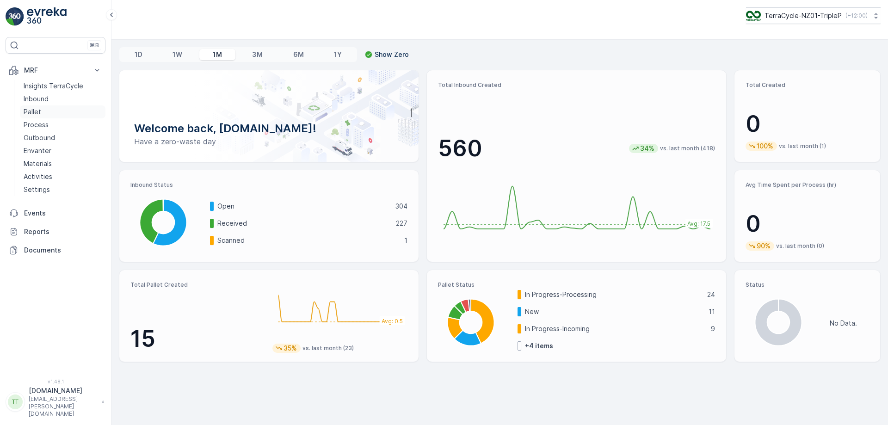
click at [38, 110] on p "Pallet" at bounding box center [33, 111] width 18 height 9
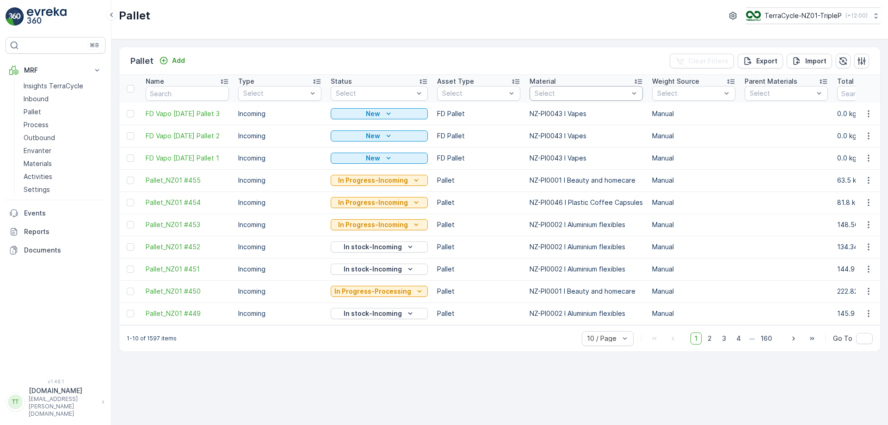
click at [549, 93] on div at bounding box center [581, 93] width 96 height 7
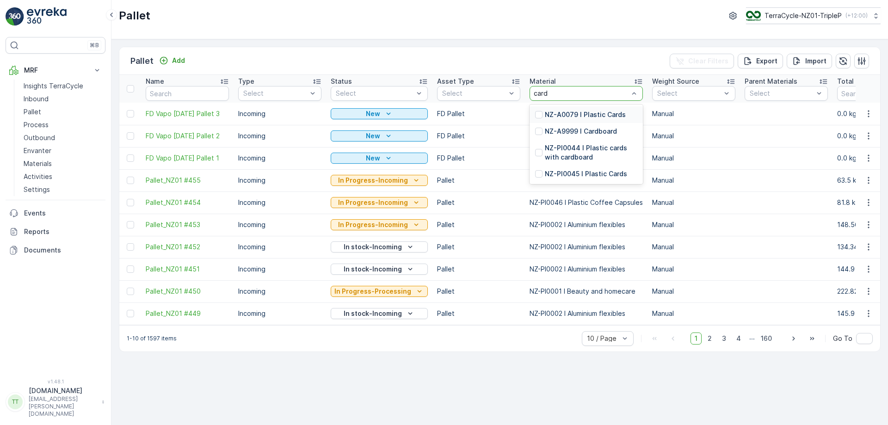
type input "cardb"
click at [594, 111] on p "NZ-A9999 I Cardboard" at bounding box center [581, 114] width 72 height 9
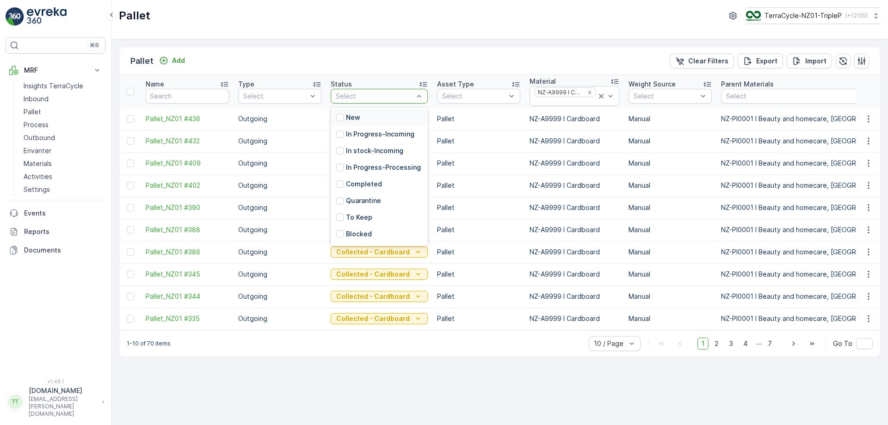
click at [397, 96] on div at bounding box center [375, 95] width 80 height 7
click at [377, 139] on div "In Progress-Incoming" at bounding box center [379, 134] width 97 height 17
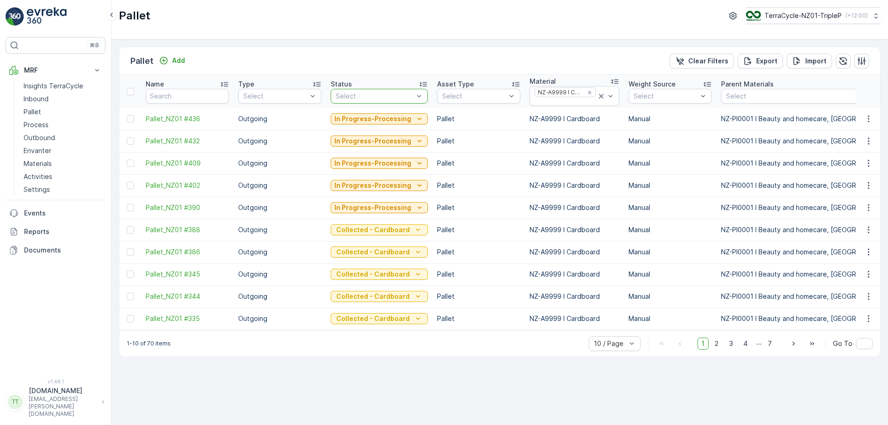
click at [376, 98] on div at bounding box center [375, 95] width 80 height 7
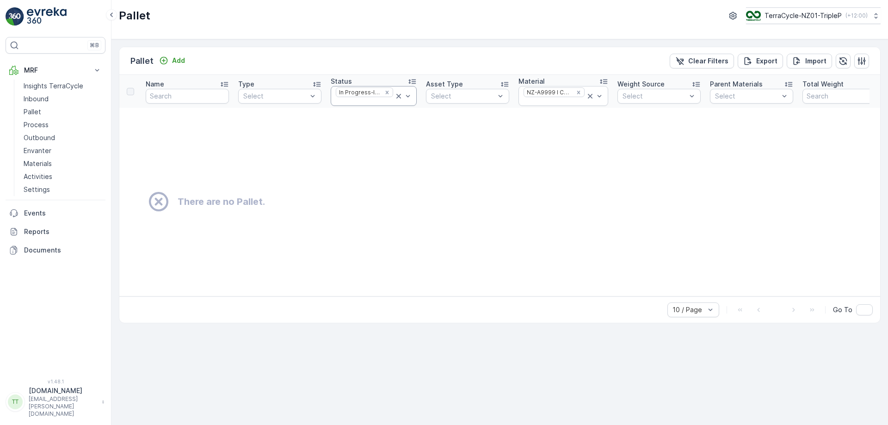
click at [360, 105] on div at bounding box center [364, 101] width 59 height 7
click at [358, 170] on div "In stock-Incoming" at bounding box center [374, 162] width 86 height 17
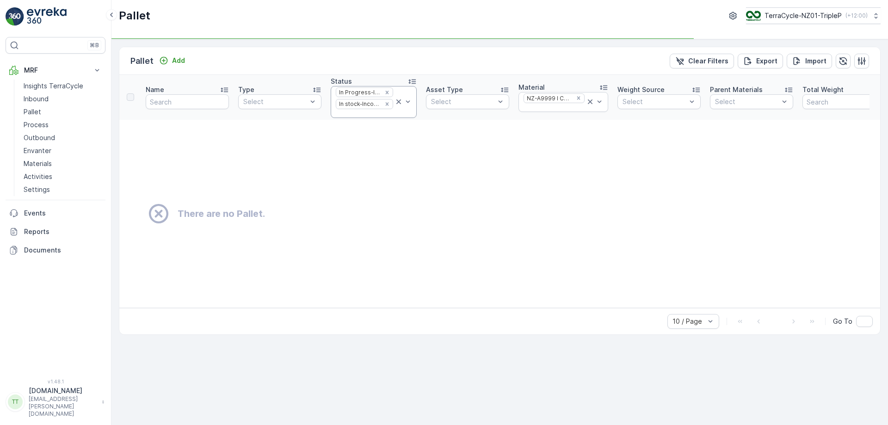
click at [359, 113] on div at bounding box center [364, 113] width 59 height 7
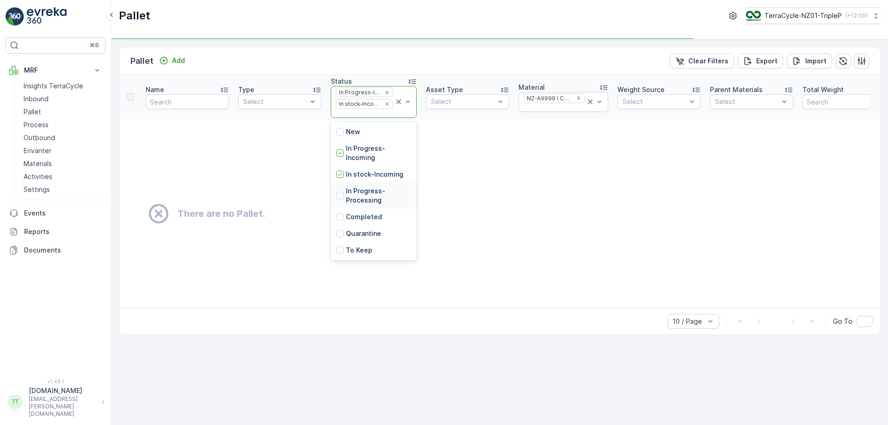
click at [360, 195] on td "There are no Pallet." at bounding box center [550, 214] width 863 height 188
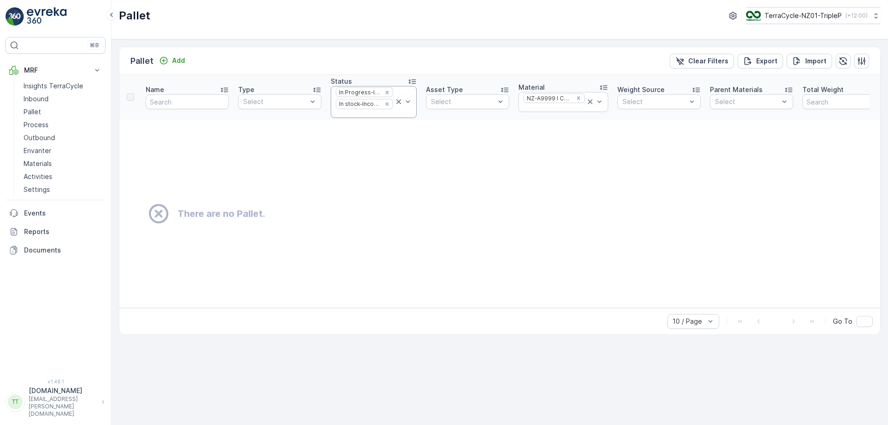
click at [365, 115] on div at bounding box center [364, 113] width 59 height 7
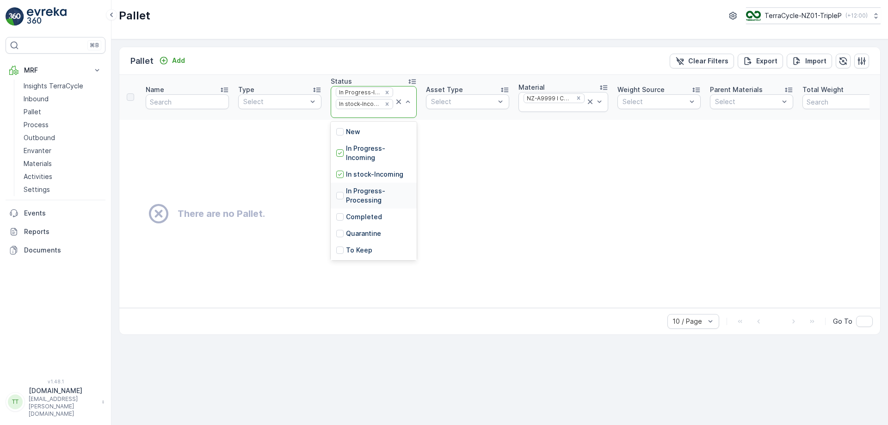
drag, startPoint x: 348, startPoint y: 196, endPoint x: 350, endPoint y: 183, distance: 13.6
click at [348, 196] on p "In Progress-Processing" at bounding box center [378, 195] width 65 height 18
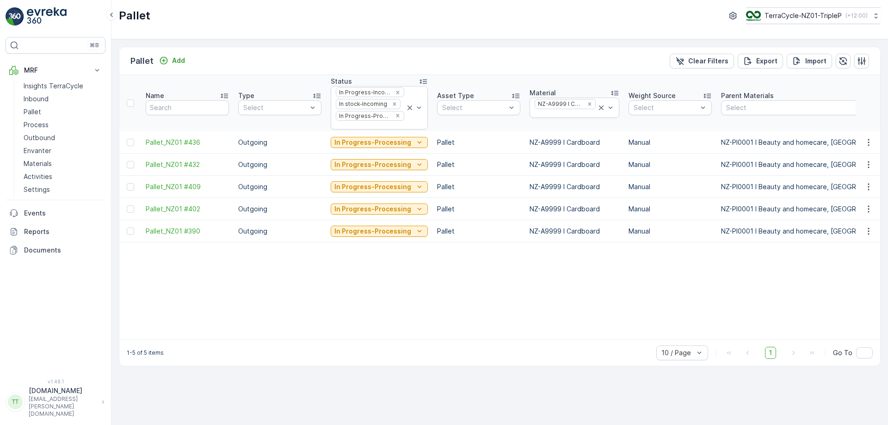
click at [363, 128] on div at bounding box center [370, 125] width 70 height 7
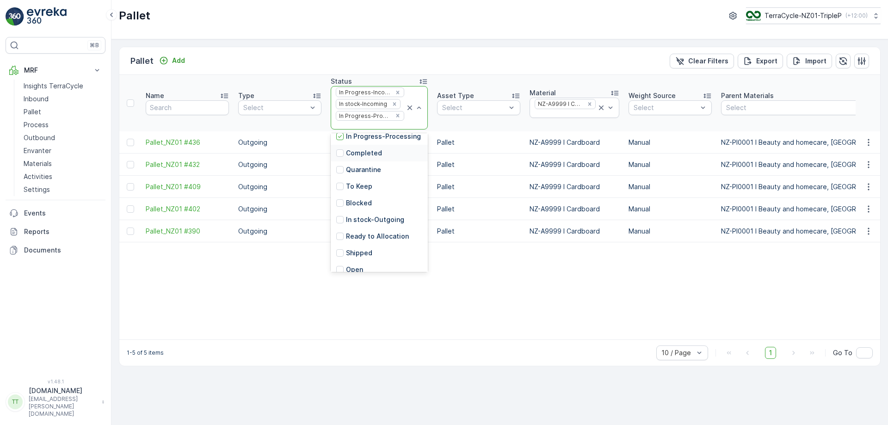
scroll to position [91, 0]
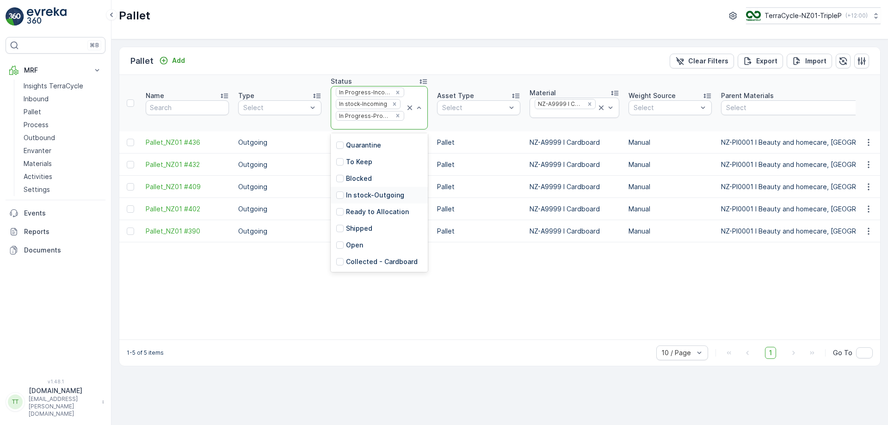
click at [379, 198] on p "In stock-Outgoing" at bounding box center [375, 194] width 58 height 9
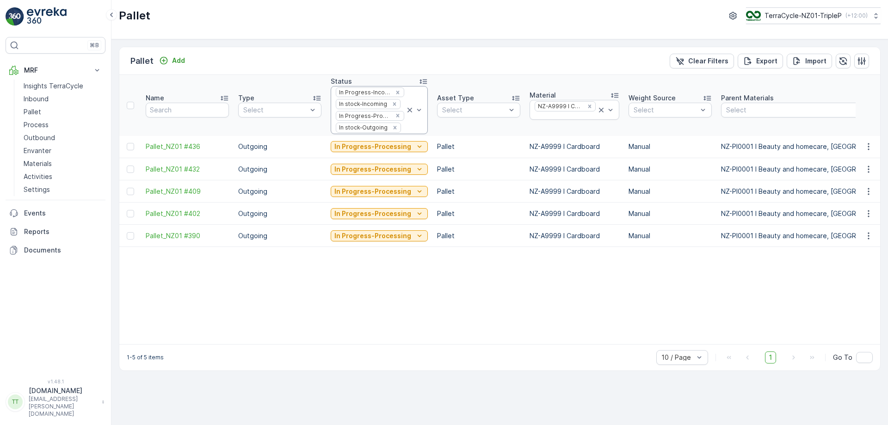
click at [402, 131] on div at bounding box center [403, 127] width 3 height 7
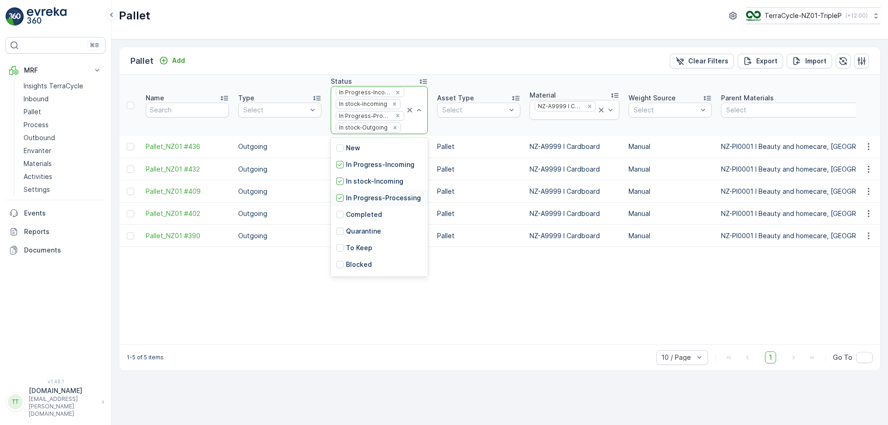
scroll to position [91, 0]
click at [369, 221] on p "Ready to Allocation" at bounding box center [377, 216] width 63 height 9
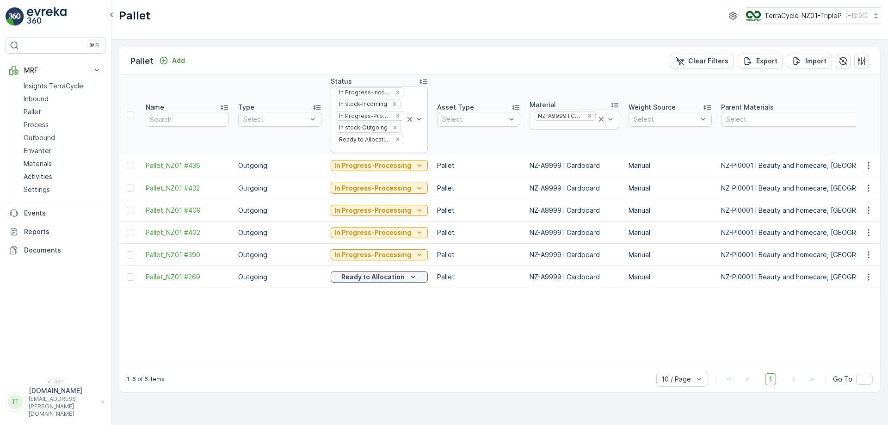
click at [44, 124] on p "Process" at bounding box center [36, 124] width 25 height 9
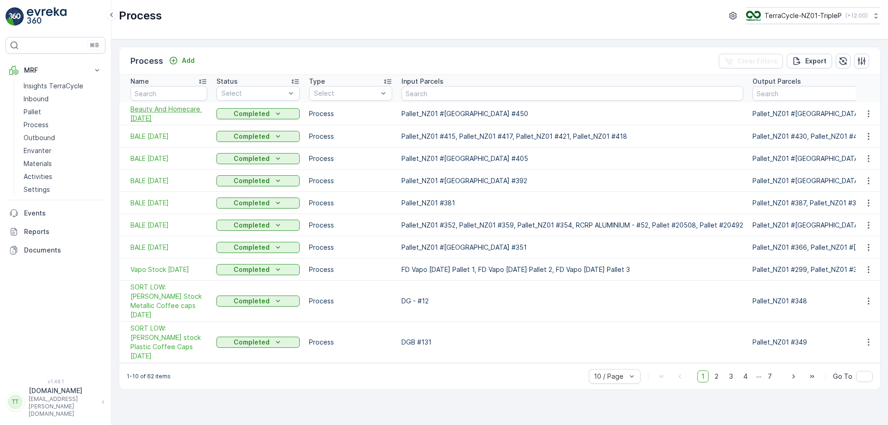
click at [166, 113] on span "Beauty And Homecare 31/7/25" at bounding box center [168, 113] width 77 height 18
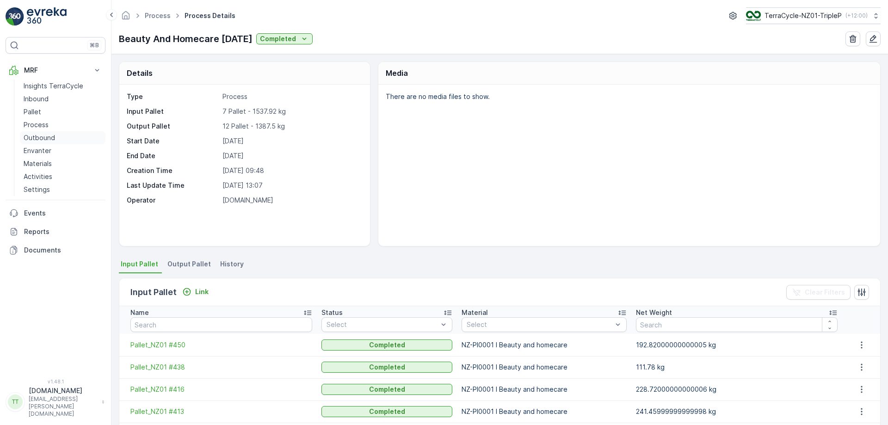
click at [42, 134] on p "Outbound" at bounding box center [39, 137] width 31 height 9
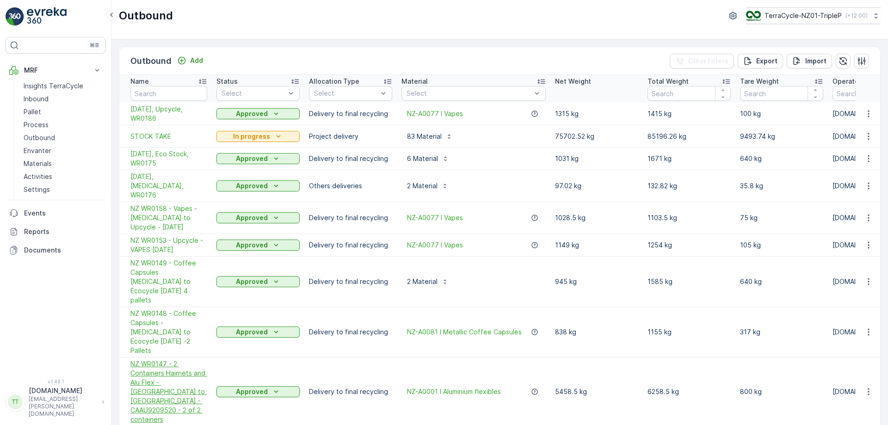
scroll to position [35, 0]
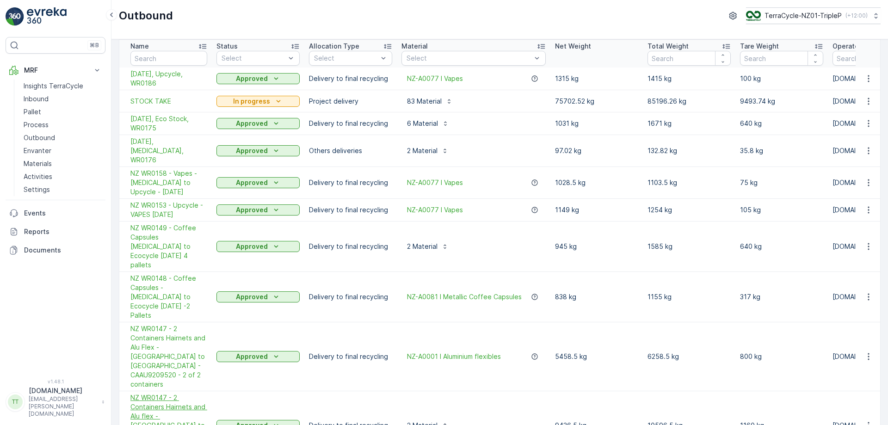
click at [181, 393] on span "NZ WR0147 - 2 Containers Hairnets and Alu flex - NZ to Canada - UACU5887596 - 1…" at bounding box center [168, 425] width 77 height 65
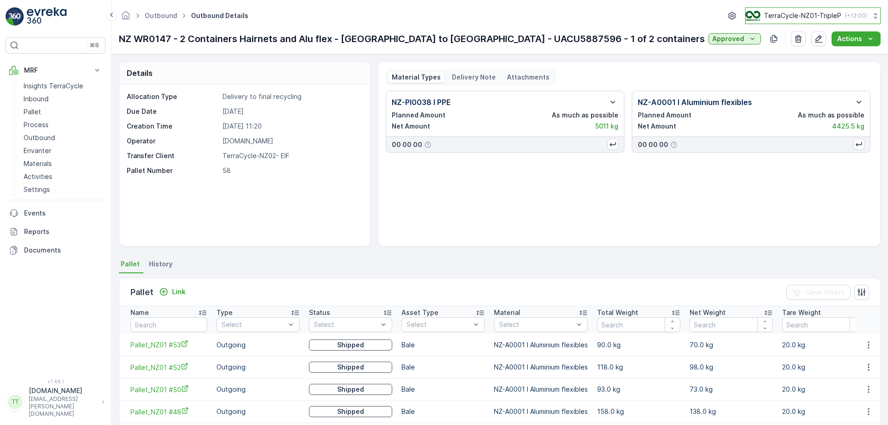
click at [773, 12] on p "TerraCycle-NZ01-TripleP" at bounding box center [802, 15] width 77 height 9
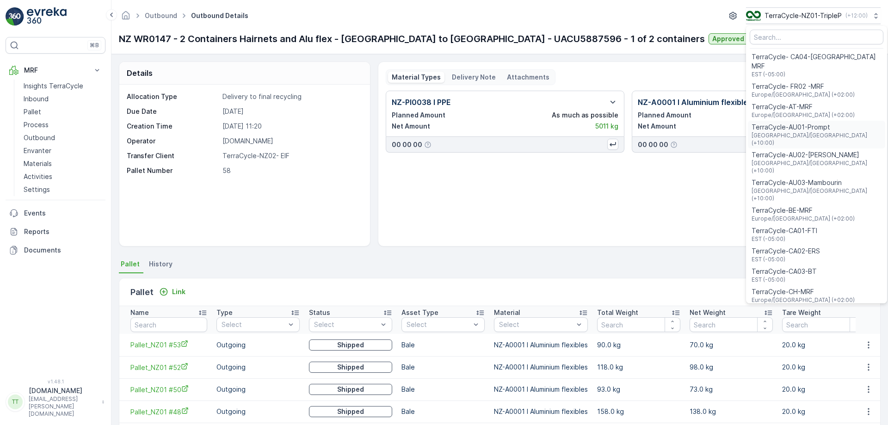
click at [800, 123] on span "TerraCycle-AU01-Prompt" at bounding box center [816, 127] width 130 height 9
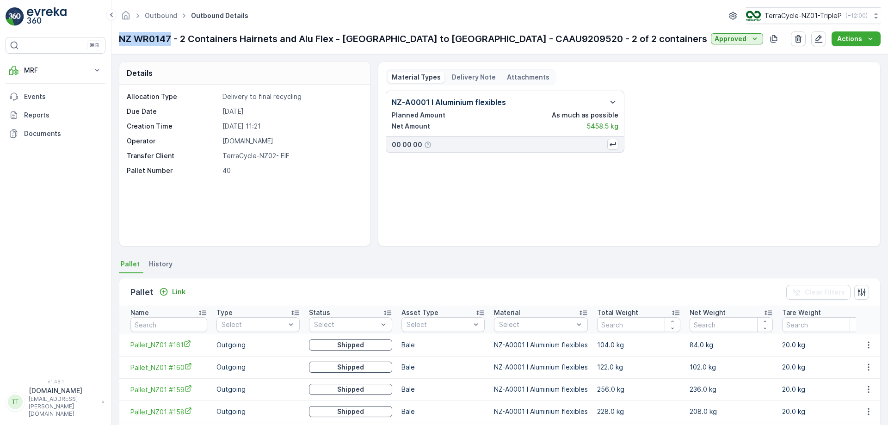
drag, startPoint x: 117, startPoint y: 36, endPoint x: 171, endPoint y: 37, distance: 54.1
click at [171, 37] on div "Outbound Outbound Details TerraCycle-NZ01-TripleP ( +12:00 ) NZ WR0147 - 2 Cont…" at bounding box center [499, 27] width 776 height 54
copy p "NZ WR0147"
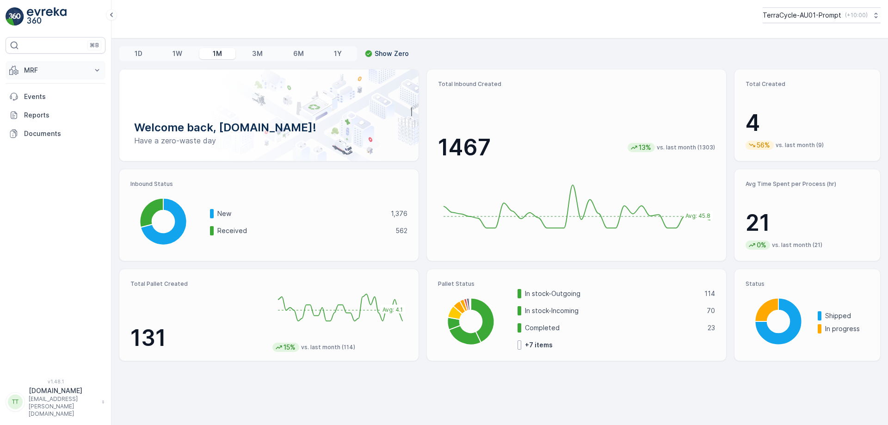
click at [38, 74] on p "MRF" at bounding box center [55, 70] width 63 height 9
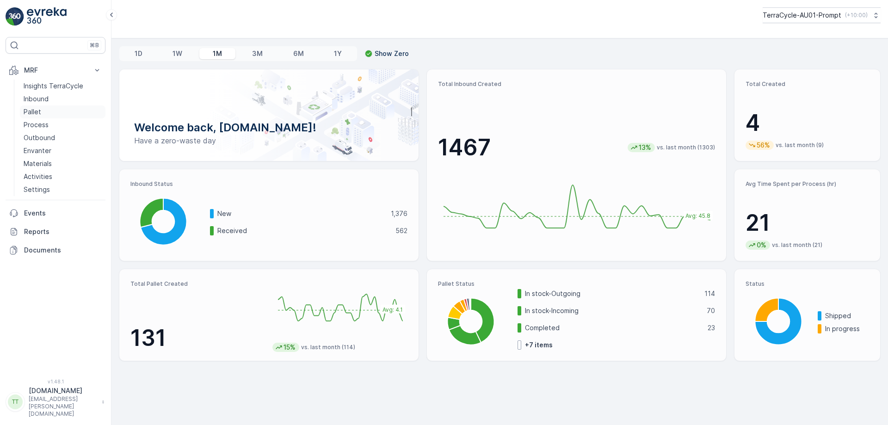
click at [44, 111] on link "Pallet" at bounding box center [63, 111] width 86 height 13
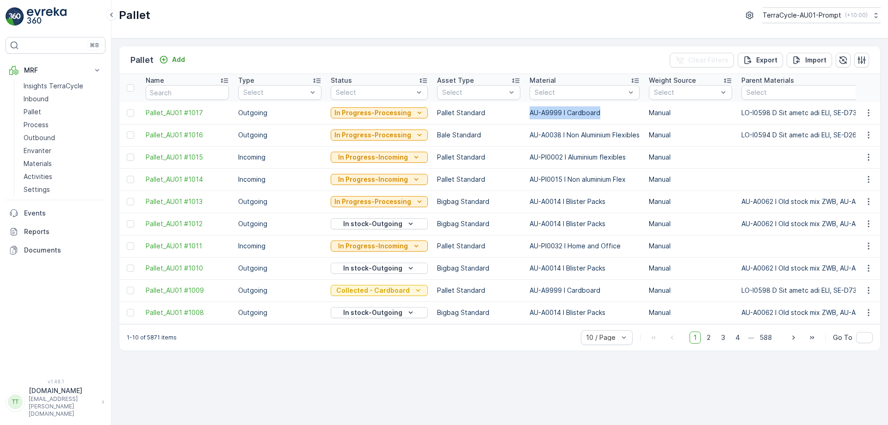
drag, startPoint x: 524, startPoint y: 112, endPoint x: 603, endPoint y: 110, distance: 78.6
click at [603, 110] on td "AU-A9999 I Cardboard" at bounding box center [584, 113] width 119 height 22
copy td "AU-A9999 I Cardboard"
click at [583, 94] on div at bounding box center [579, 92] width 92 height 7
paste input "AU-A9999 I Cardboard"
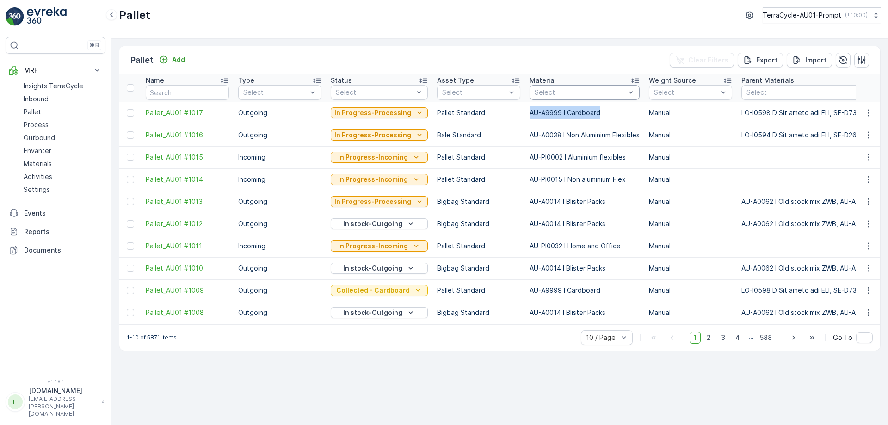
type input "AU-A9999 I Cardboard"
click at [569, 114] on p "AU-A9999 I Cardboard" at bounding box center [581, 113] width 73 height 9
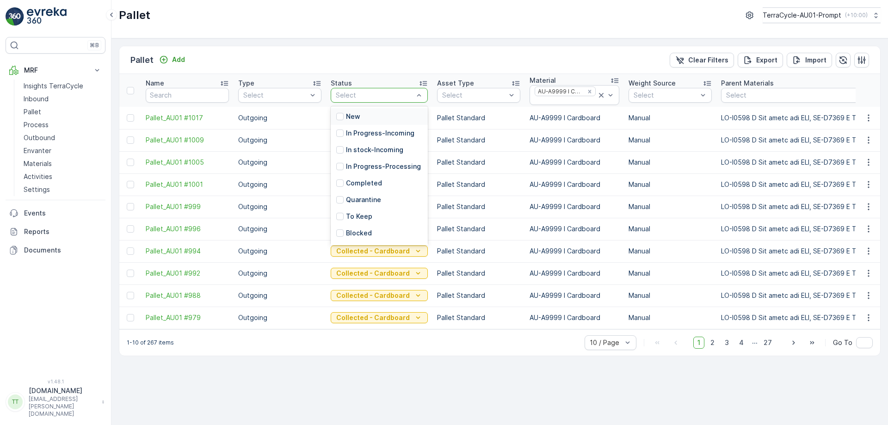
click at [394, 98] on div at bounding box center [375, 95] width 80 height 7
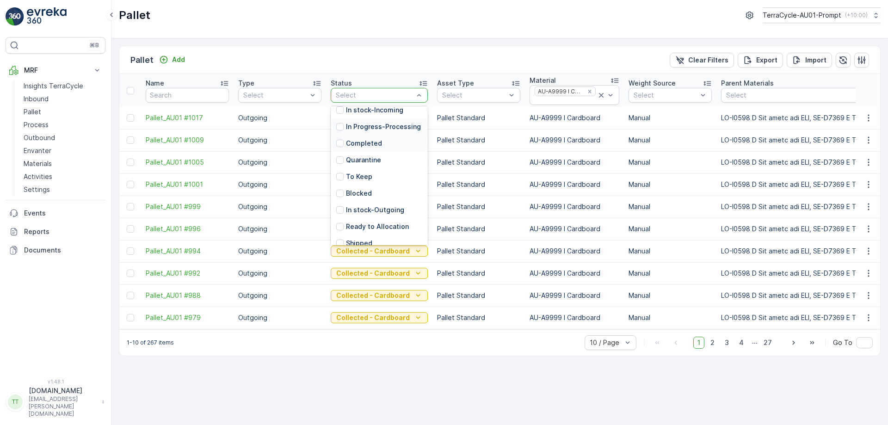
scroll to position [91, 0]
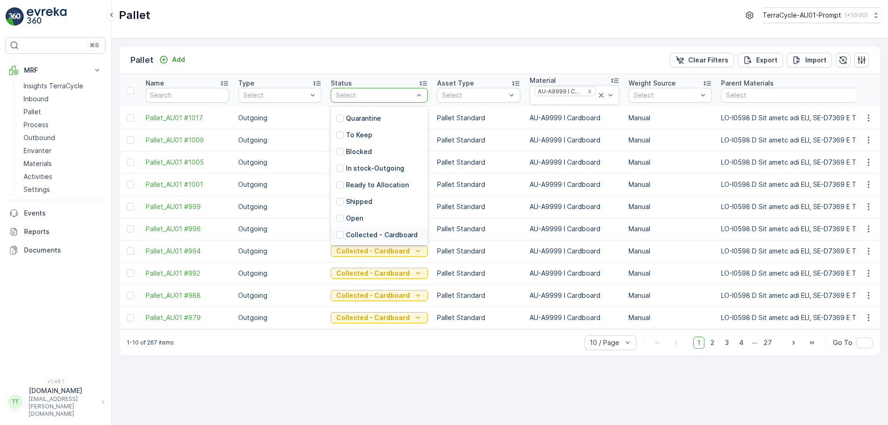
click at [385, 237] on p "Collected - Cardboard" at bounding box center [382, 234] width 72 height 9
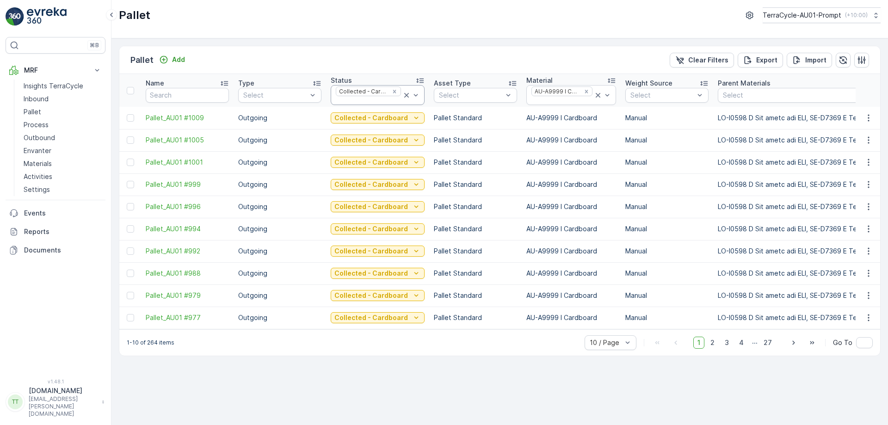
click at [388, 101] on div at bounding box center [368, 100] width 67 height 7
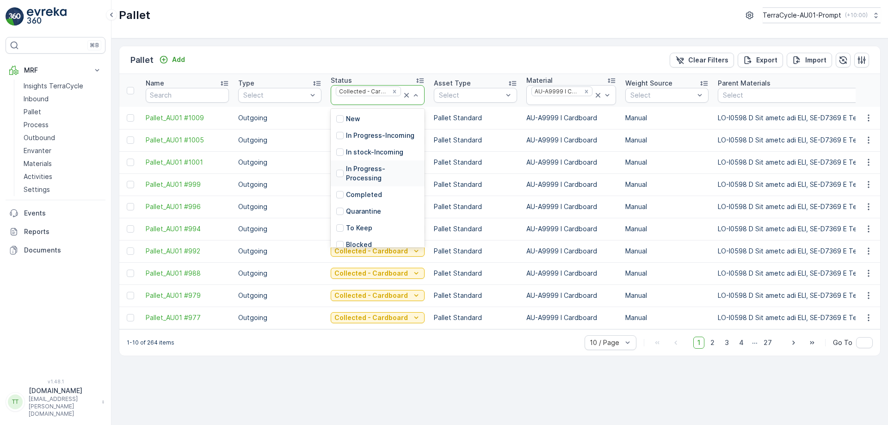
click at [373, 169] on p "In Progress-Processing" at bounding box center [382, 173] width 73 height 18
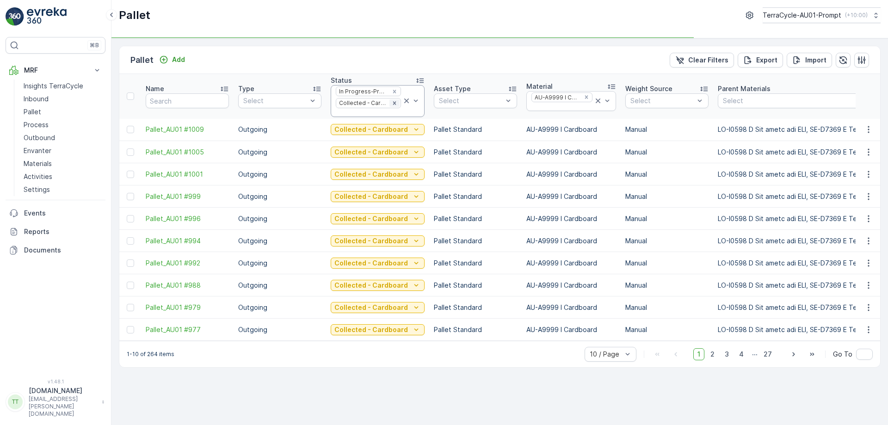
click at [391, 104] on icon "Remove Collected - Cardboard" at bounding box center [394, 103] width 6 height 6
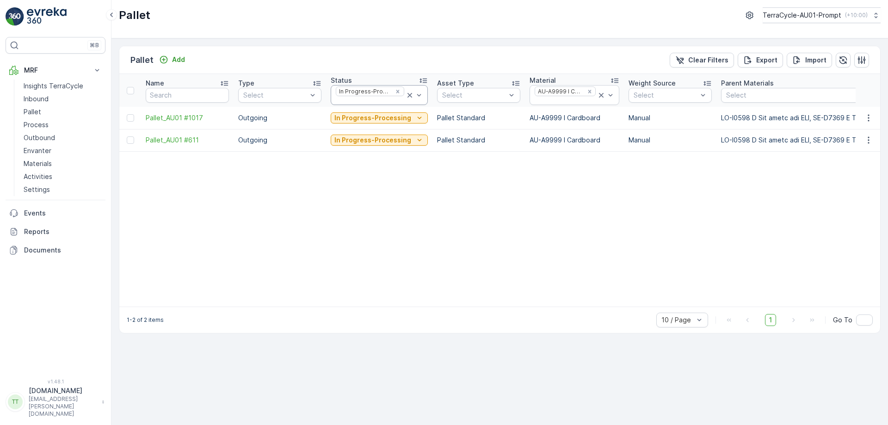
click at [384, 103] on div at bounding box center [370, 100] width 70 height 7
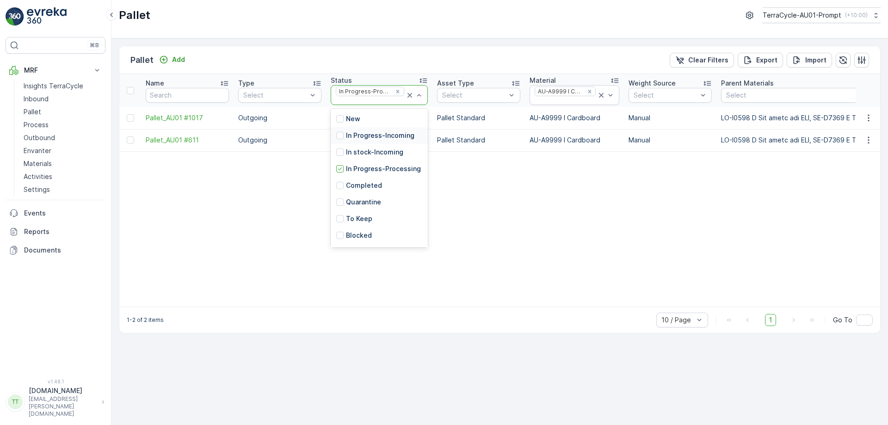
click at [363, 141] on div "In Progress-Incoming" at bounding box center [379, 135] width 97 height 17
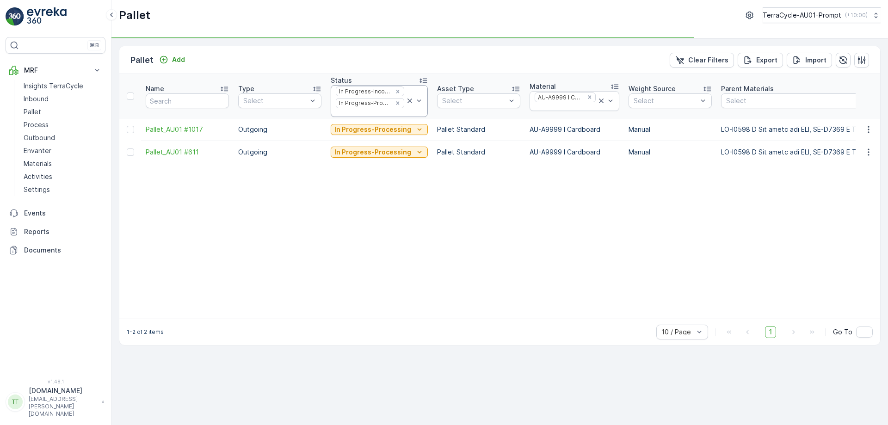
click at [365, 111] on div at bounding box center [370, 112] width 70 height 7
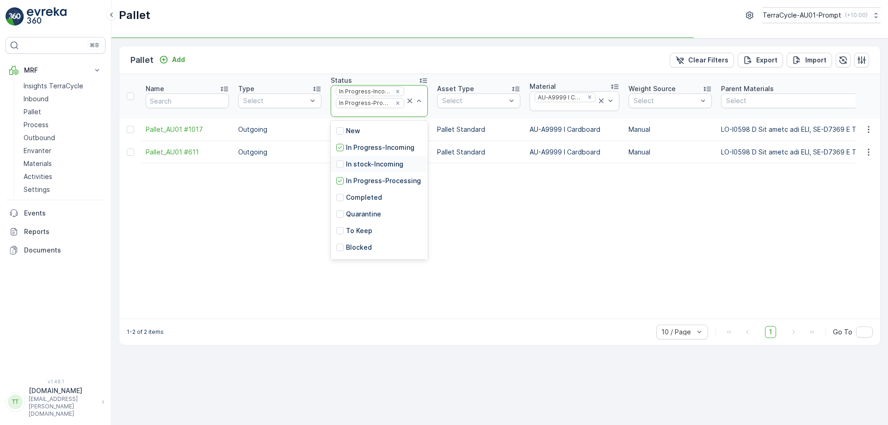
click at [351, 164] on p "In stock-Incoming" at bounding box center [374, 163] width 57 height 9
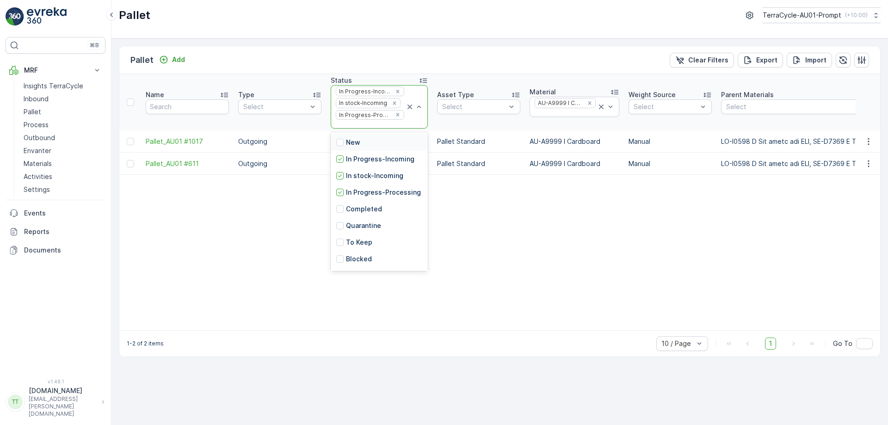
click at [360, 124] on div at bounding box center [370, 124] width 70 height 7
click at [378, 196] on p "In stock-Outgoing" at bounding box center [375, 194] width 58 height 9
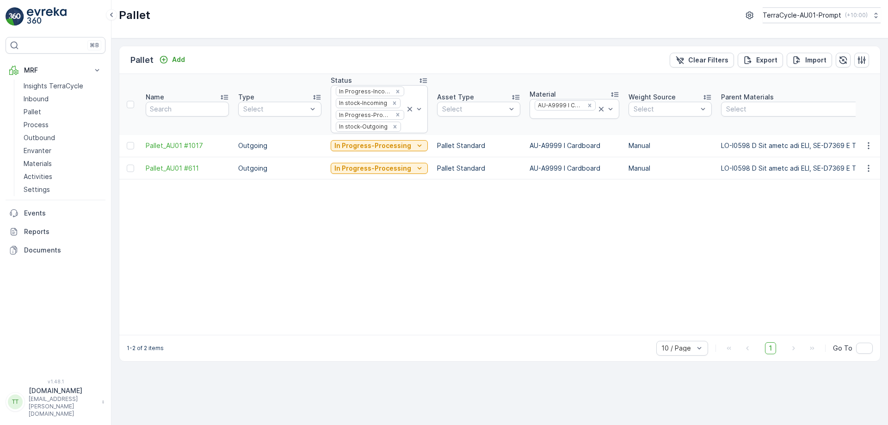
click at [402, 130] on div at bounding box center [403, 126] width 3 height 7
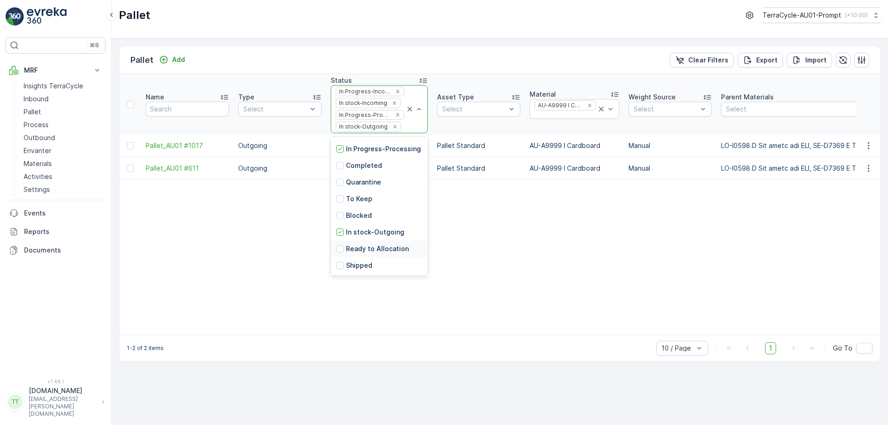
scroll to position [91, 0]
click at [382, 220] on p "Ready to Allocation" at bounding box center [377, 215] width 63 height 9
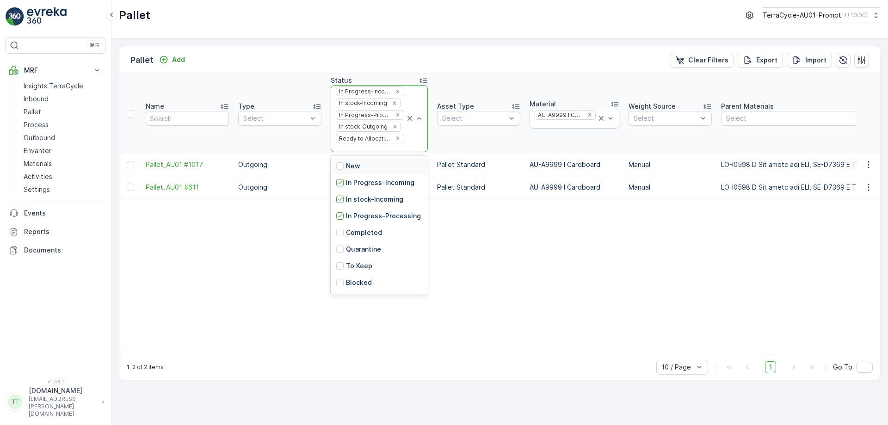
click at [370, 149] on div at bounding box center [370, 147] width 70 height 7
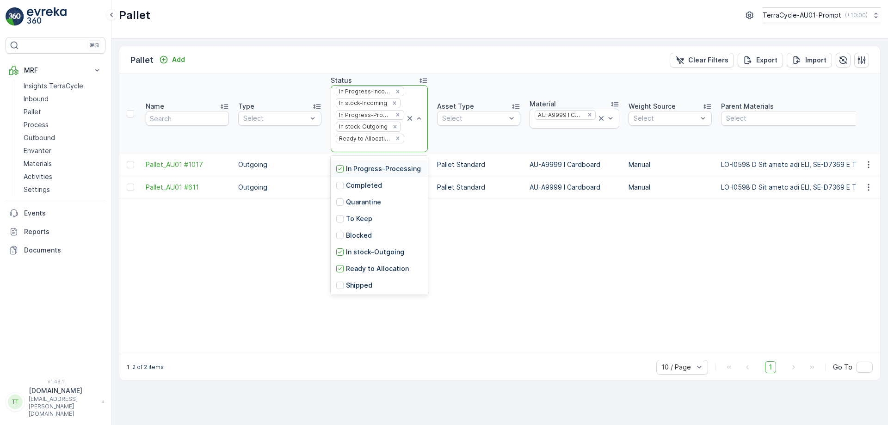
scroll to position [91, 0]
click at [383, 197] on div "Blocked" at bounding box center [379, 201] width 97 height 17
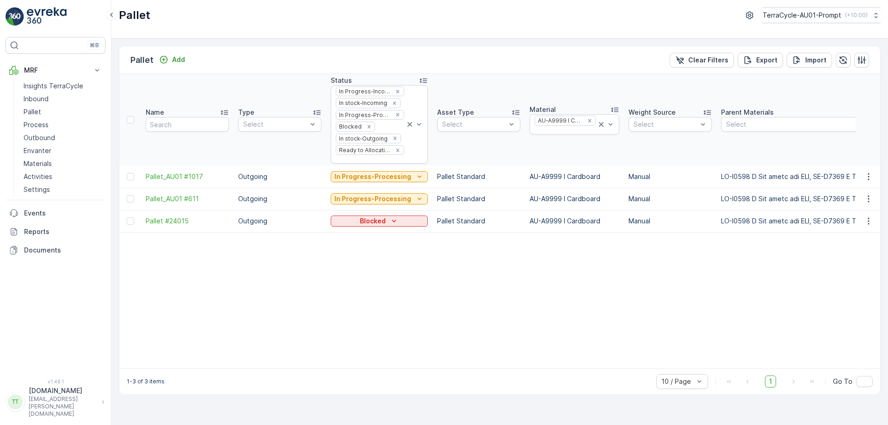
click at [368, 128] on icon "Remove Blocked" at bounding box center [368, 126] width 3 height 3
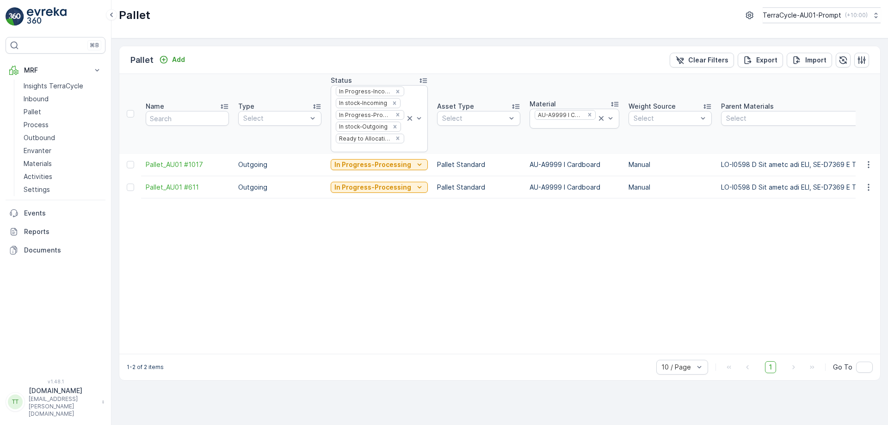
click at [196, 367] on div "1-2 of 2 items 10 / Page 1 Go To" at bounding box center [499, 367] width 760 height 26
drag, startPoint x: 142, startPoint y: 186, endPoint x: 198, endPoint y: 188, distance: 56.4
click at [198, 188] on td "Pallet_AU01 #611" at bounding box center [187, 187] width 92 height 22
copy span "Pallet_AU01 #611"
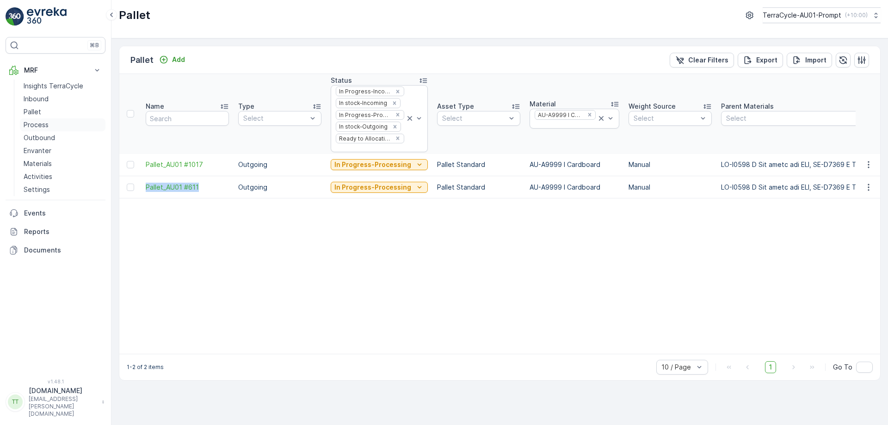
click at [39, 125] on p "Process" at bounding box center [36, 124] width 25 height 9
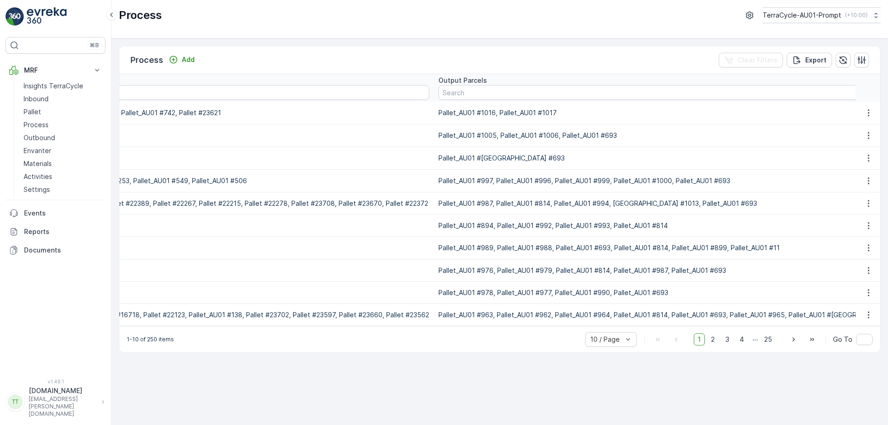
scroll to position [0, 443]
click at [458, 94] on input "text" at bounding box center [704, 92] width 535 height 15
paste input "Pallet_AU01 #611"
type input "Pallet_AU01 #611"
